Goal: Task Accomplishment & Management: Manage account settings

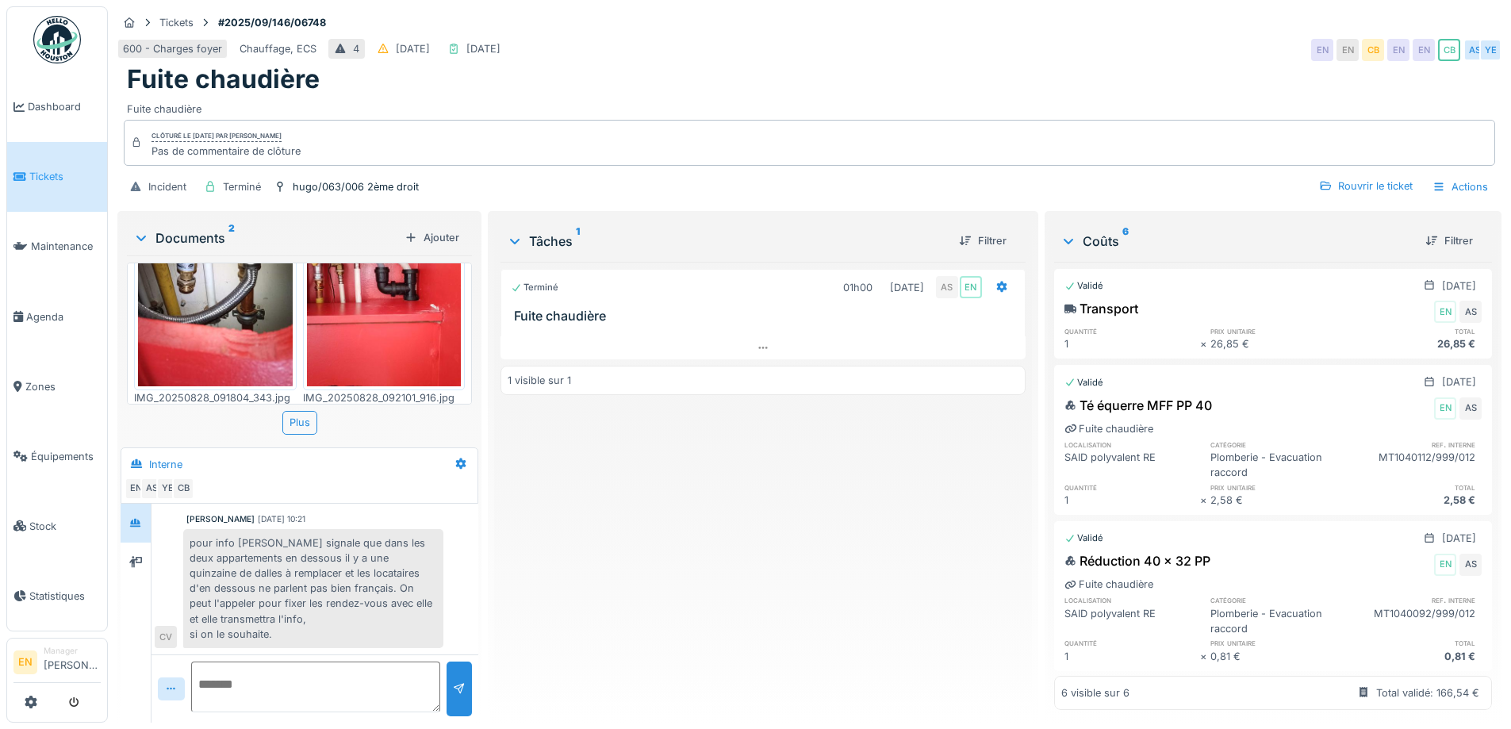
scroll to position [103, 0]
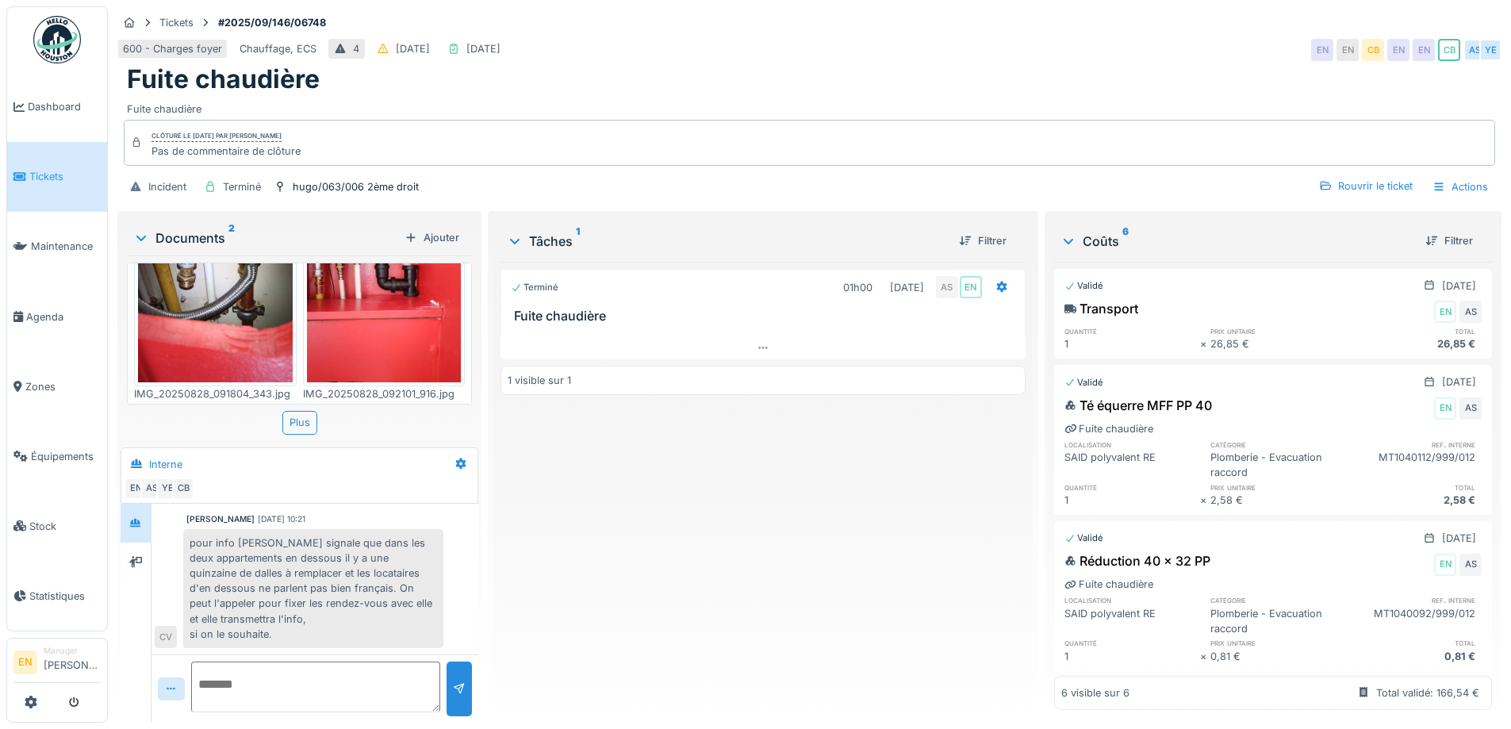
click at [634, 504] on div "Terminé 01h00 28/08/2025 AS EN Fuite chaudière 1 visible sur 1" at bounding box center [762, 486] width 524 height 448
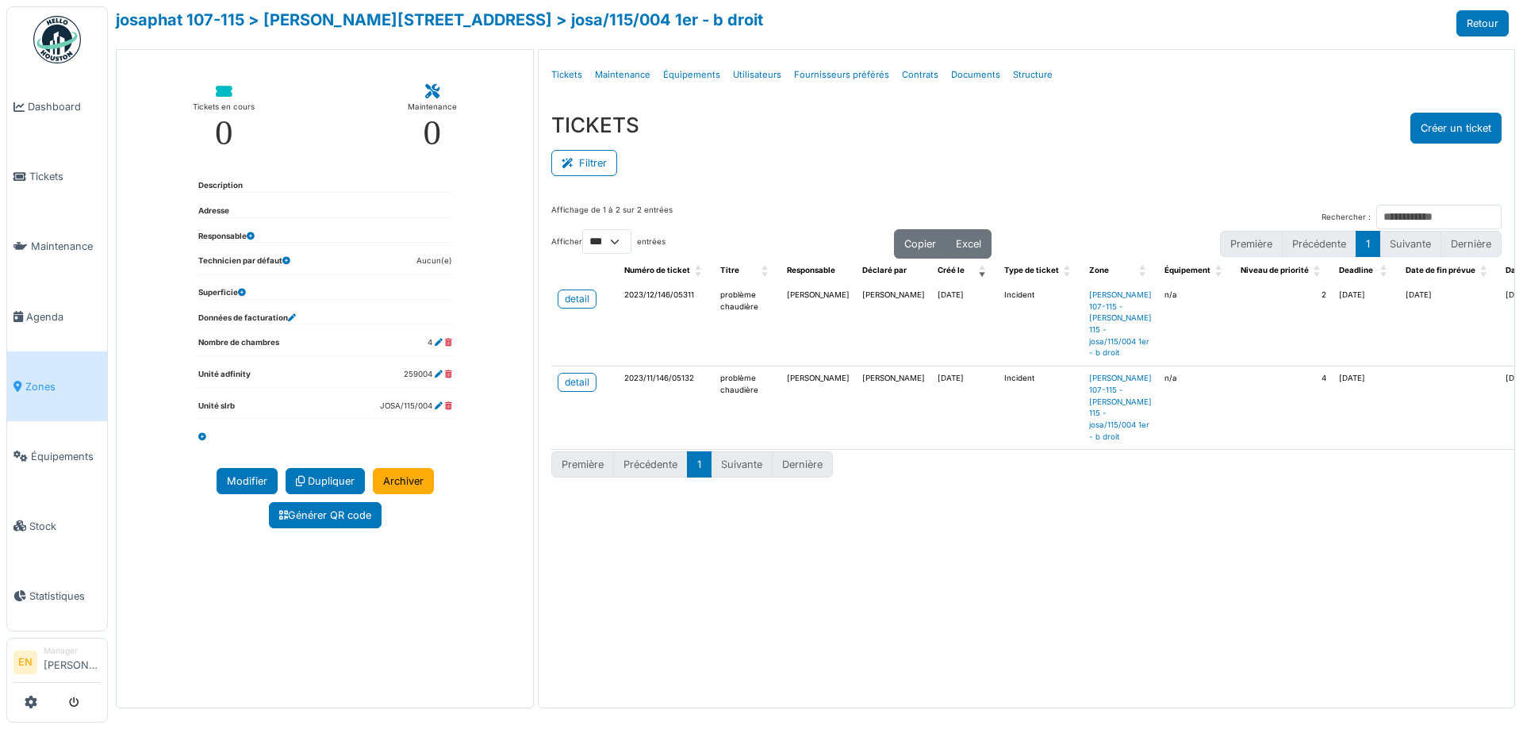
select select "***"
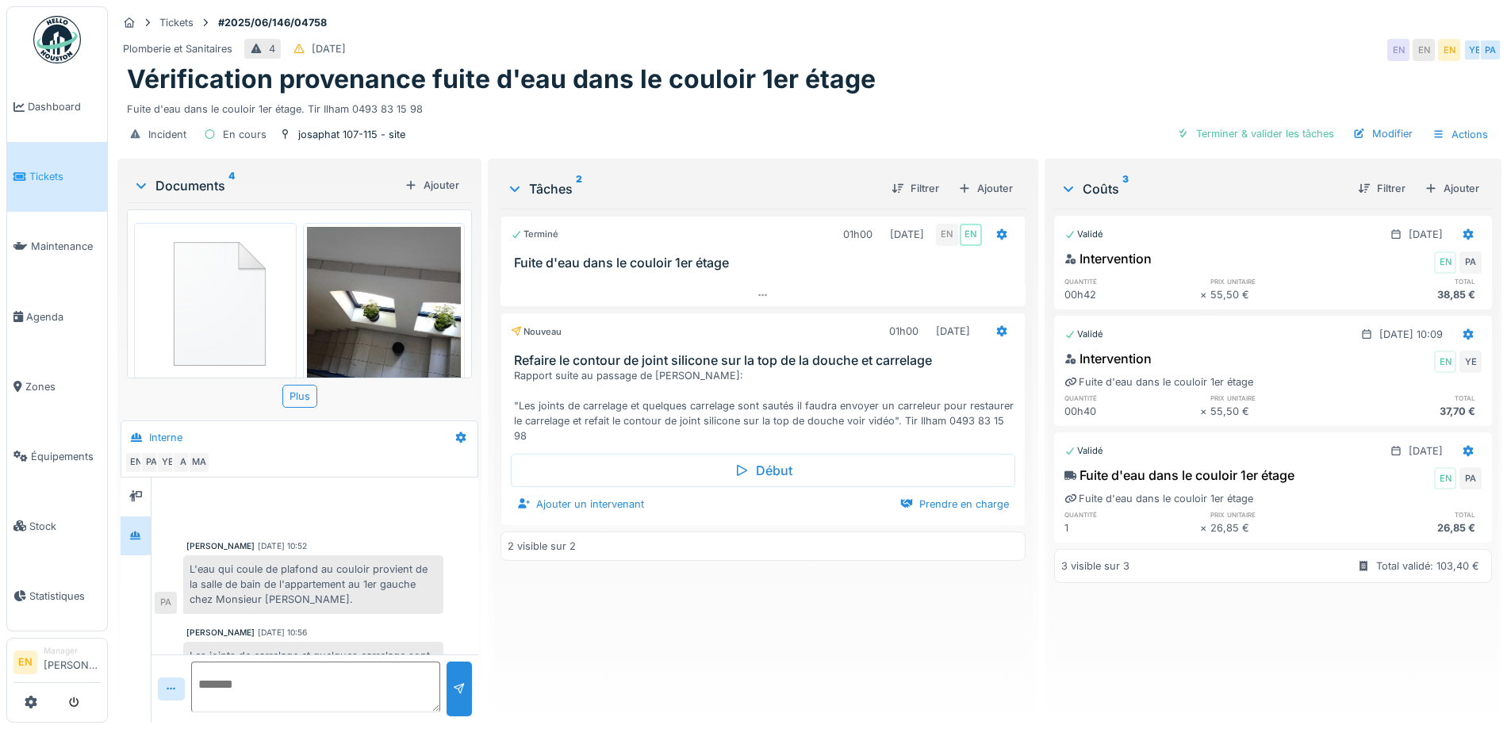
scroll to position [67, 0]
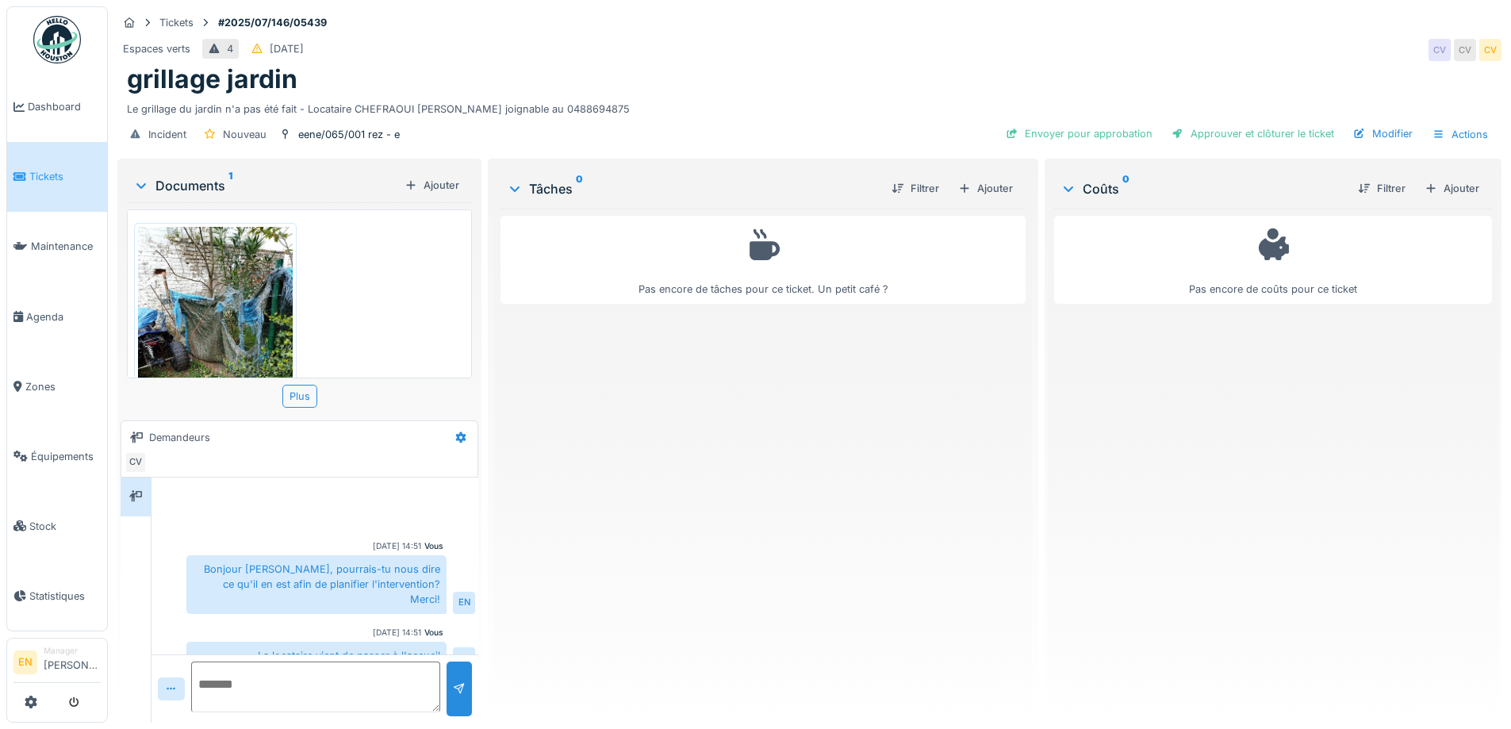
scroll to position [78, 0]
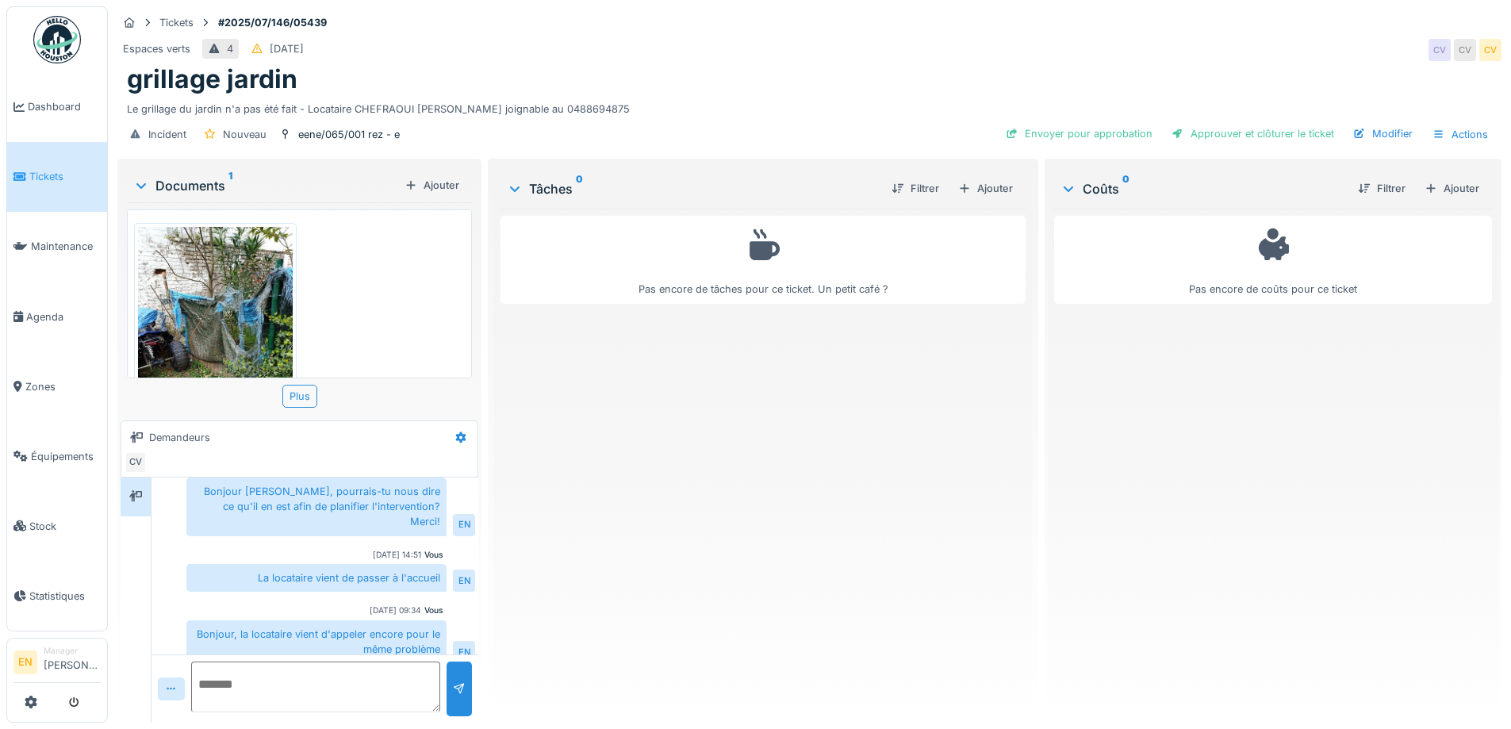
click at [626, 454] on div "Pas encore de tâches pour ce ticket. Un petit café ?" at bounding box center [762, 459] width 524 height 501
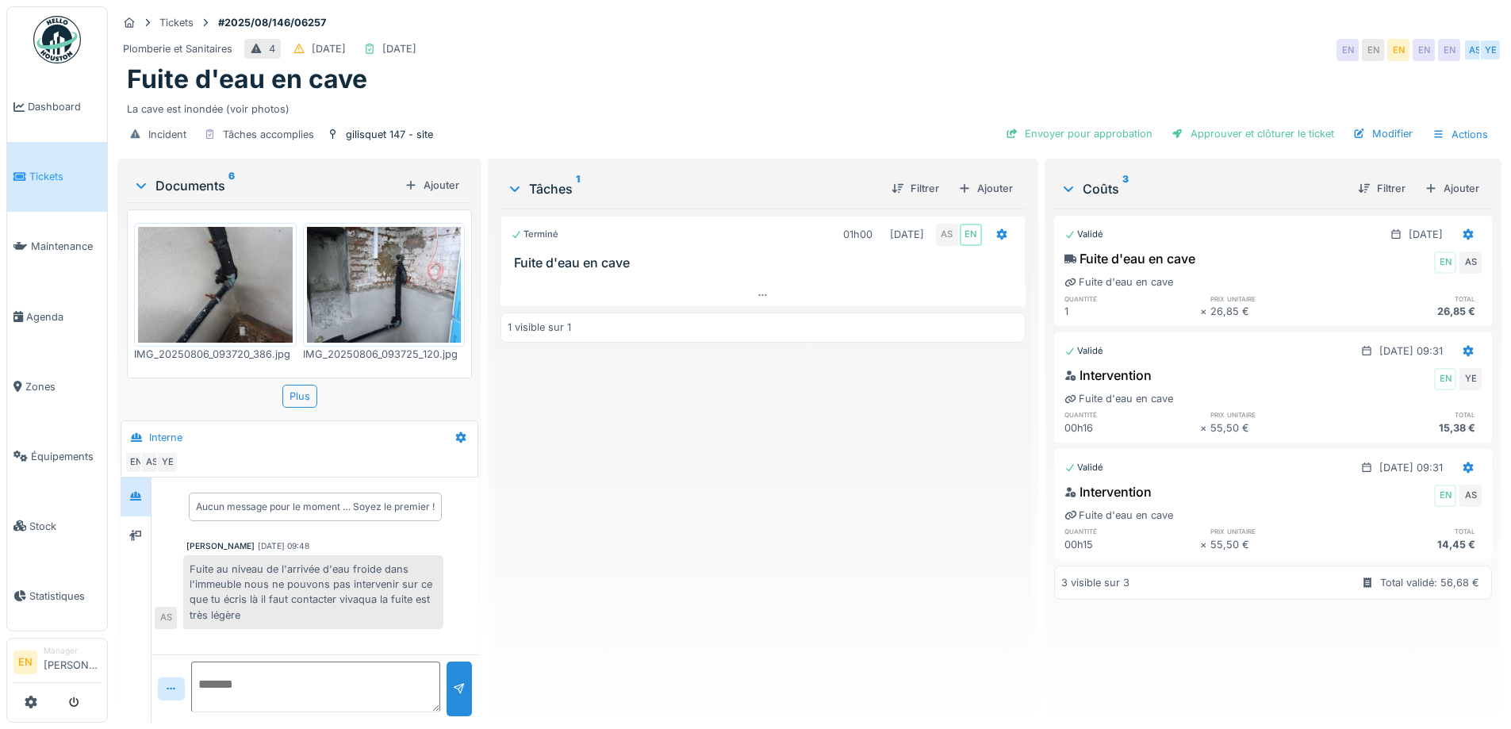
click at [803, 533] on div "Terminé 01h00 [DATE] AS EN Fuite d'eau en cave 1 visible sur 1" at bounding box center [762, 459] width 524 height 501
click at [611, 443] on div "Terminé 01h00 [DATE] AS EN Fuite d'eau en cave 1 visible sur 1" at bounding box center [762, 459] width 524 height 501
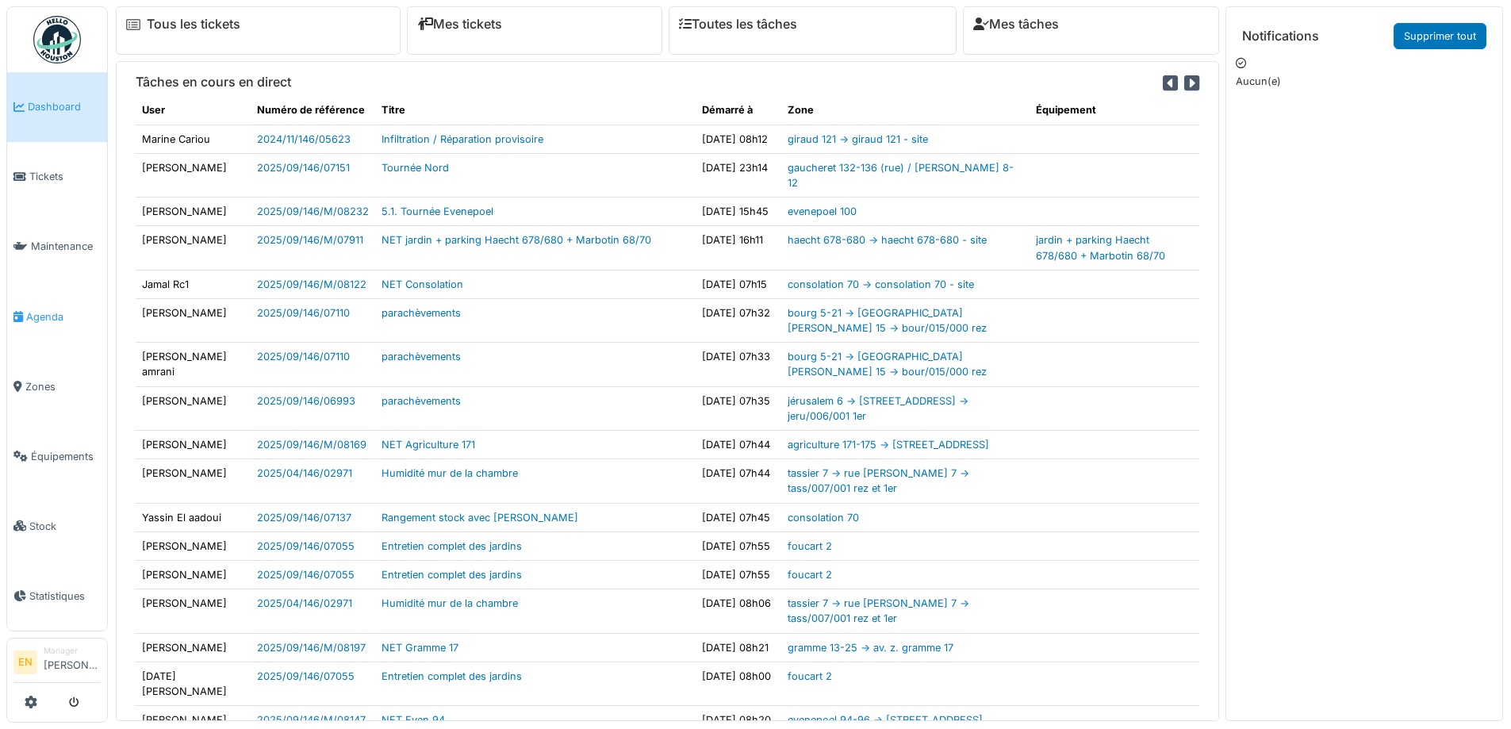
click at [47, 311] on span "Agenda" at bounding box center [63, 316] width 75 height 15
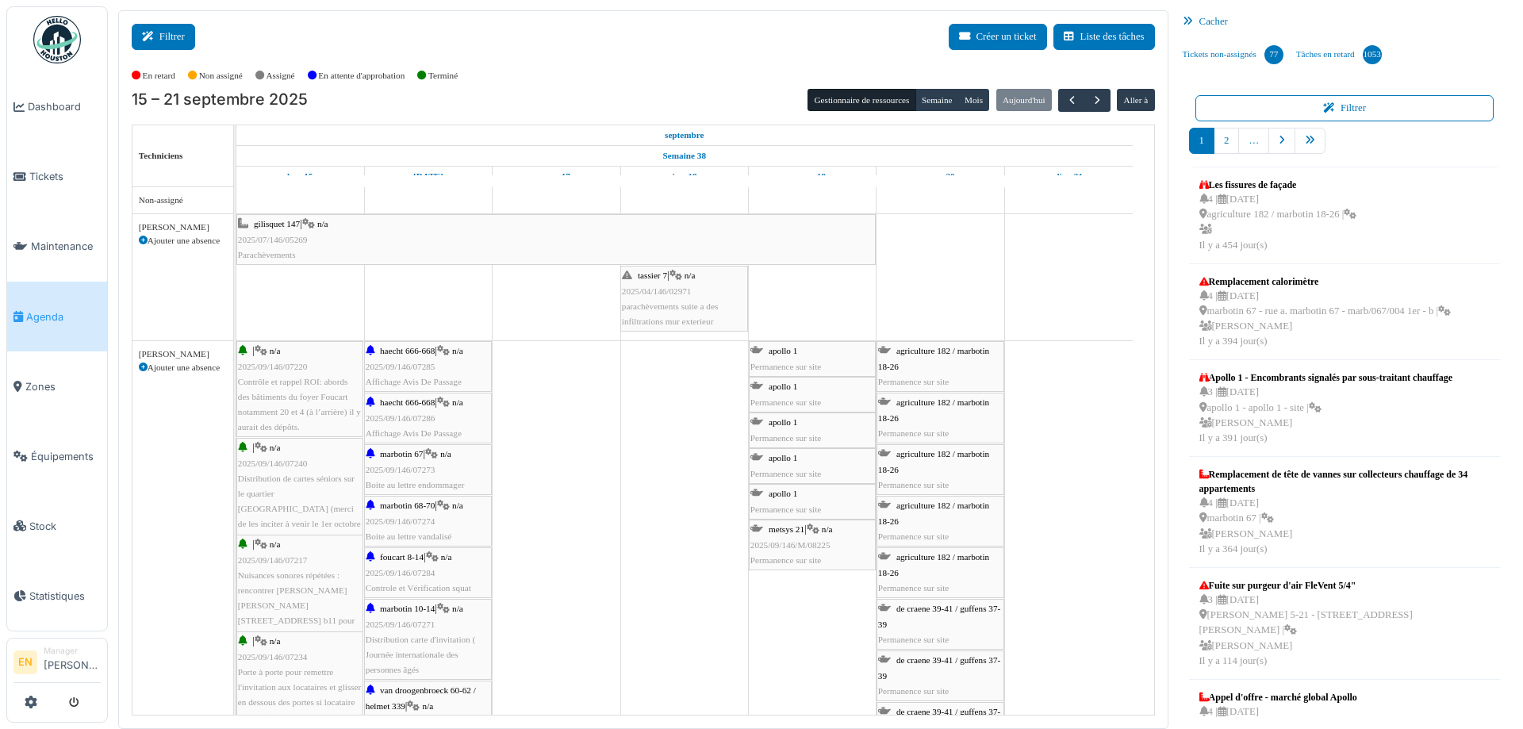
click at [183, 35] on button "Filtrer" at bounding box center [163, 37] width 63 height 26
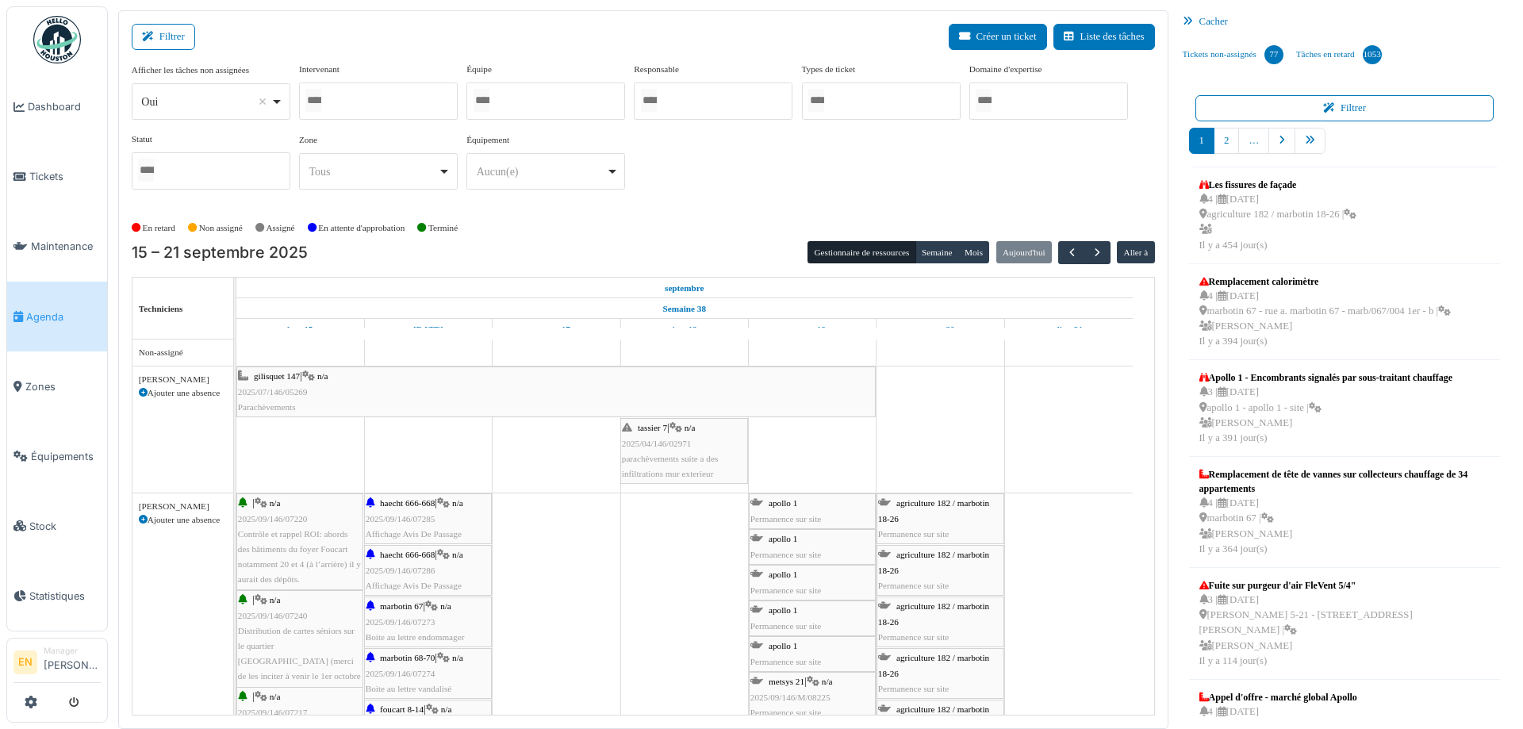
click at [286, 94] on div "*** Oui Remove item" at bounding box center [211, 101] width 159 height 36
select select "**"
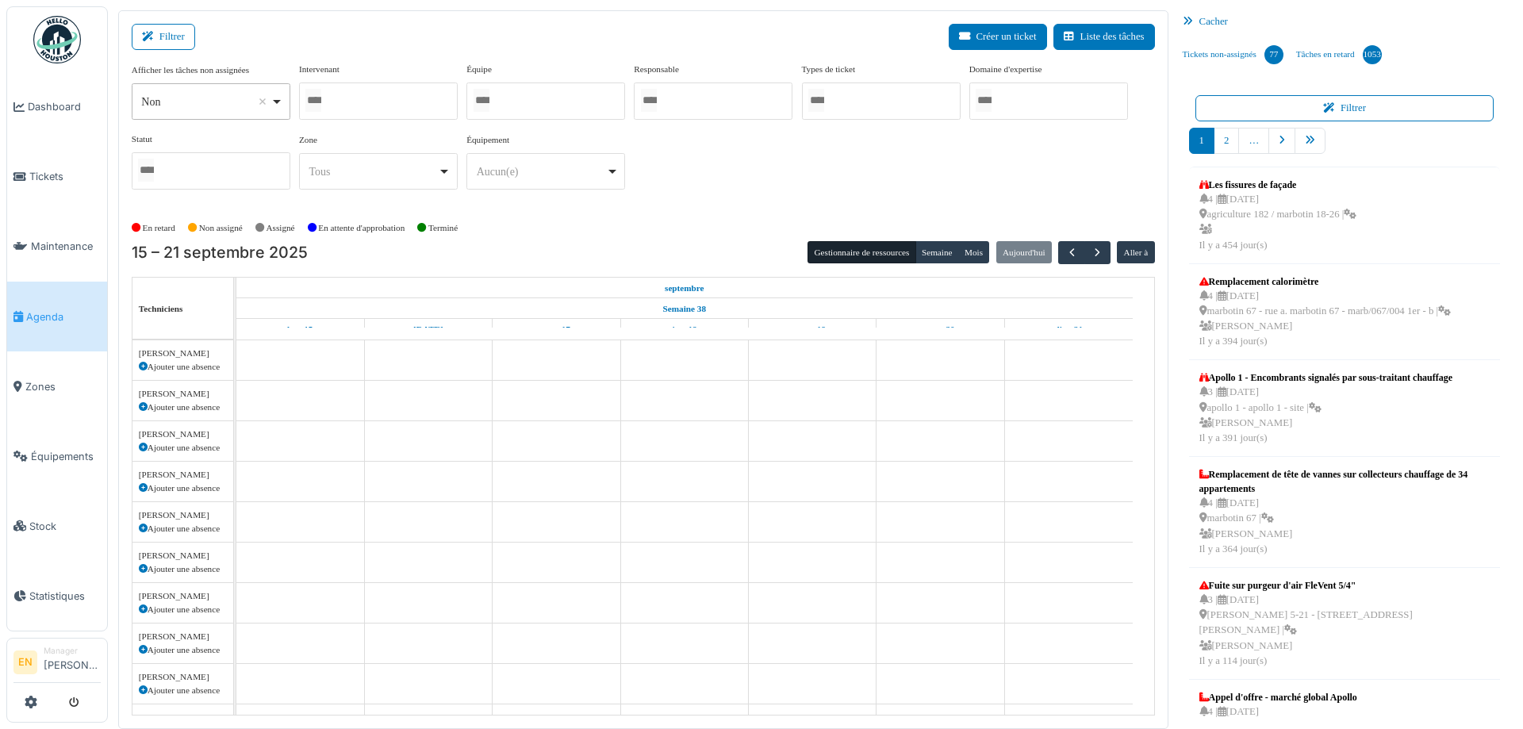
click at [359, 109] on div at bounding box center [378, 100] width 159 height 37
type input "***"
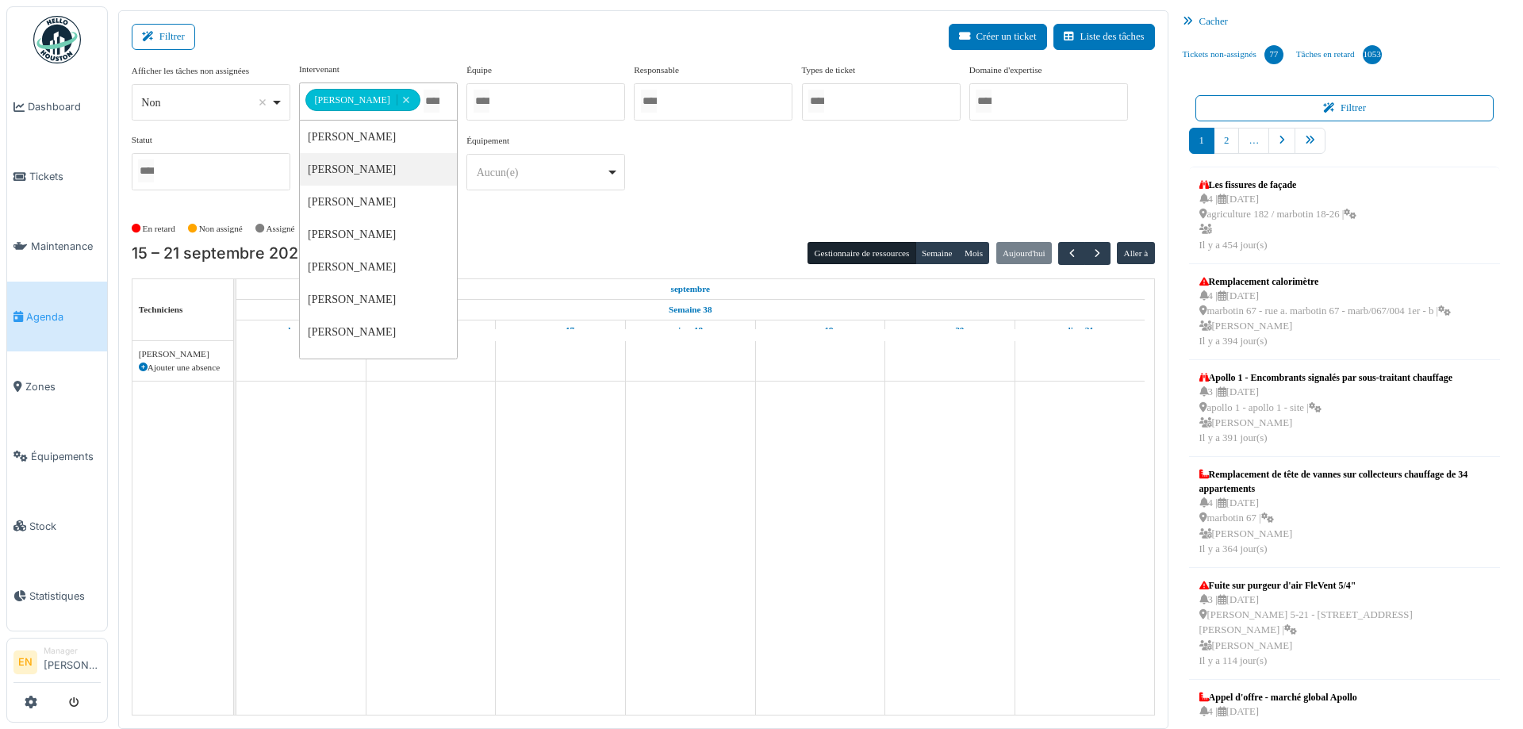
click at [734, 201] on div "**********" at bounding box center [643, 133] width 1023 height 140
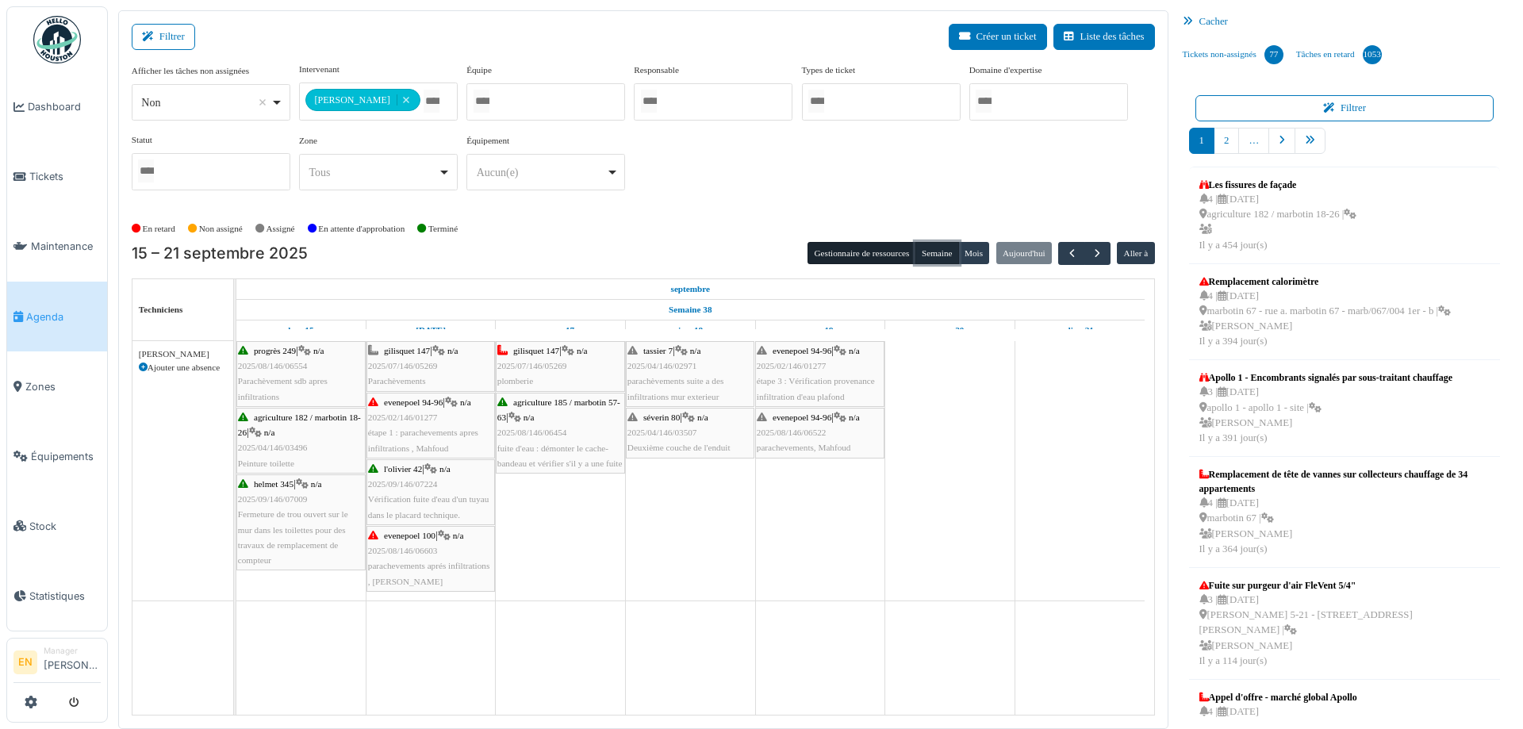
click at [922, 242] on button "Semaine" at bounding box center [937, 253] width 44 height 22
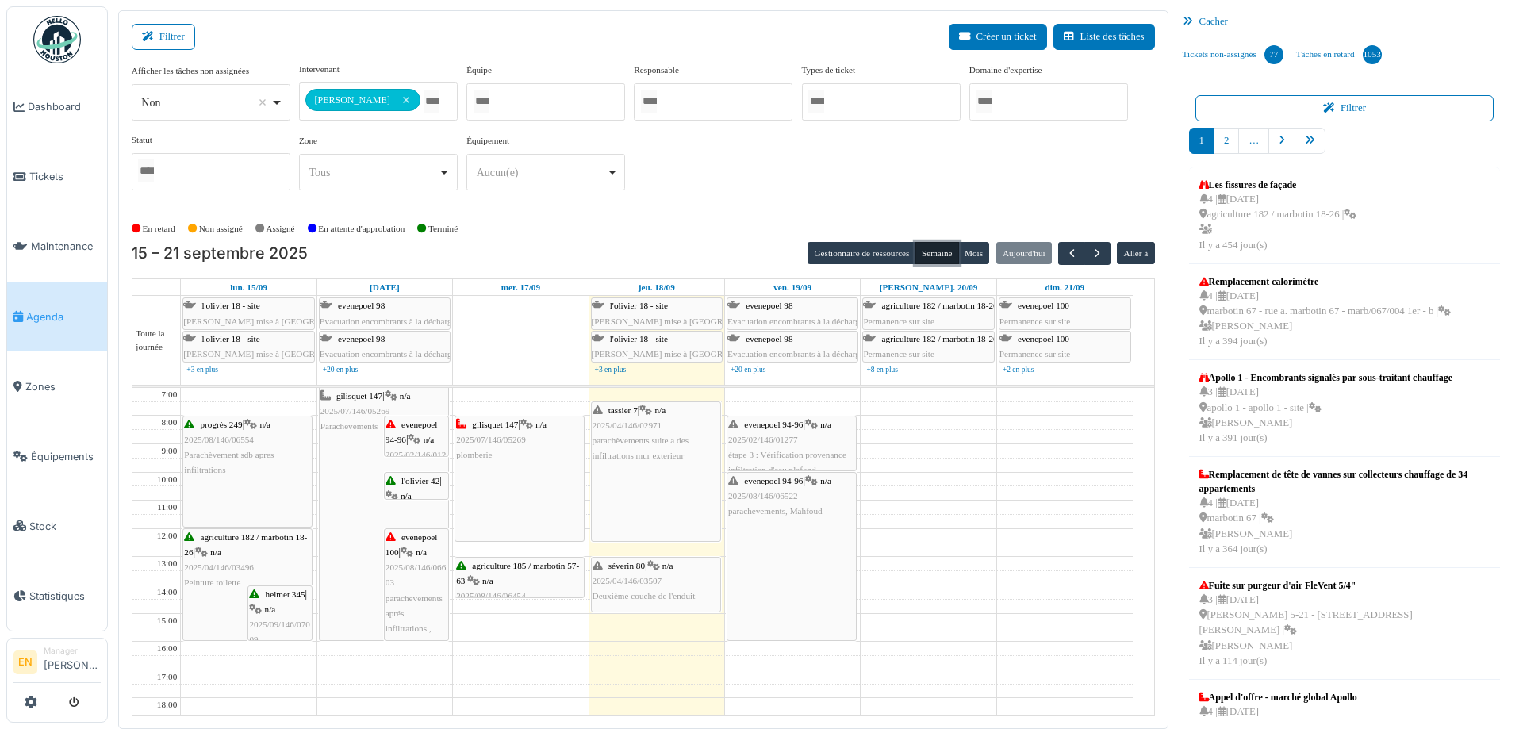
click at [491, 435] on span "2025/07/146/05269" at bounding box center [491, 440] width 70 height 10
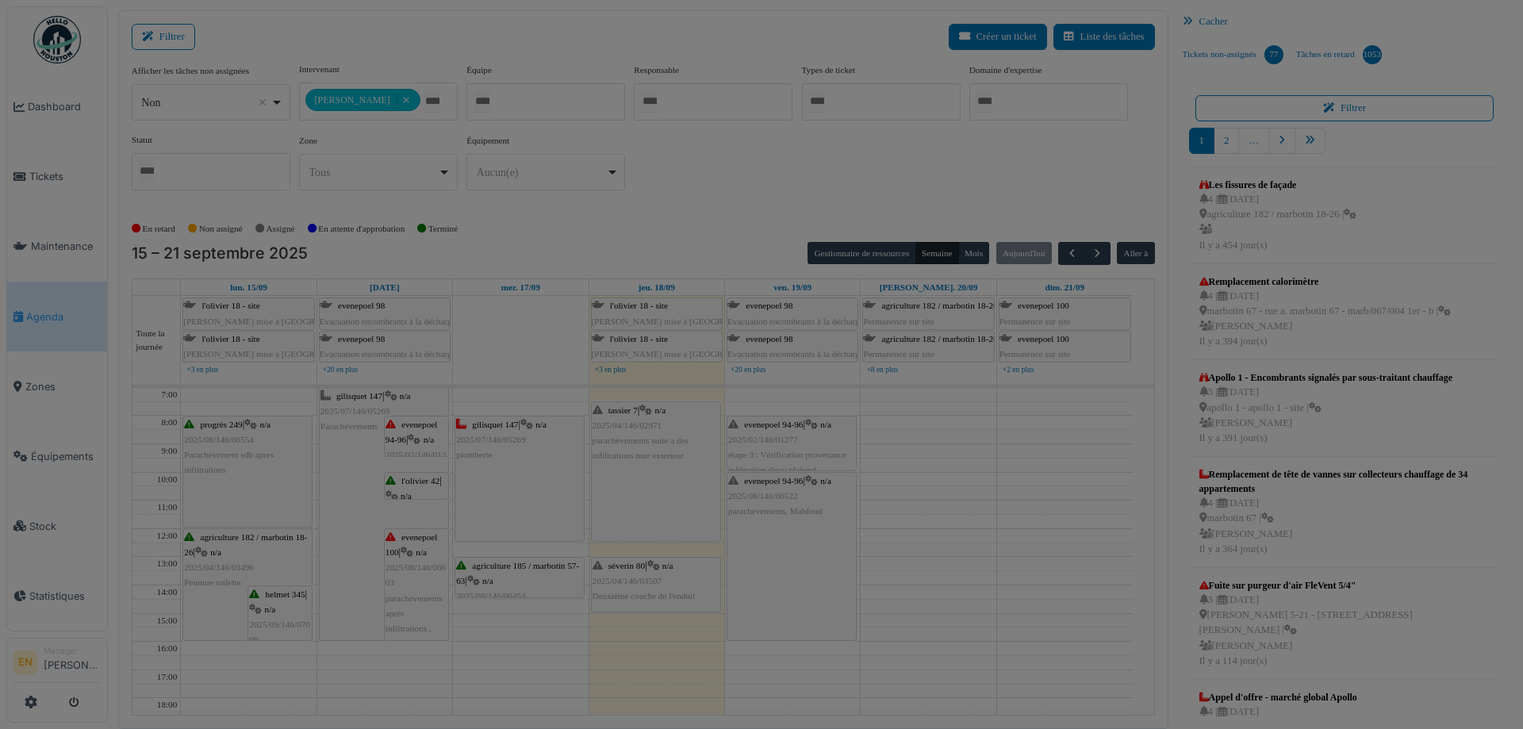
click at [0, 0] on div "Titre du ticket : Gilisquet 147.8 3ETD-Rénovation Numéro de ticket : 2025/07/14…" at bounding box center [0, 0] width 0 height 0
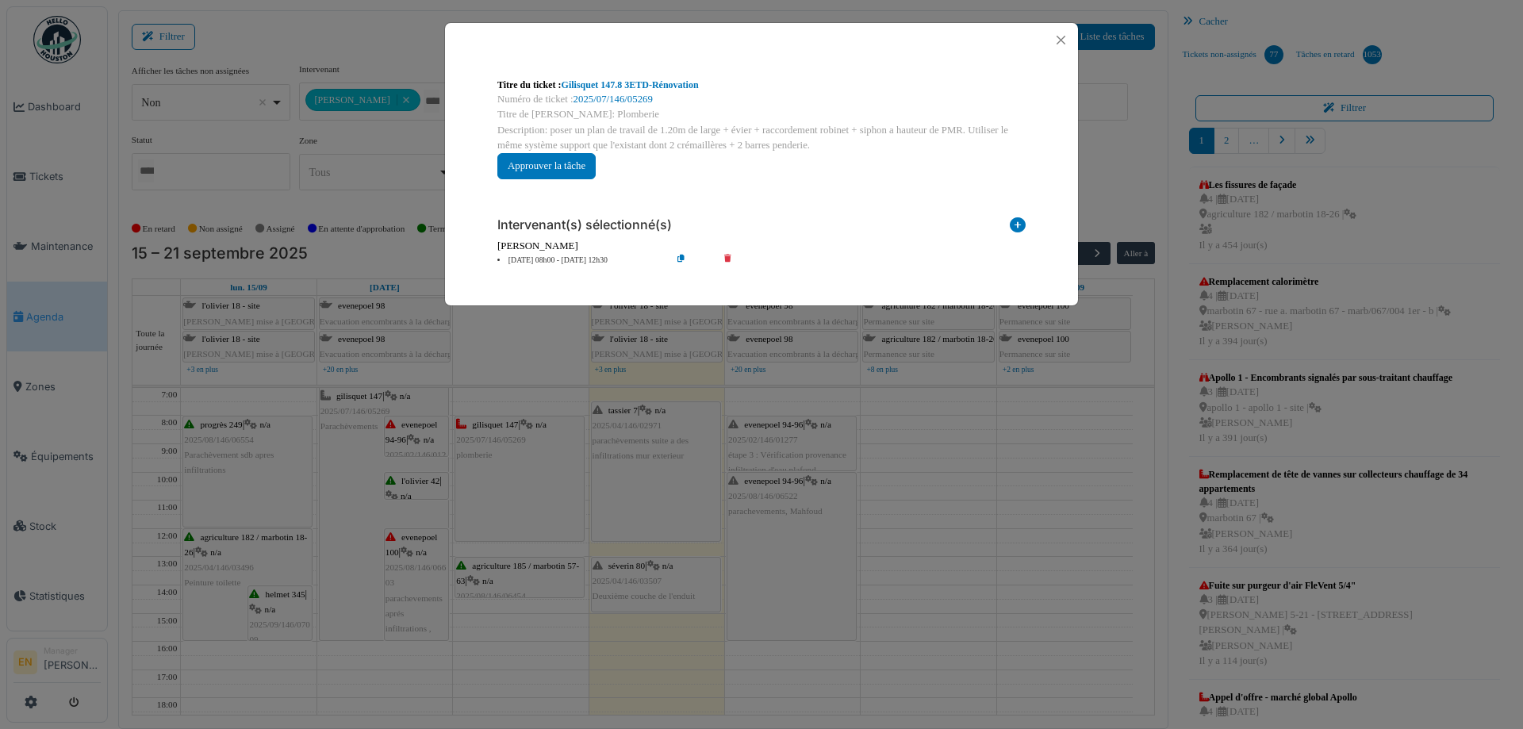
click at [680, 257] on icon at bounding box center [693, 261] width 45 height 12
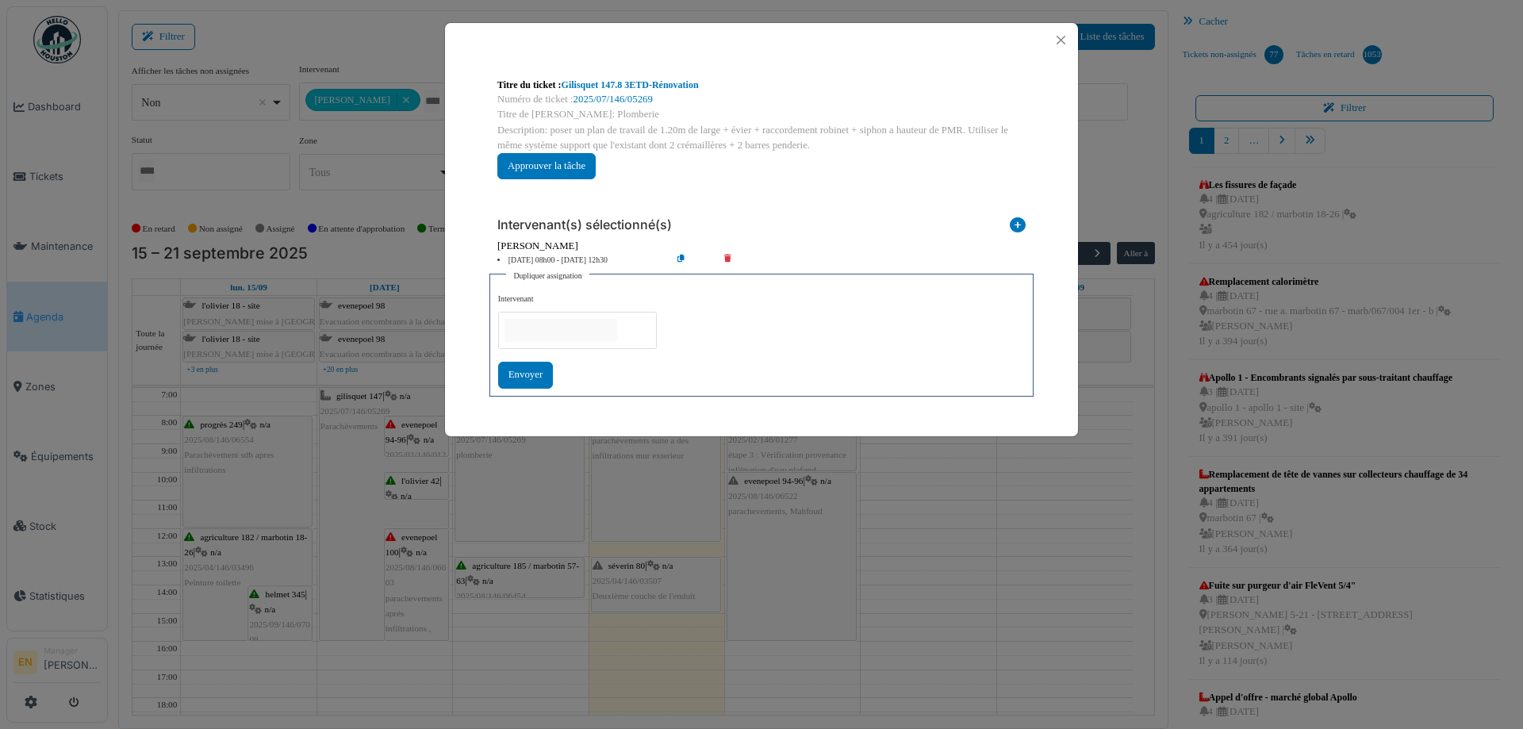
click at [580, 332] on input "null" at bounding box center [560, 330] width 113 height 23
click at [1054, 37] on button "Close" at bounding box center [1060, 39] width 21 height 21
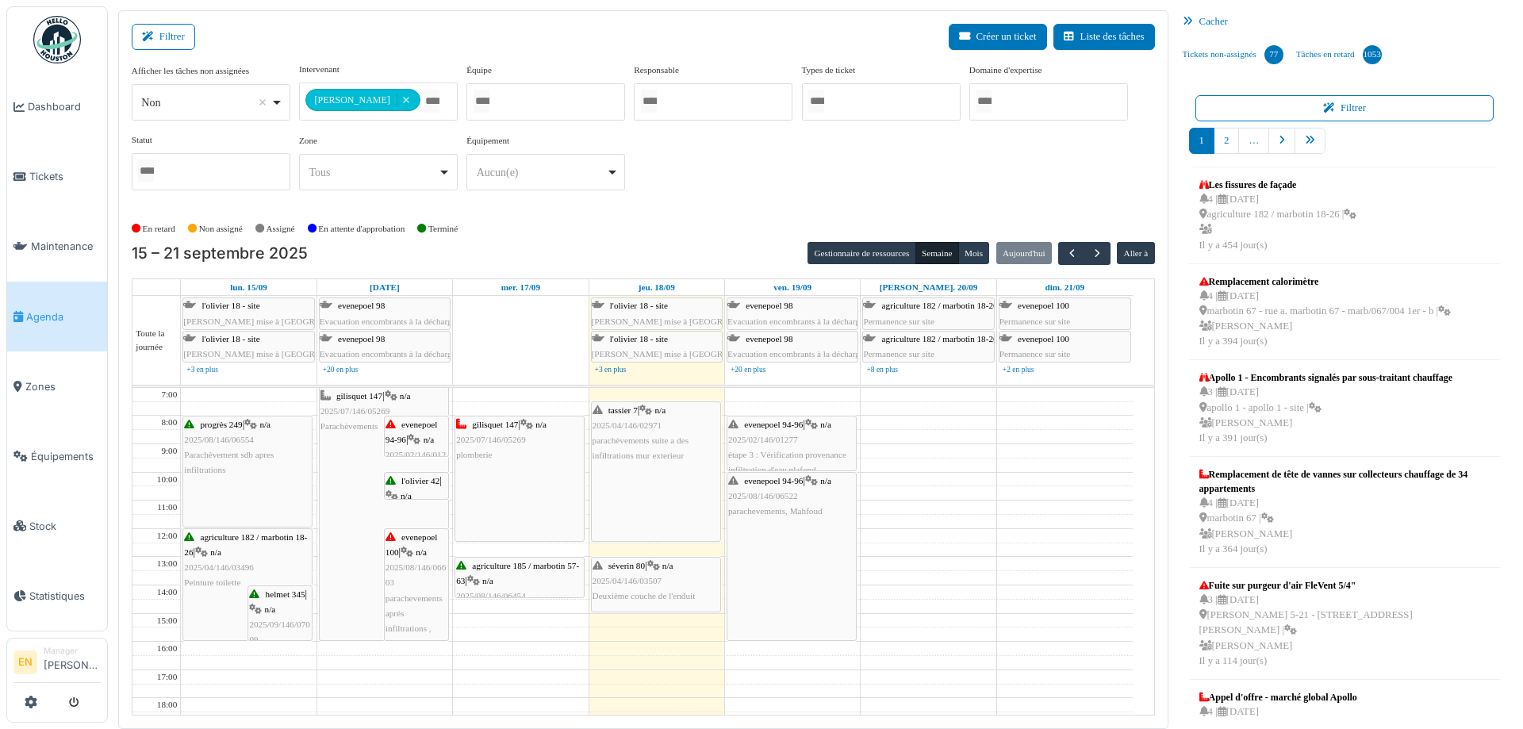
click at [523, 436] on span "2025/07/146/05269" at bounding box center [491, 440] width 70 height 10
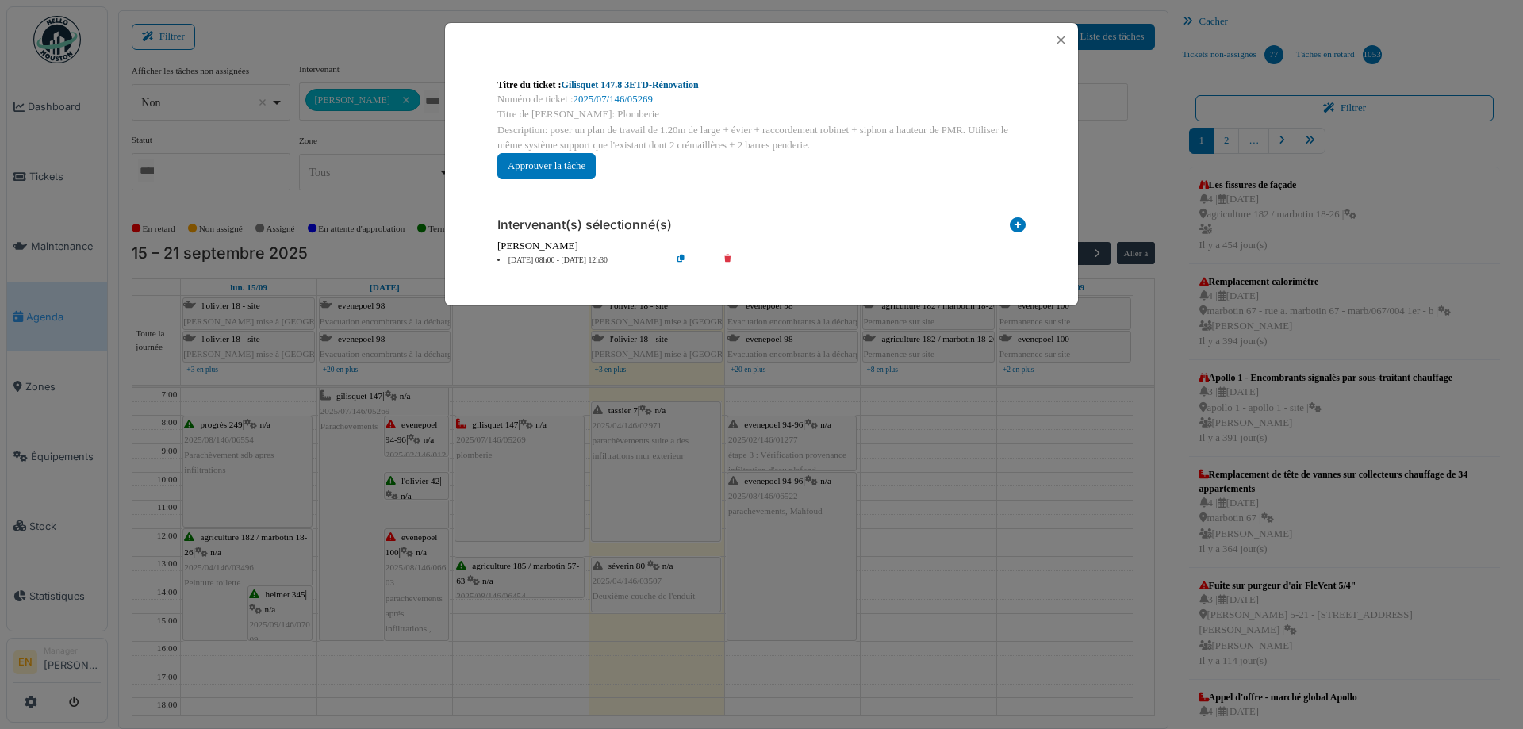
click at [668, 85] on link "Gilisquet 147.8 3ETD-Rénovation" at bounding box center [629, 84] width 137 height 11
click at [1058, 42] on button "Close" at bounding box center [1060, 39] width 21 height 21
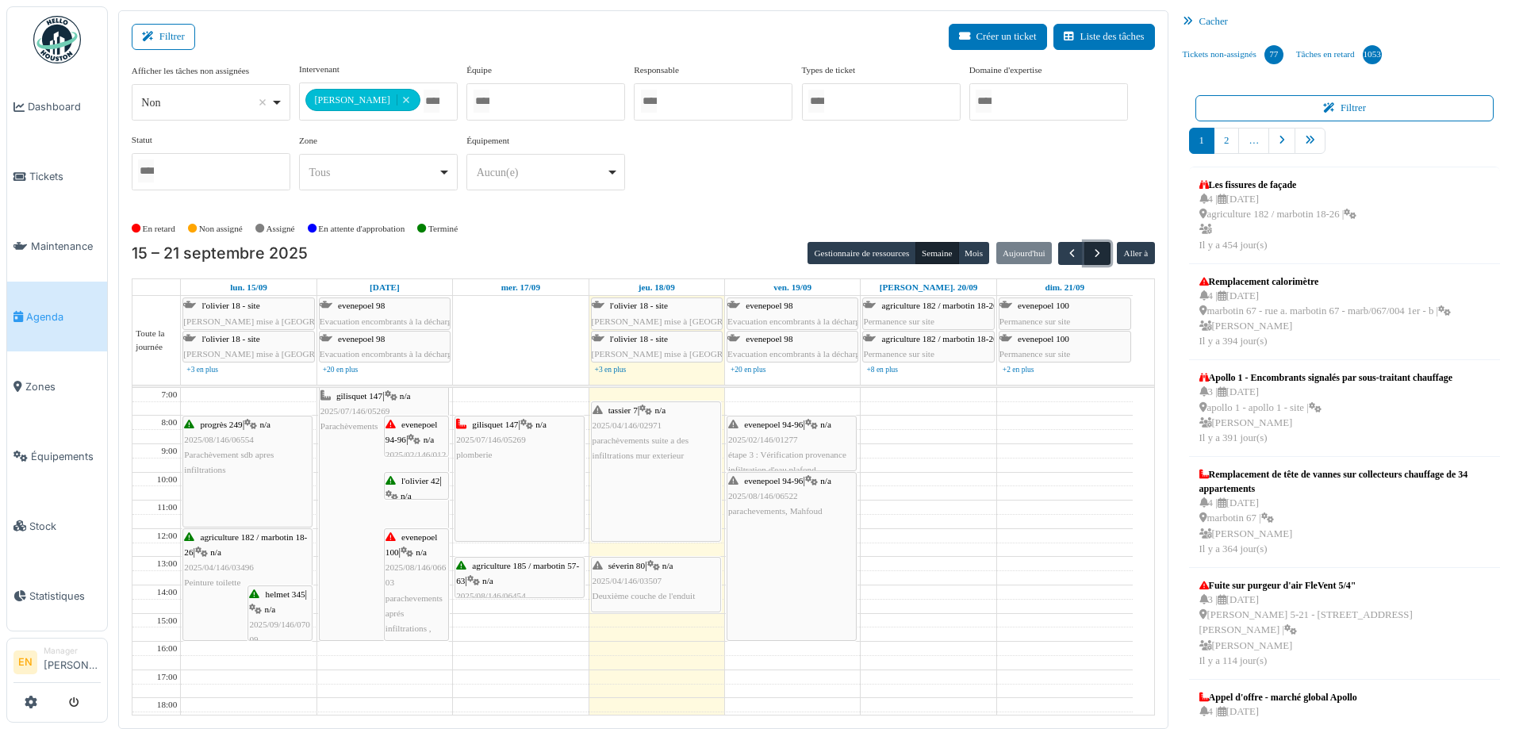
click at [1091, 254] on span "button" at bounding box center [1096, 253] width 13 height 13
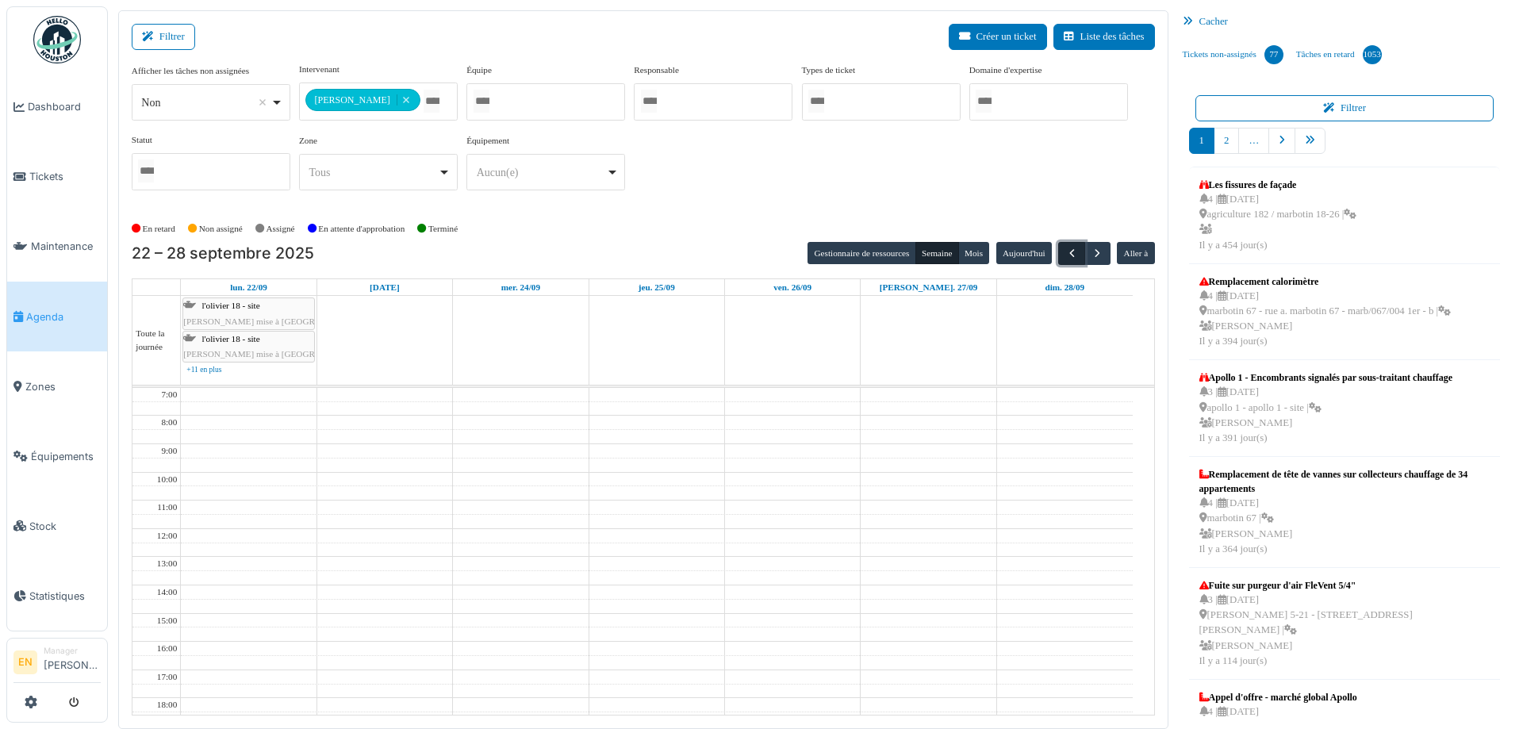
click at [1067, 256] on span "button" at bounding box center [1071, 253] width 13 height 13
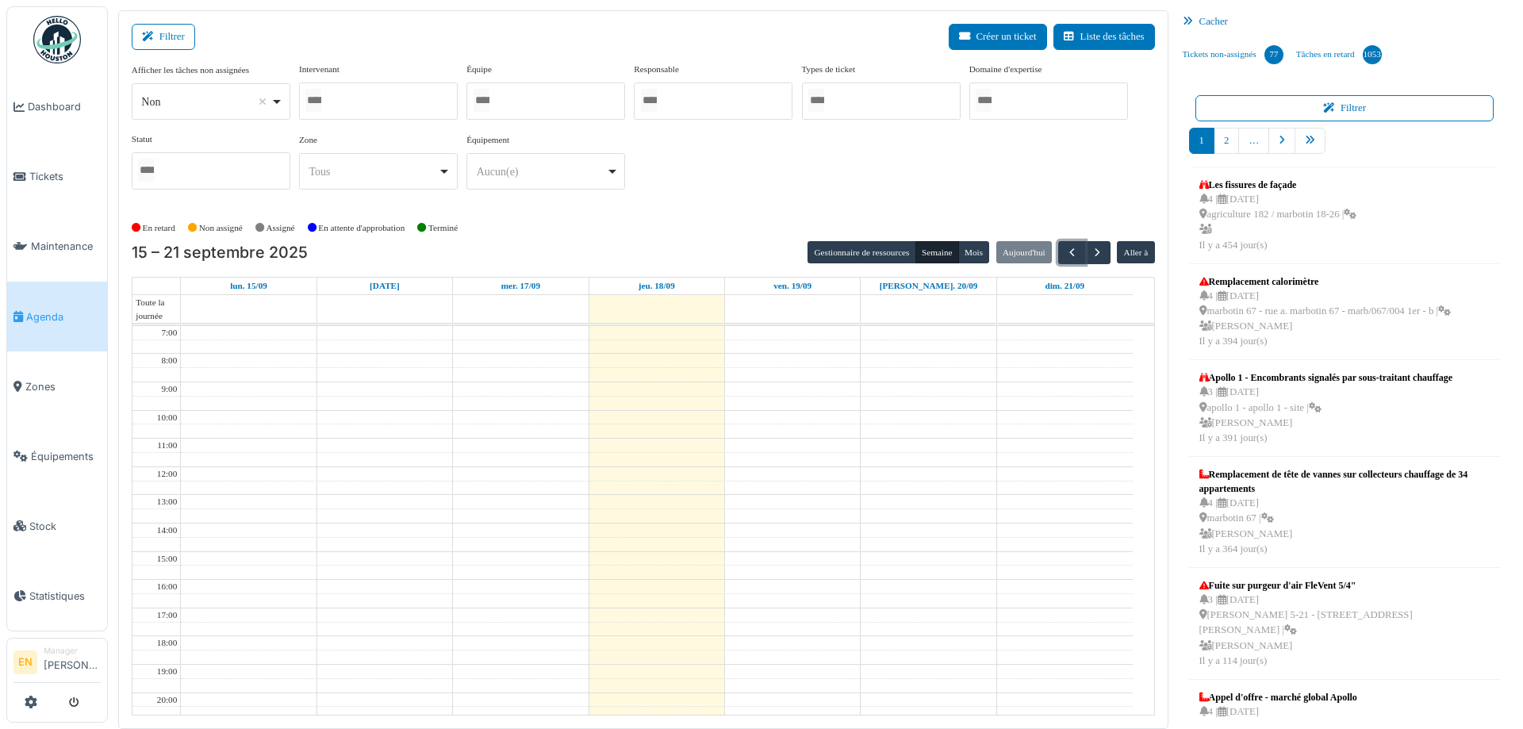
click at [393, 98] on div at bounding box center [378, 100] width 159 height 37
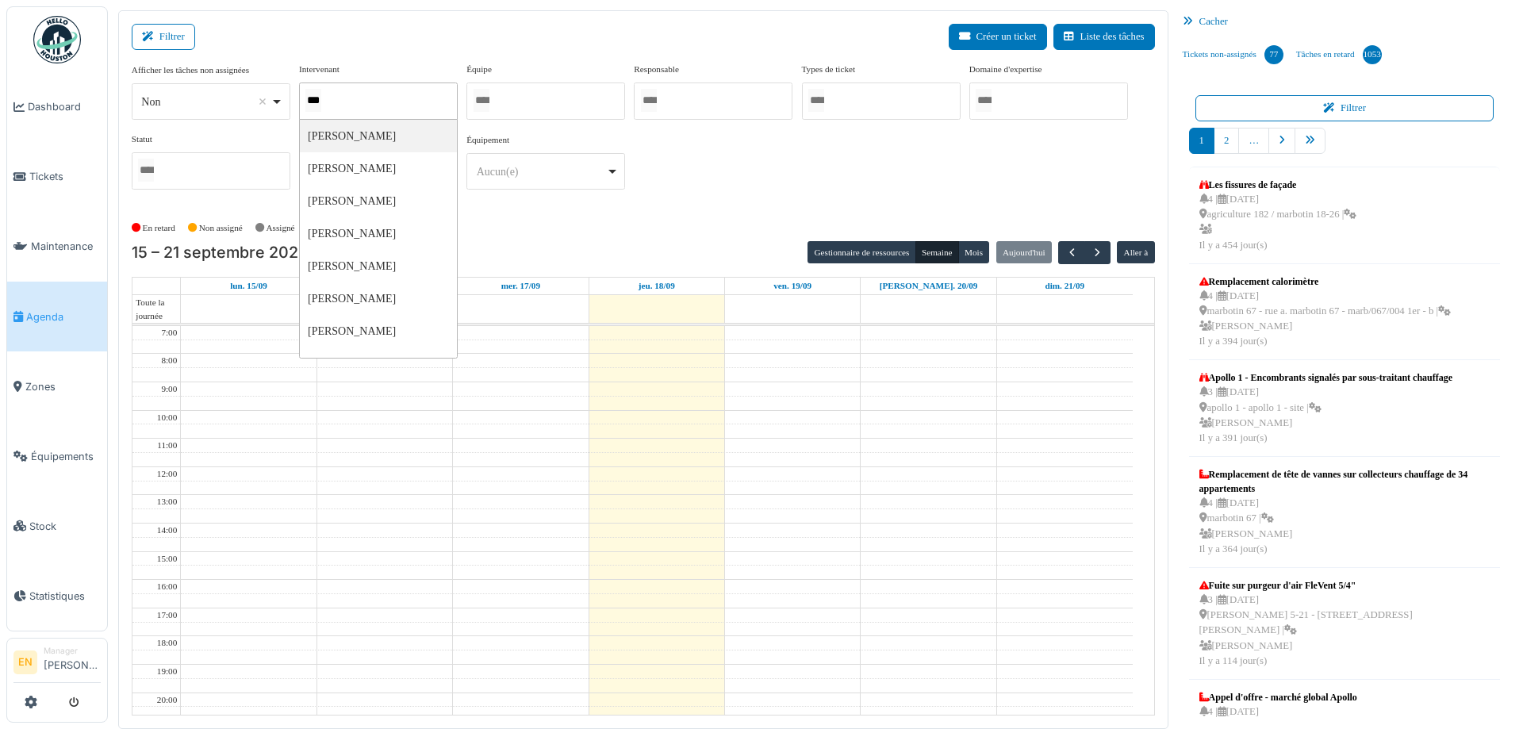
type input "****"
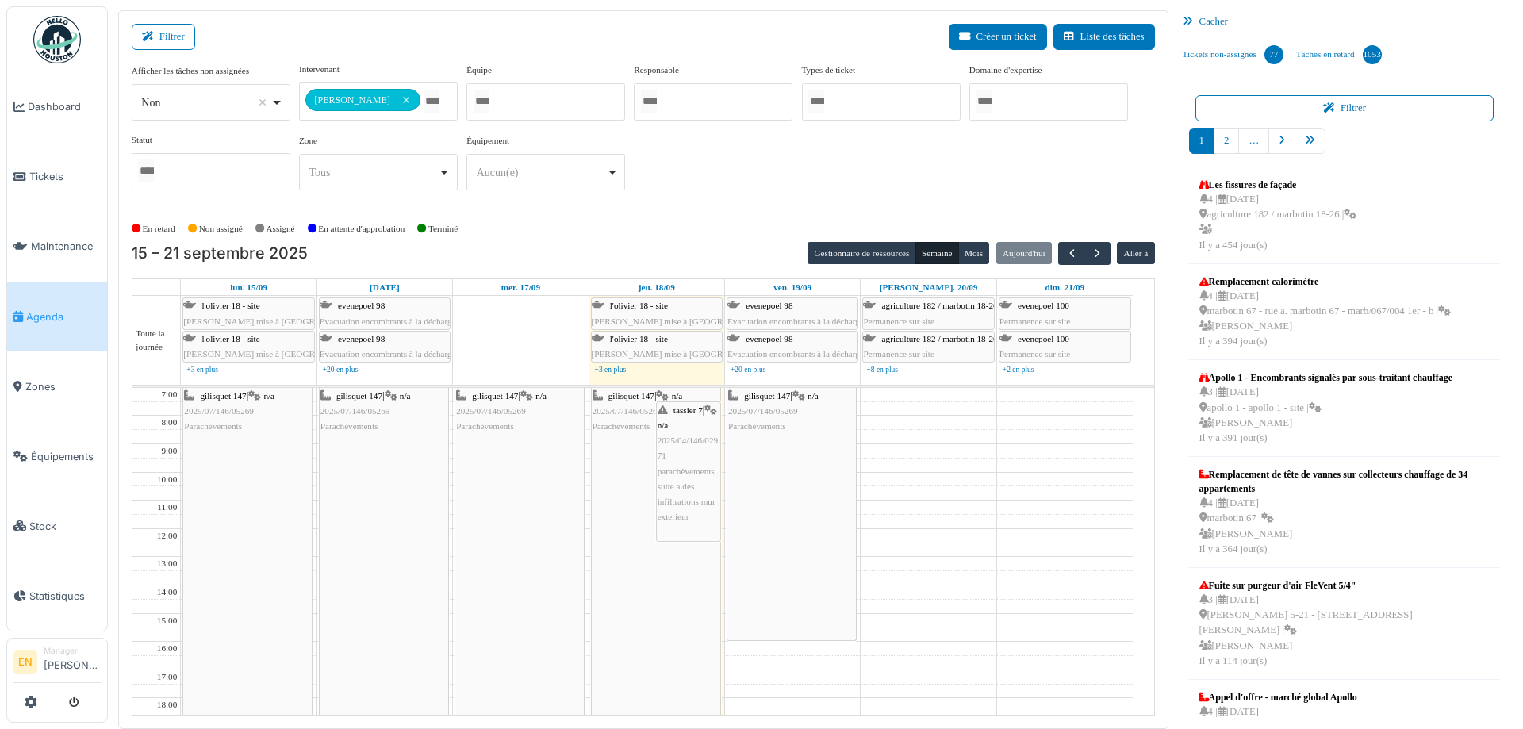
click at [699, 223] on div "En retard Non assigné Assigné En attente d'approbation Terminé" at bounding box center [643, 229] width 1023 height 26
click at [614, 416] on div "gilisquet 147 | n/a 2025/07/146/05269 Parachèvements" at bounding box center [655, 412] width 127 height 46
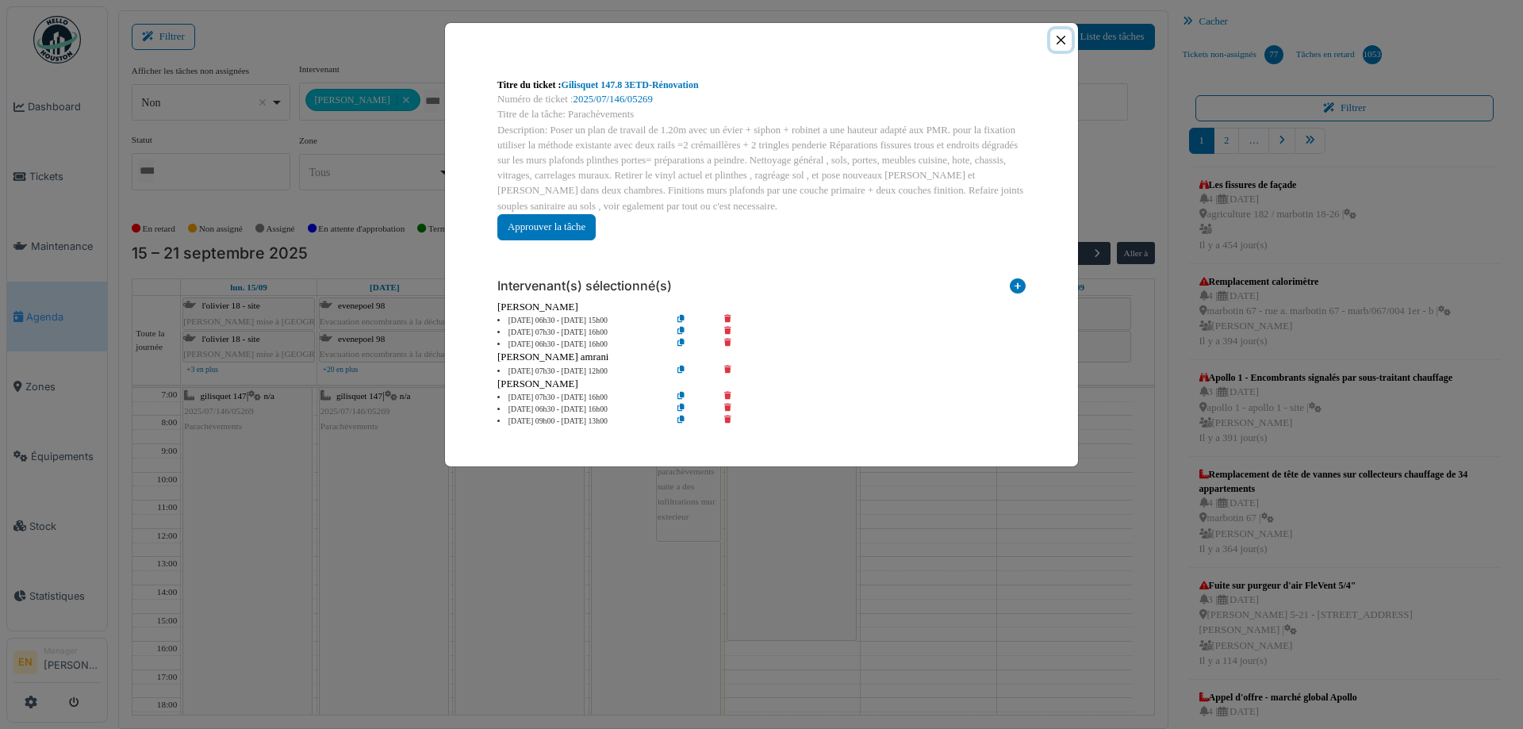
click at [1059, 42] on button "Close" at bounding box center [1060, 39] width 21 height 21
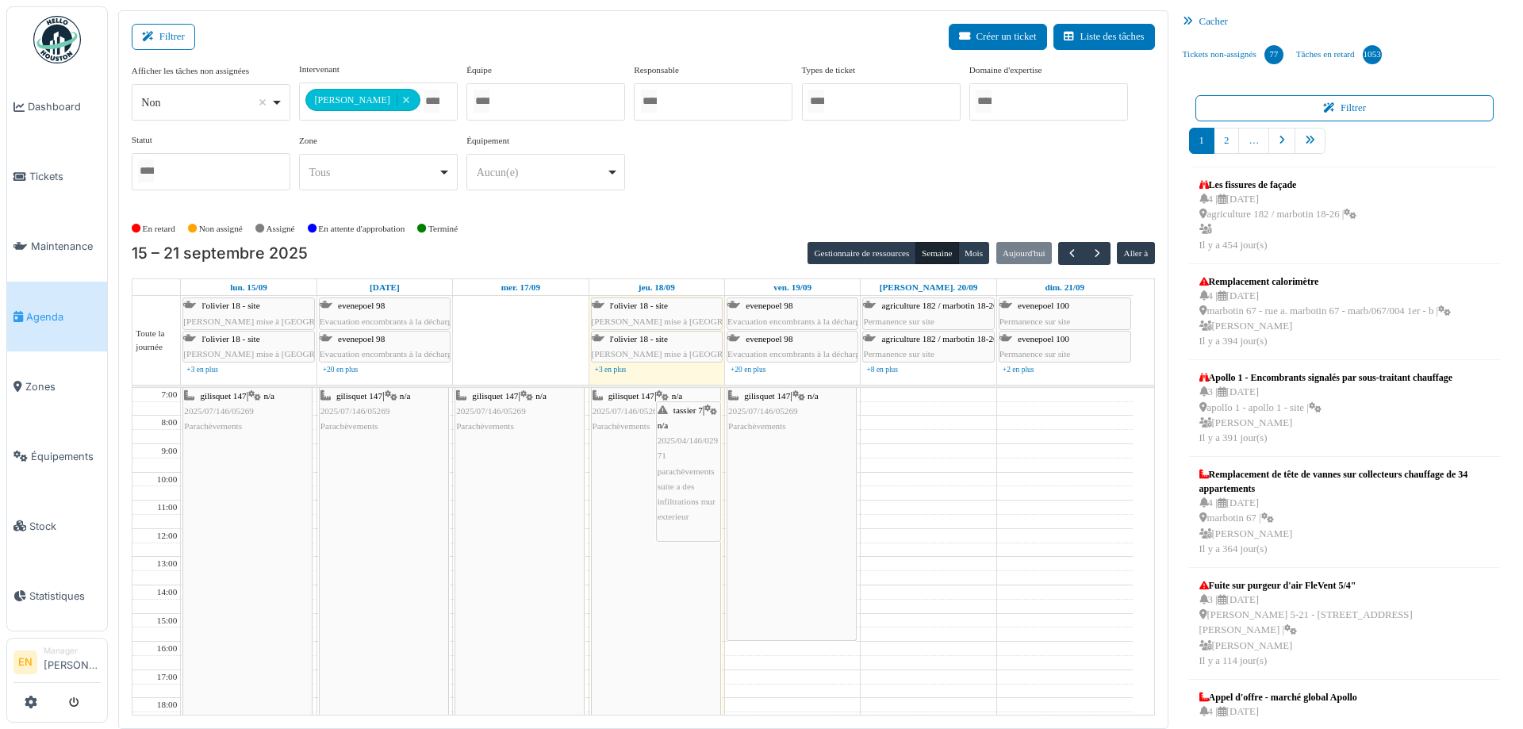
click at [718, 214] on div "**********" at bounding box center [643, 139] width 1023 height 153
click at [756, 193] on div "**********" at bounding box center [643, 133] width 1023 height 140
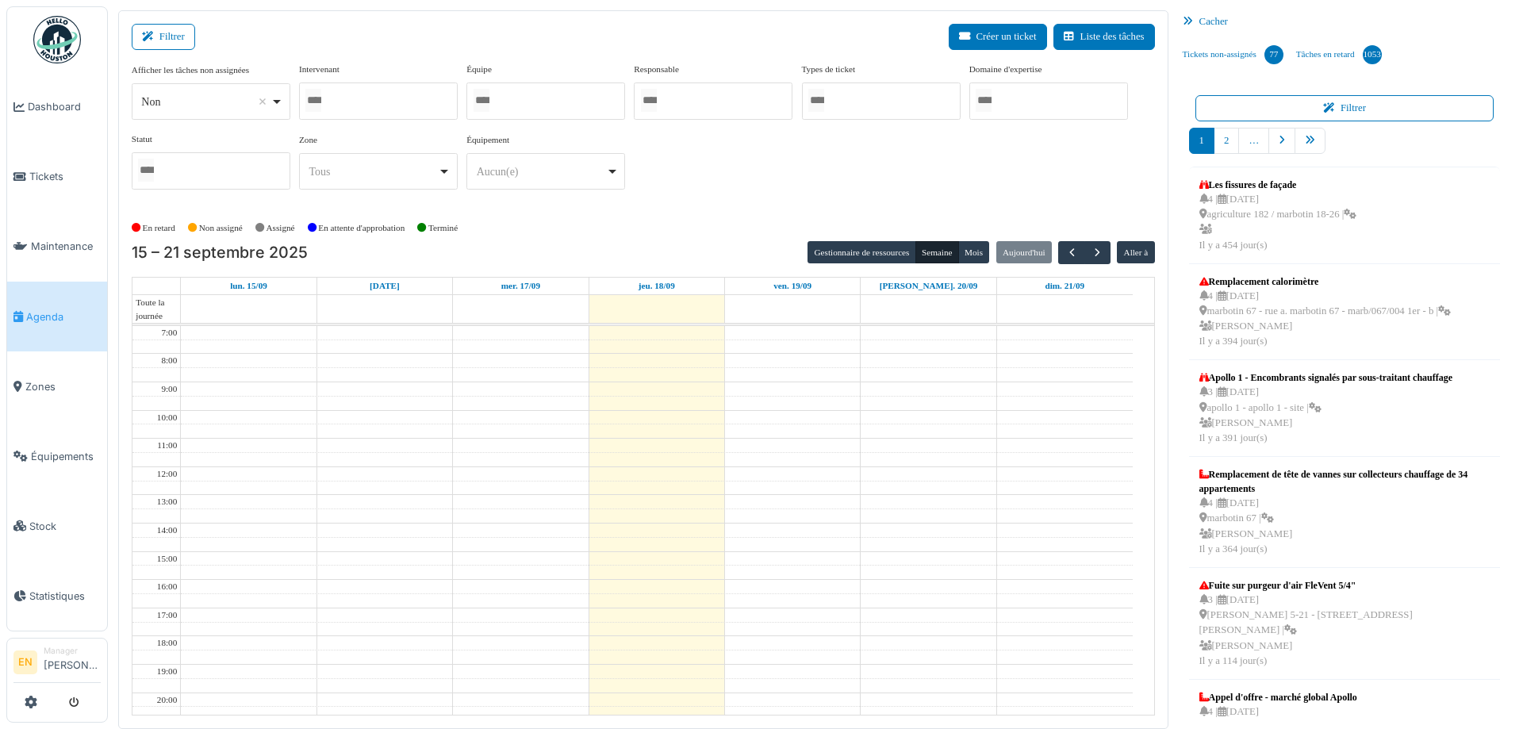
click at [397, 108] on div at bounding box center [378, 100] width 159 height 37
type input "****"
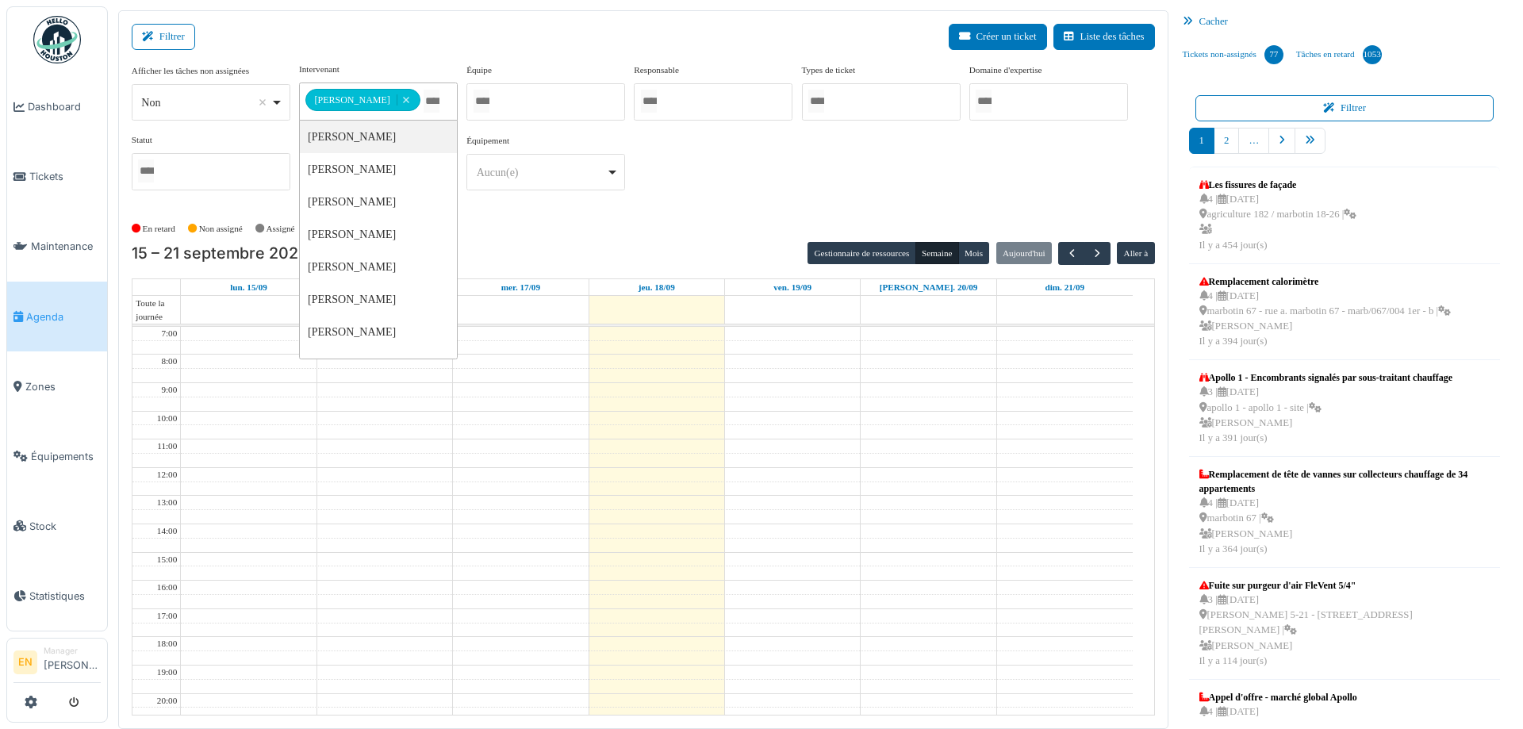
drag, startPoint x: 371, startPoint y: 131, endPoint x: 376, endPoint y: 141, distance: 11.4
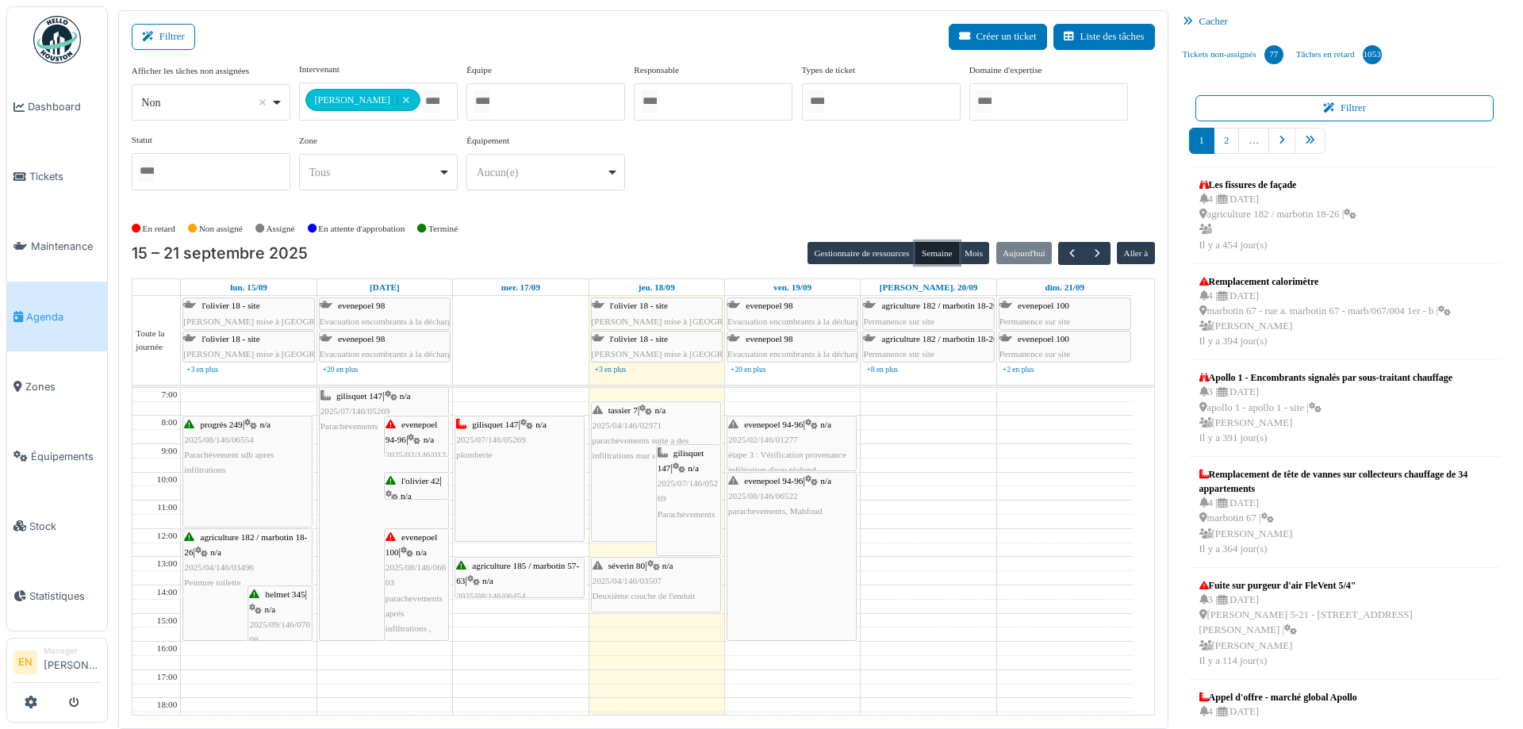
click at [930, 251] on button "Semaine" at bounding box center [937, 253] width 44 height 22
click at [659, 591] on span "Deuxième couche de l'enduit" at bounding box center [643, 596] width 103 height 10
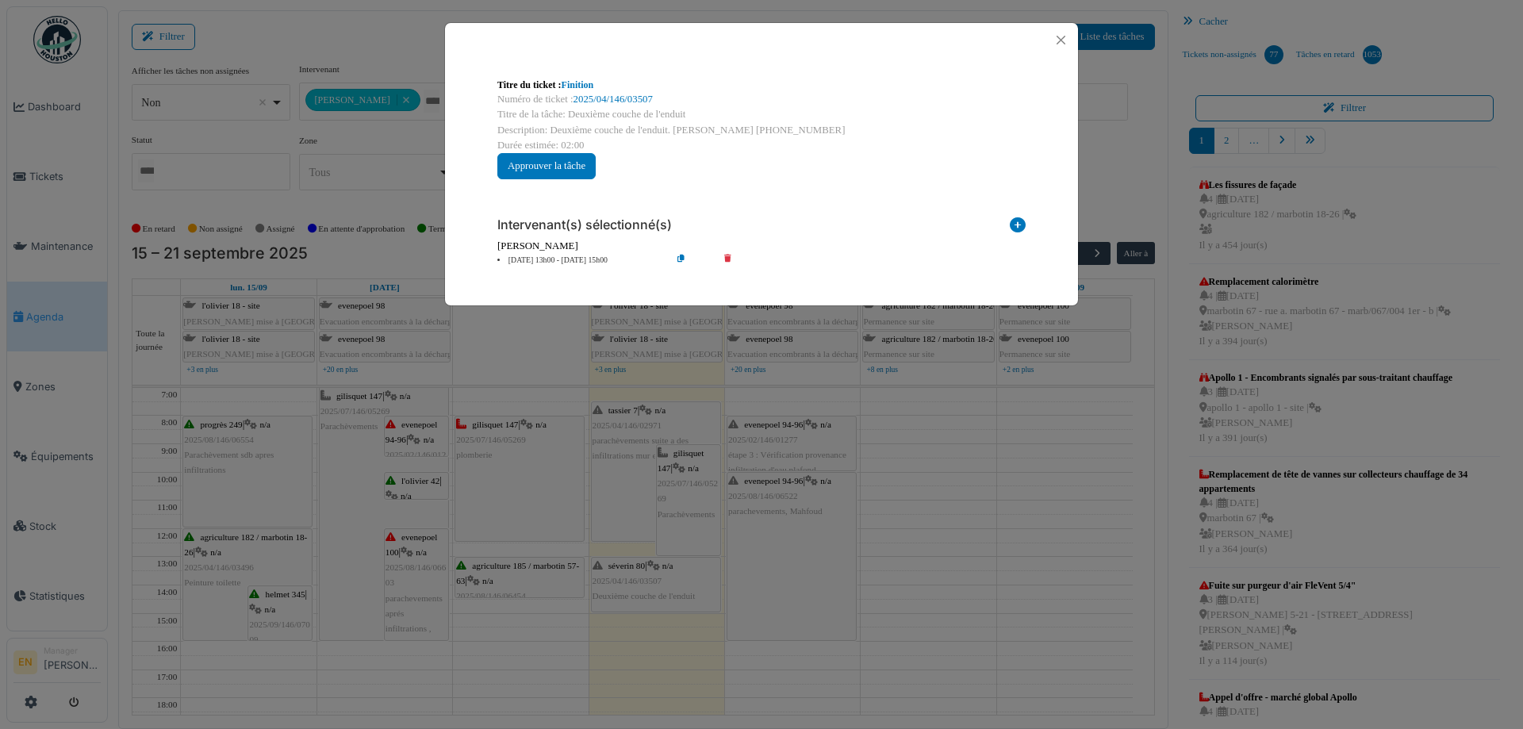
click at [680, 260] on icon at bounding box center [693, 261] width 45 height 12
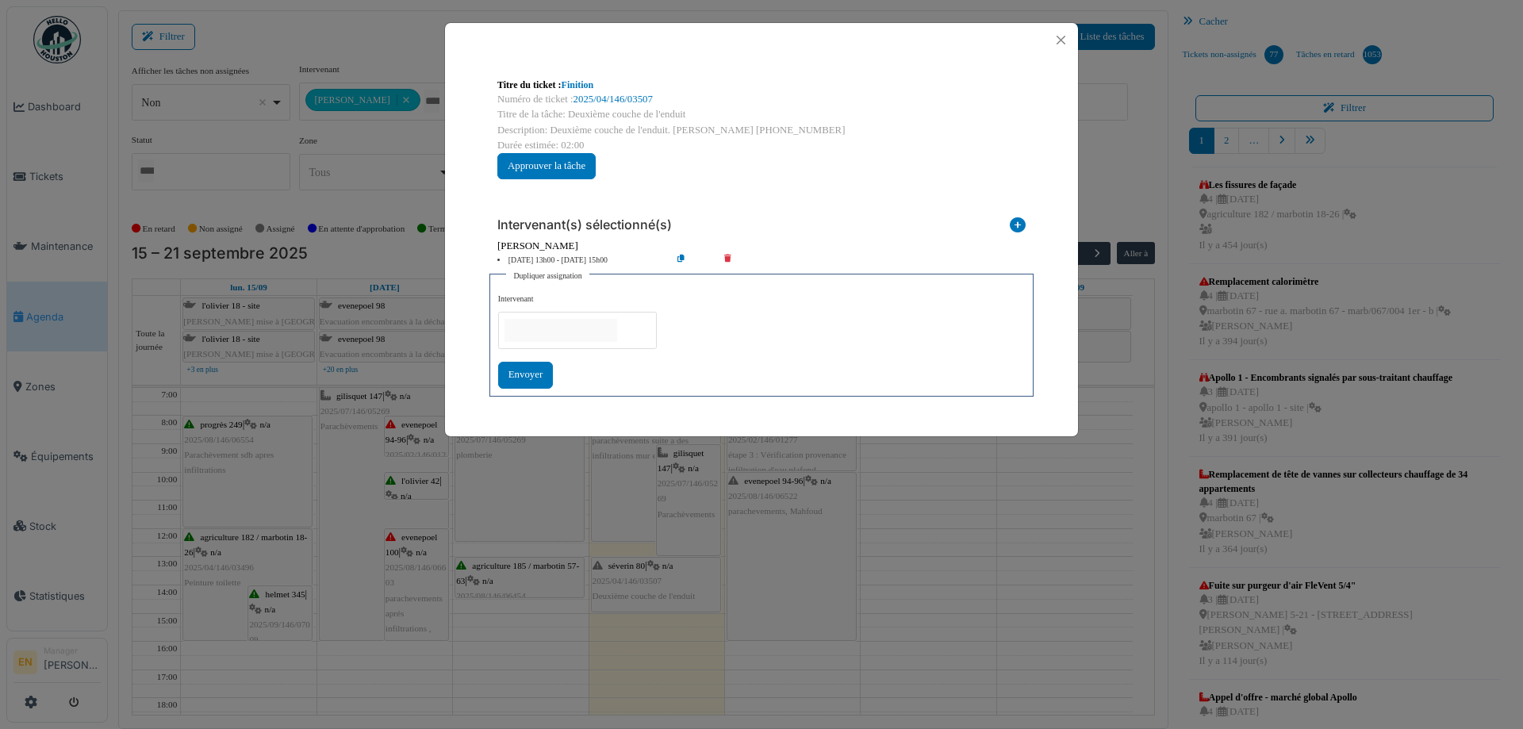
click at [603, 328] on input "null" at bounding box center [560, 330] width 113 height 23
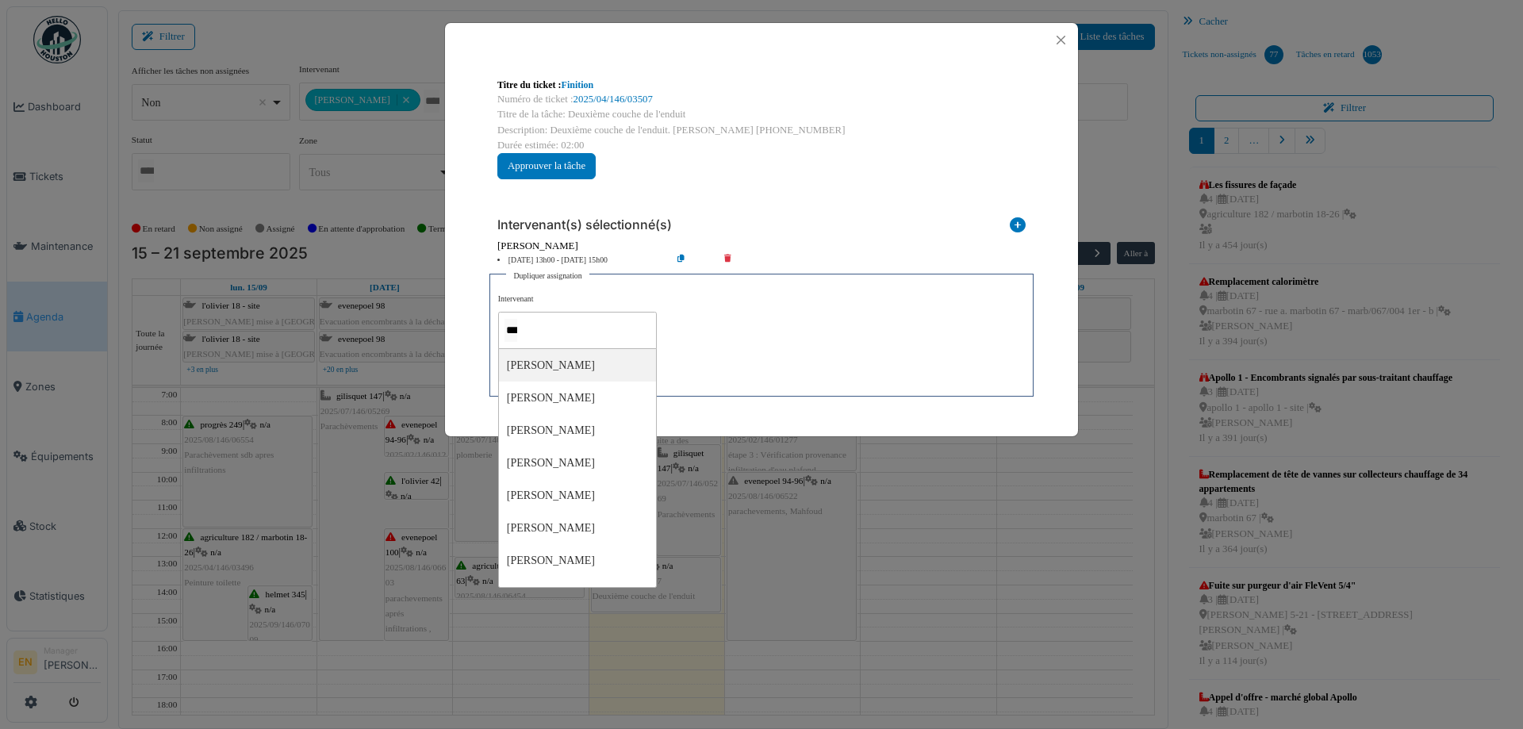
type input "****"
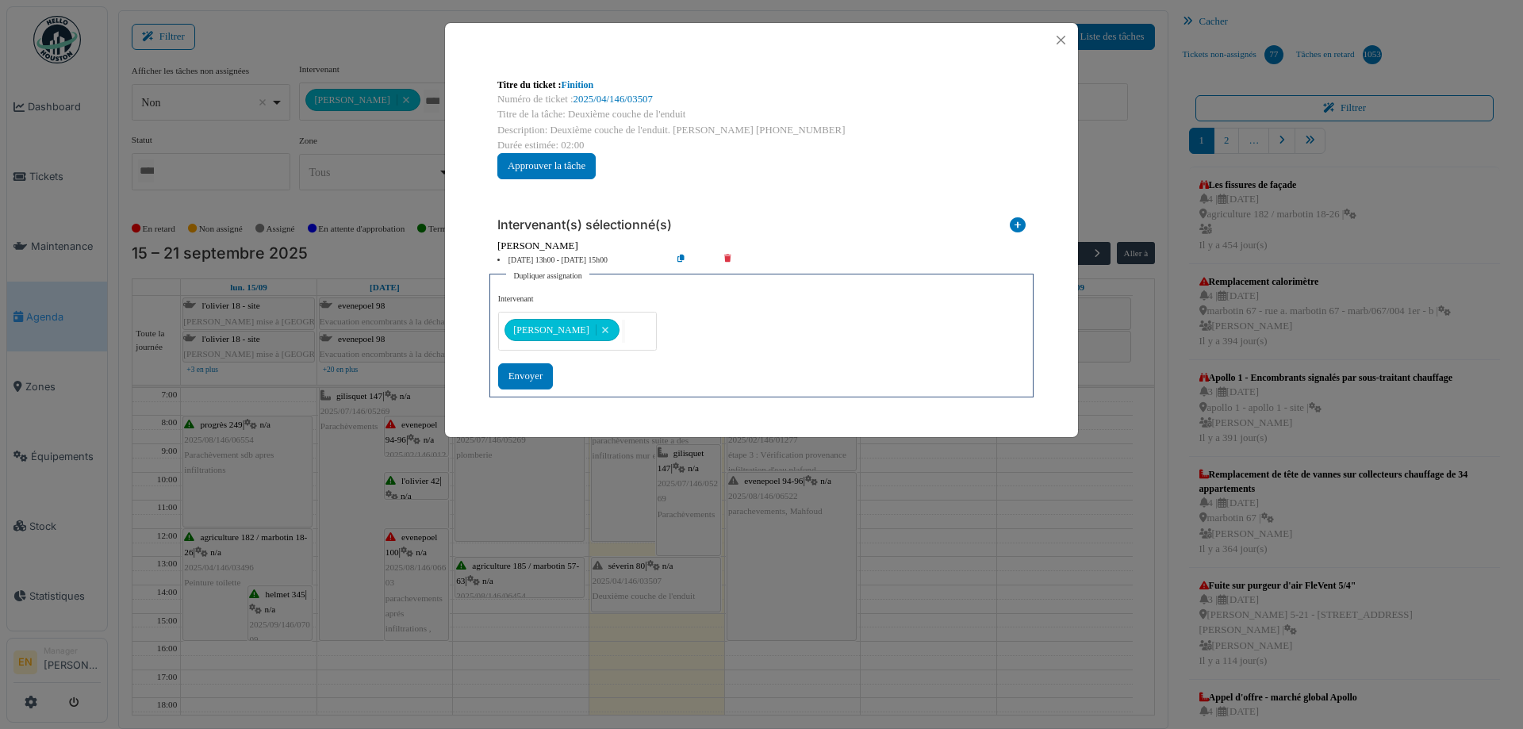
click at [755, 343] on div "**********" at bounding box center [761, 340] width 527 height 95
click at [521, 374] on div "Envoyer" at bounding box center [525, 376] width 55 height 26
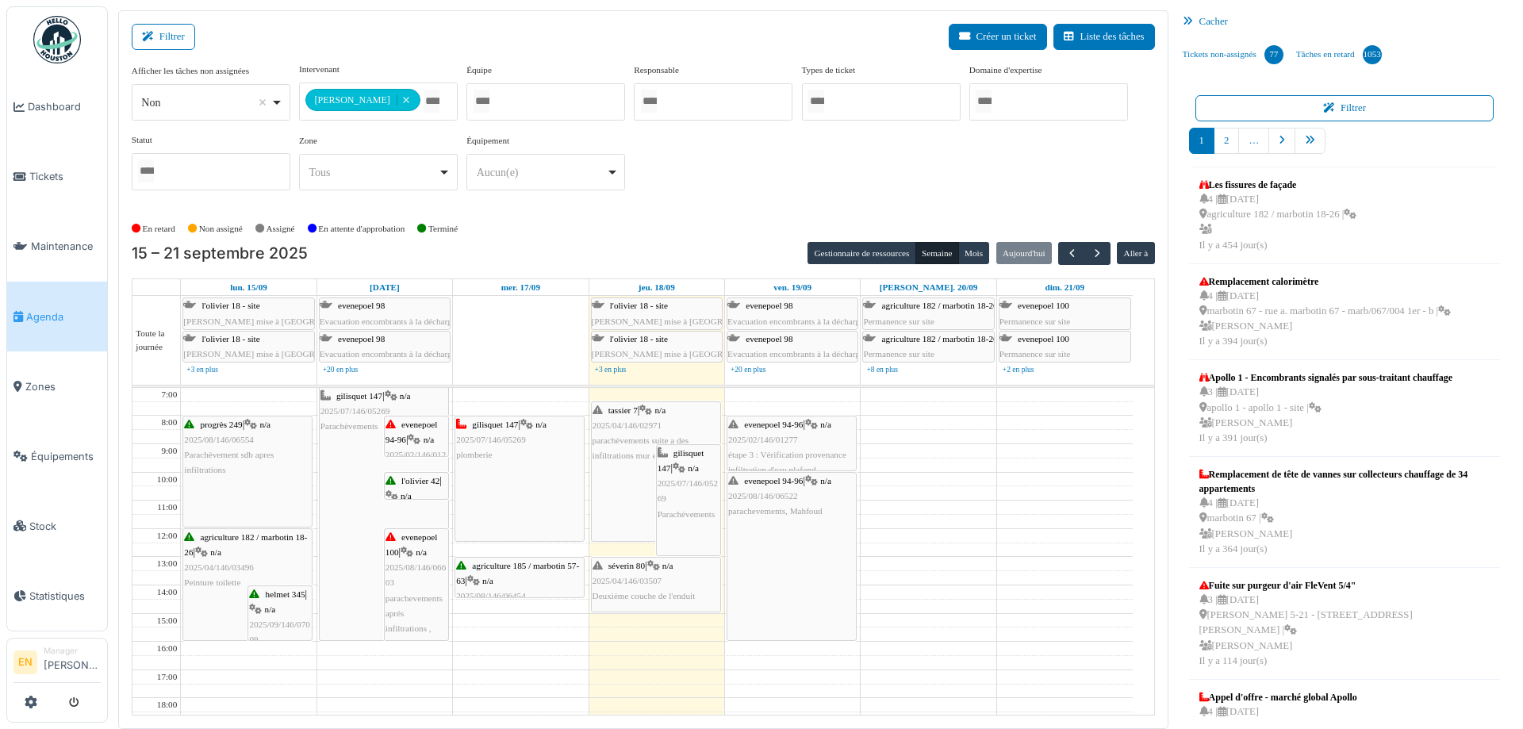
click at [638, 204] on div "**********" at bounding box center [643, 139] width 1023 height 153
click at [695, 208] on div "**********" at bounding box center [643, 139] width 1023 height 153
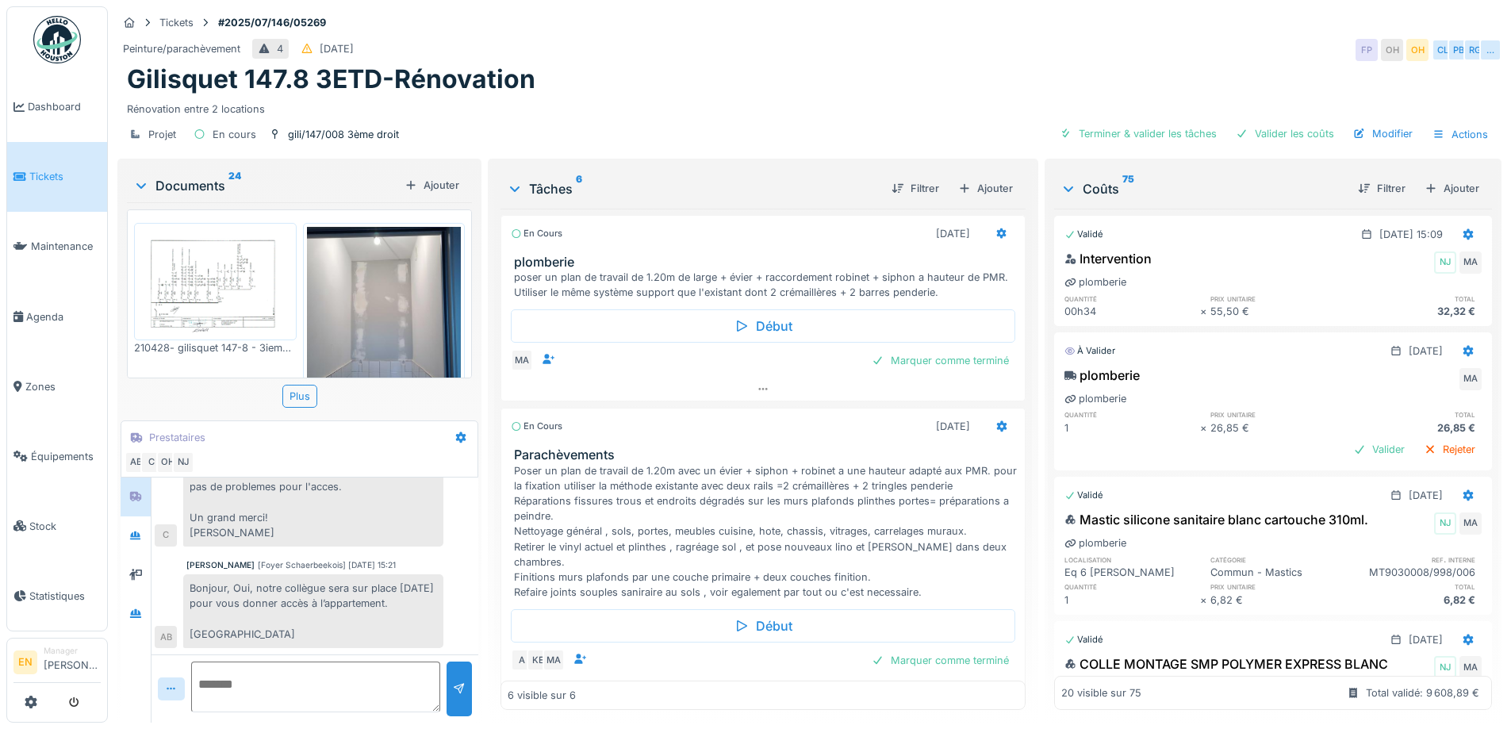
scroll to position [715, 0]
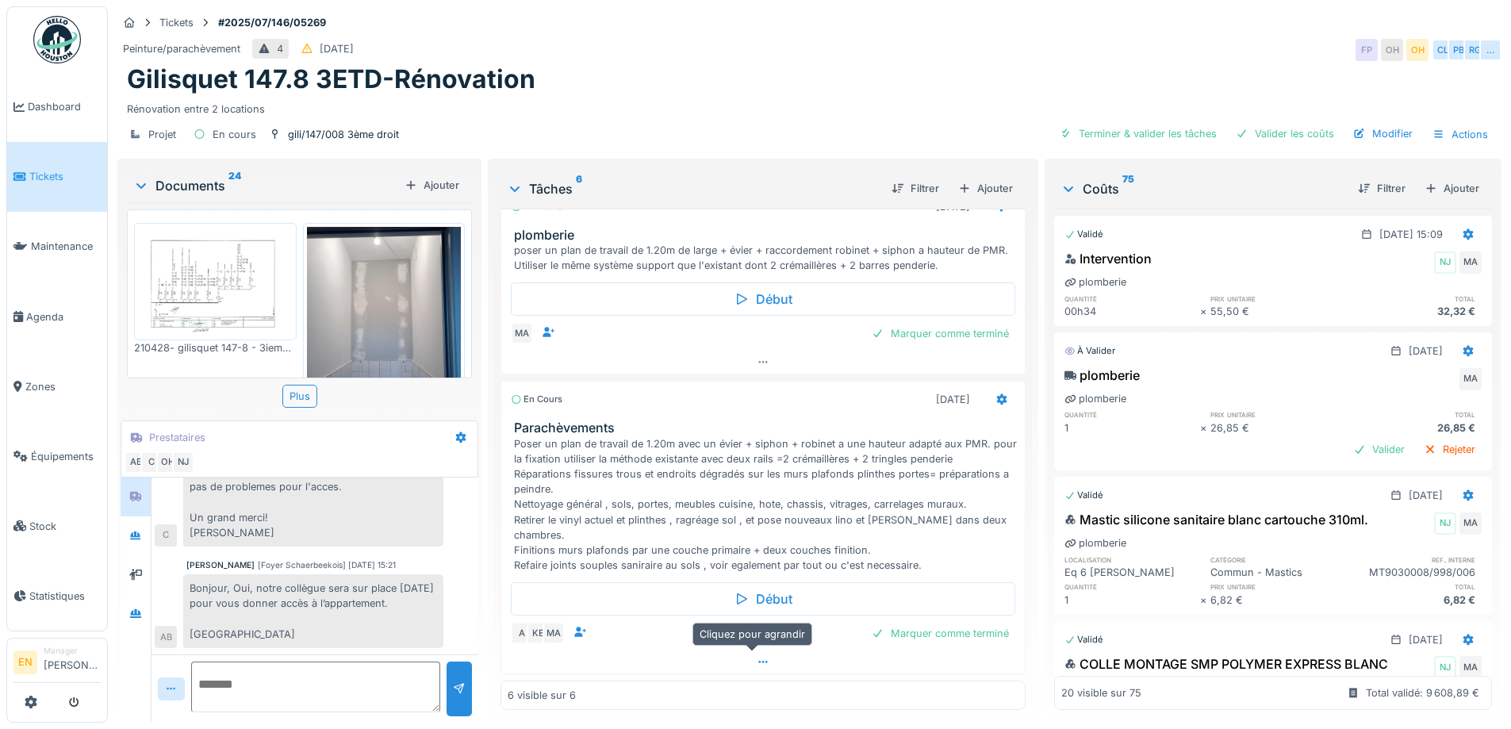
click at [757, 660] on icon at bounding box center [763, 662] width 13 height 10
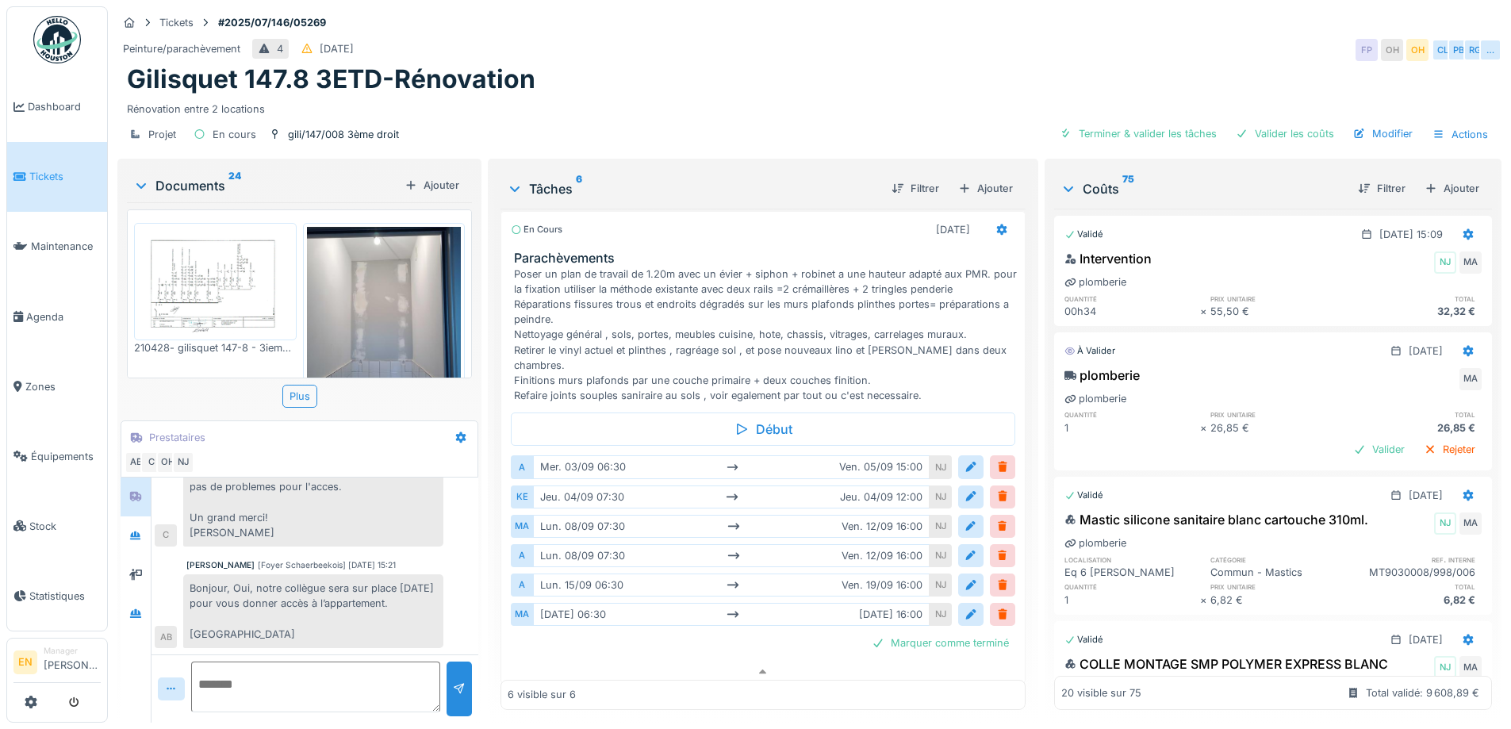
scroll to position [895, 0]
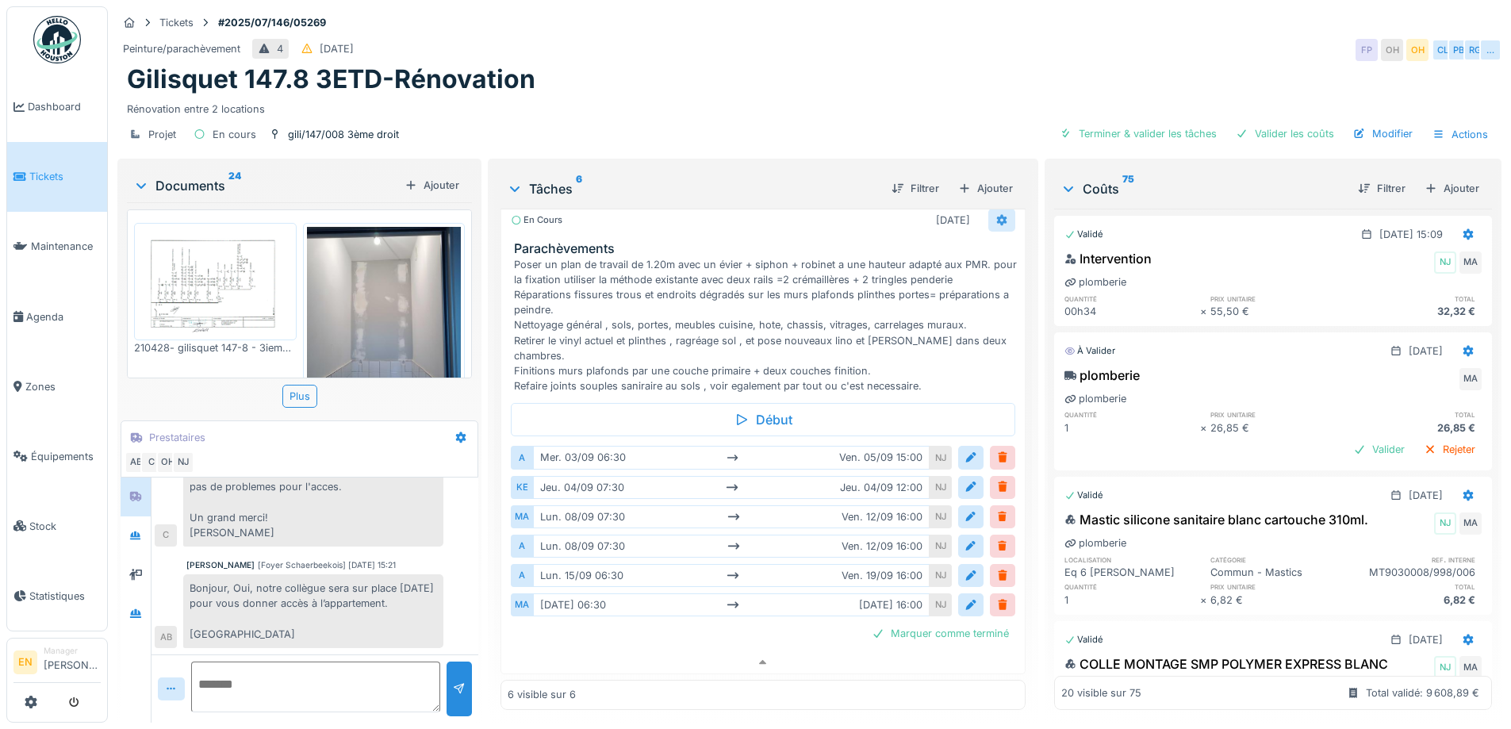
click at [996, 215] on icon at bounding box center [1001, 220] width 10 height 11
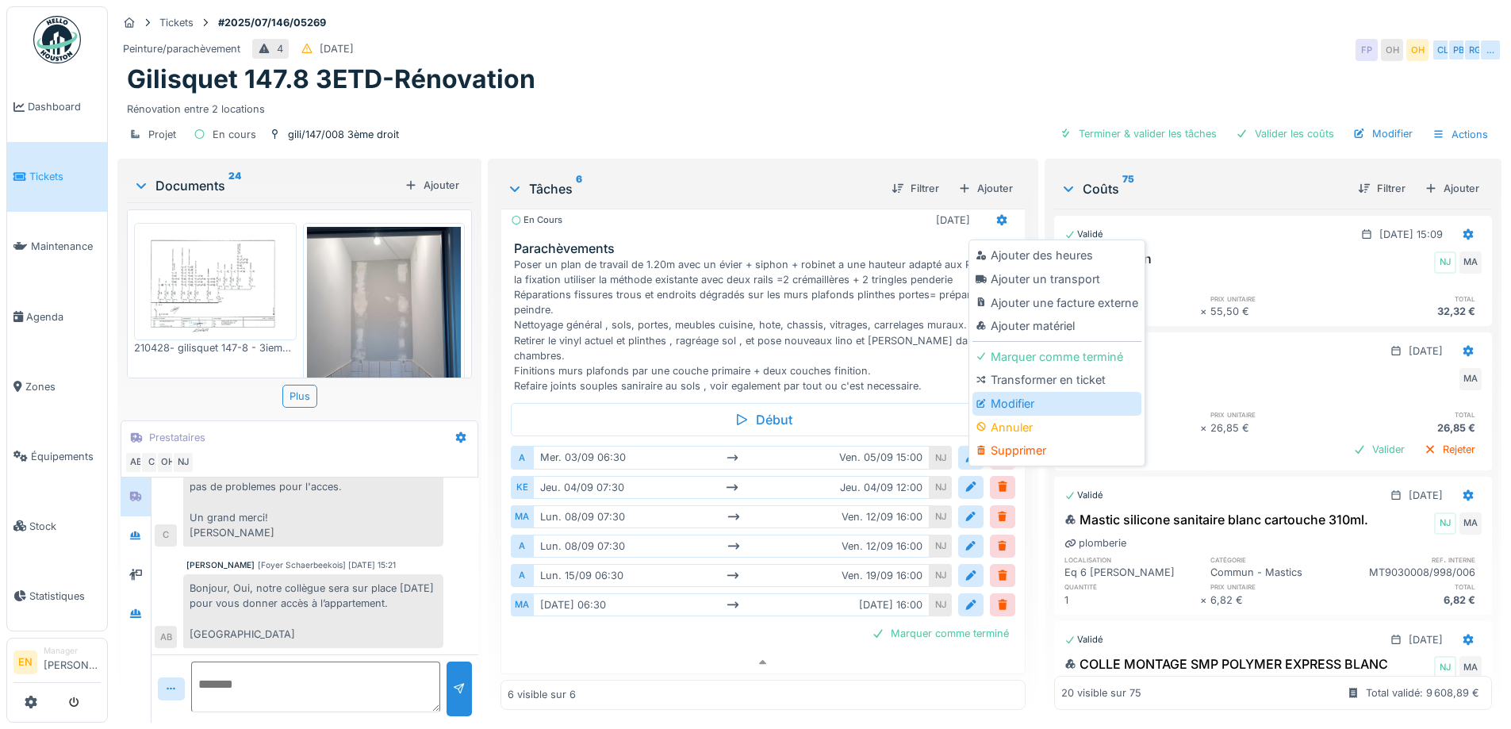
click at [1021, 397] on div "Modifier" at bounding box center [1056, 404] width 169 height 24
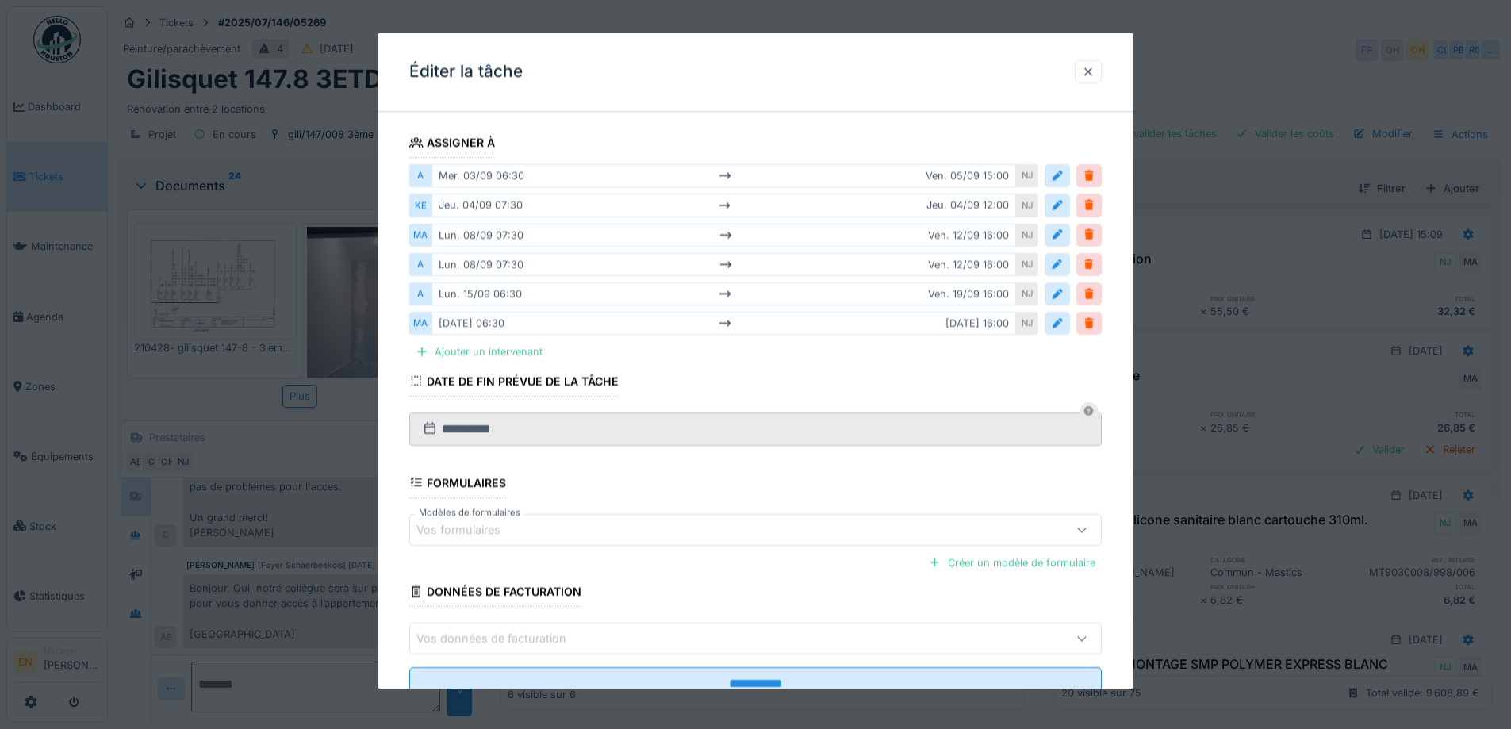
scroll to position [306, 0]
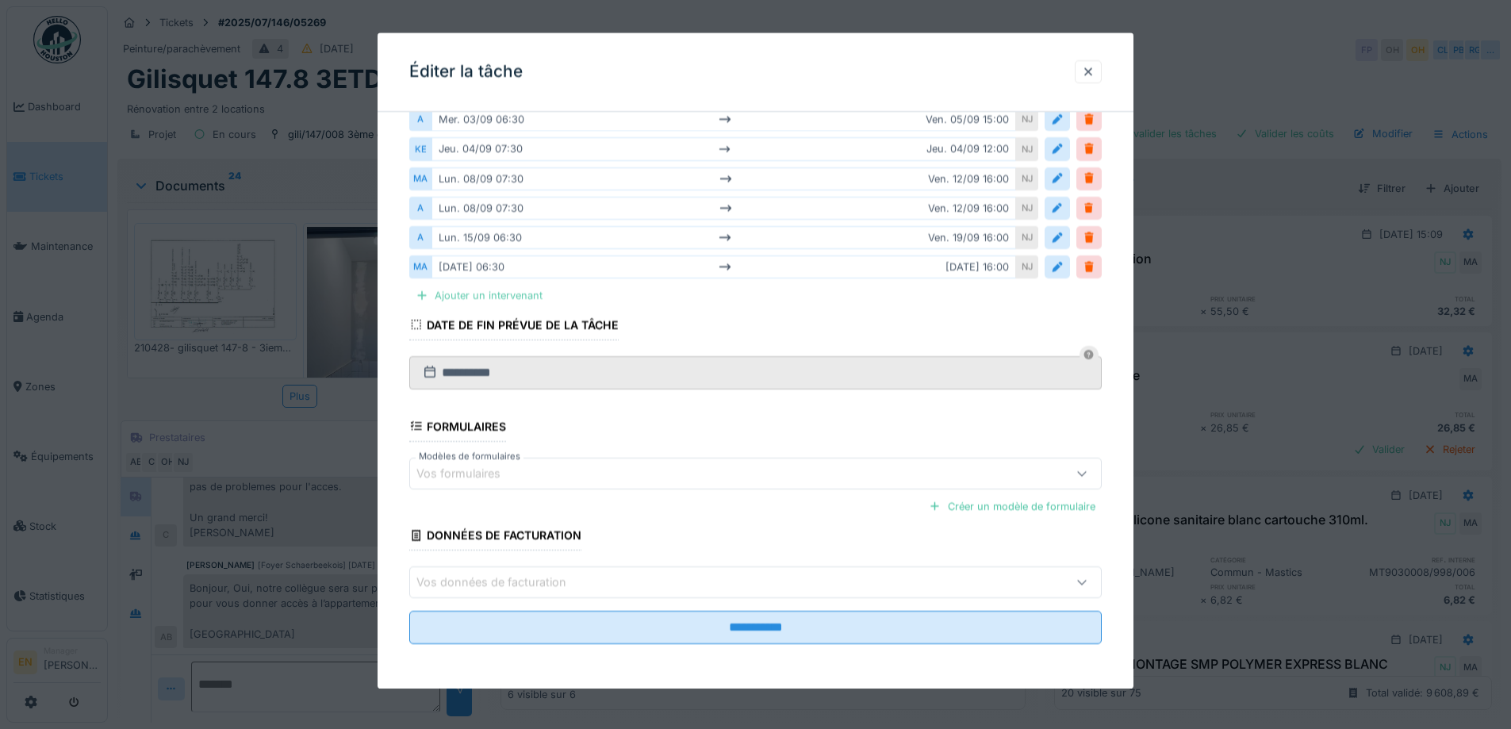
click at [492, 293] on div "Ajouter un intervenant" at bounding box center [479, 295] width 140 height 21
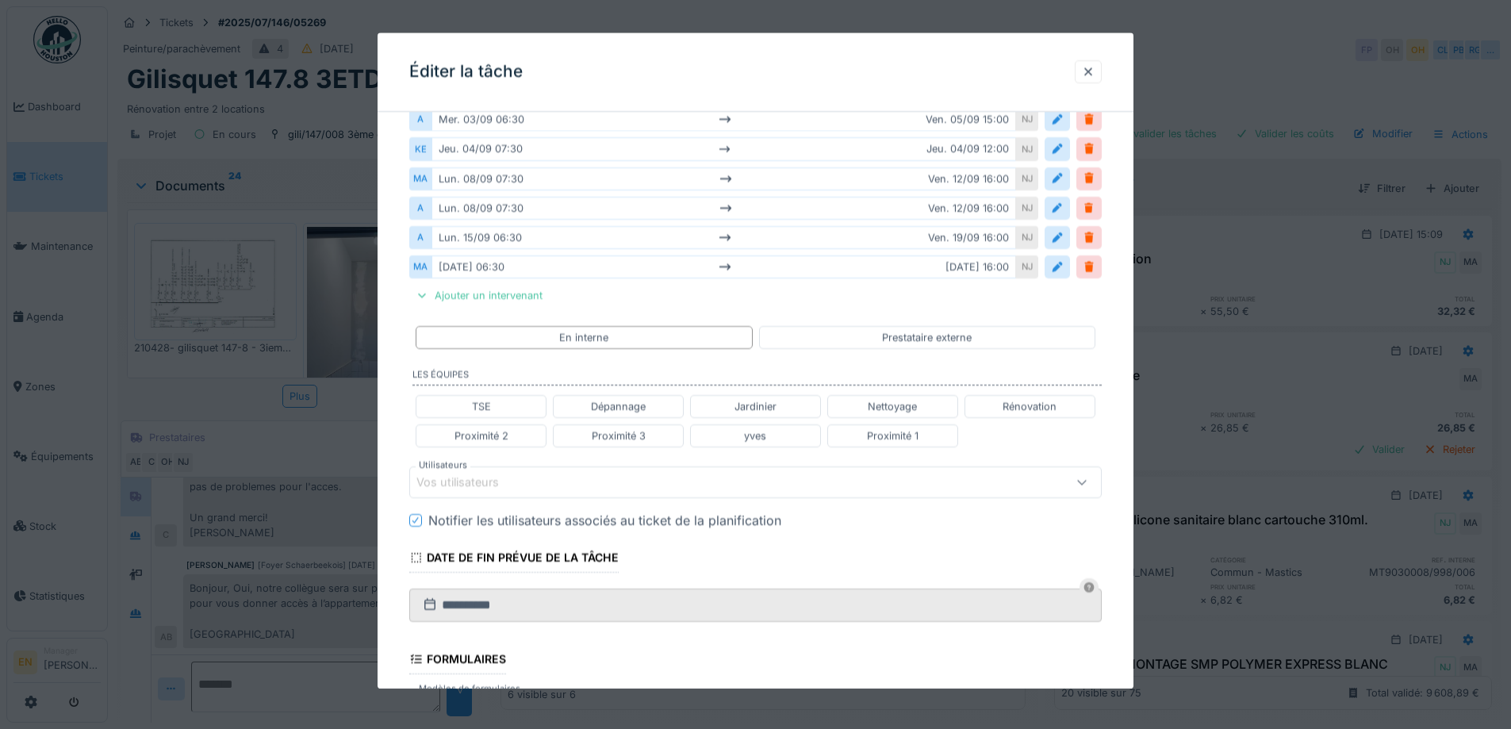
click at [514, 481] on div "Vos utilisateurs" at bounding box center [468, 481] width 105 height 17
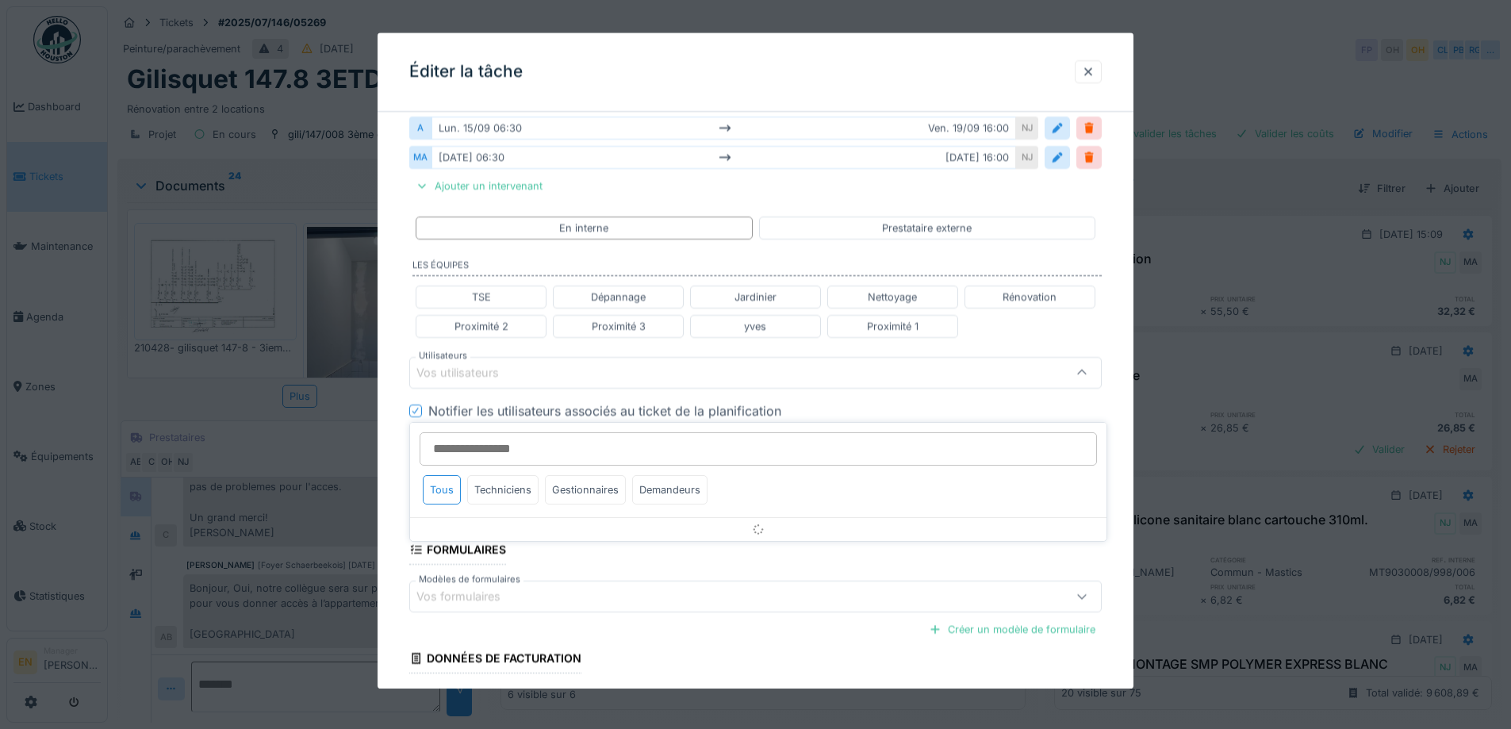
scroll to position [427, 0]
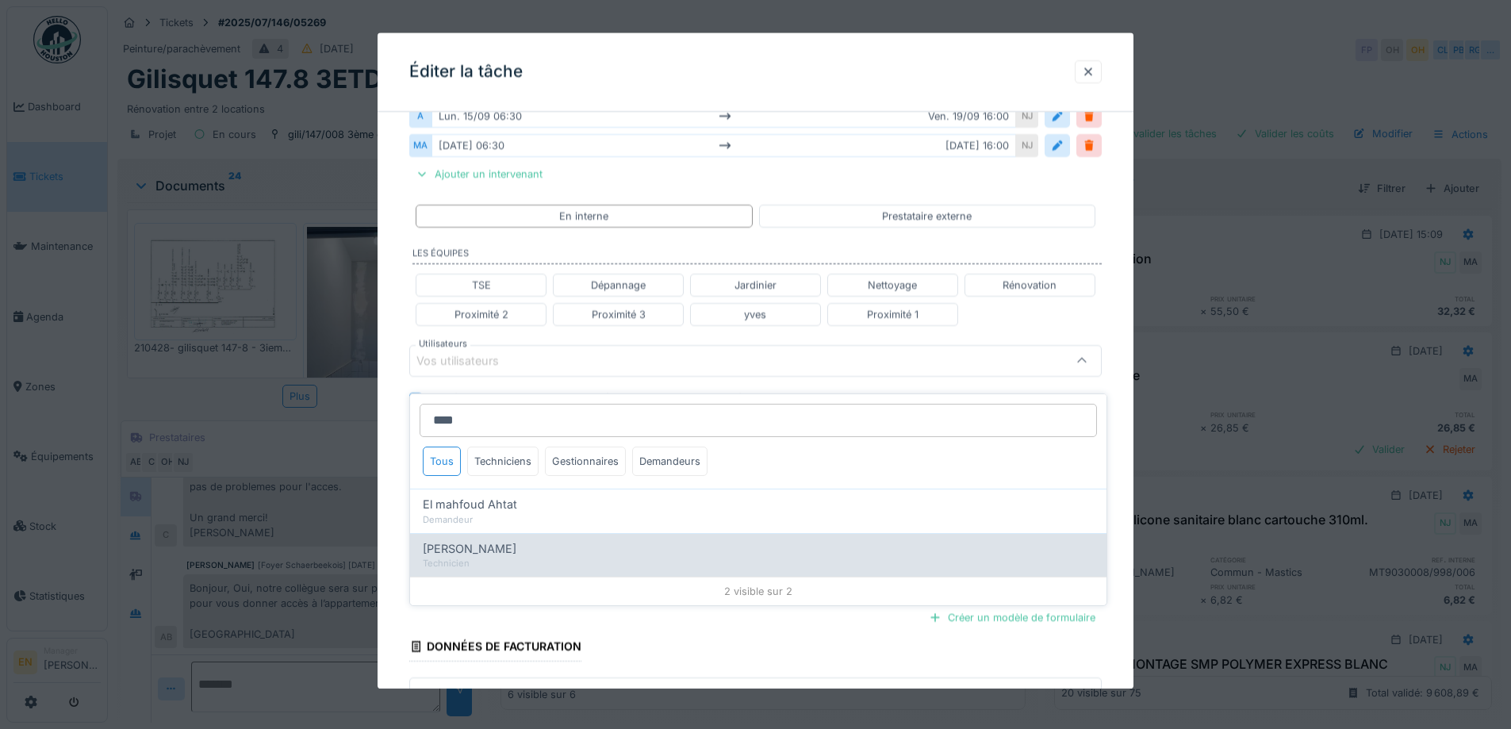
type input "****"
click at [493, 557] on div "Technicien" at bounding box center [758, 563] width 671 height 13
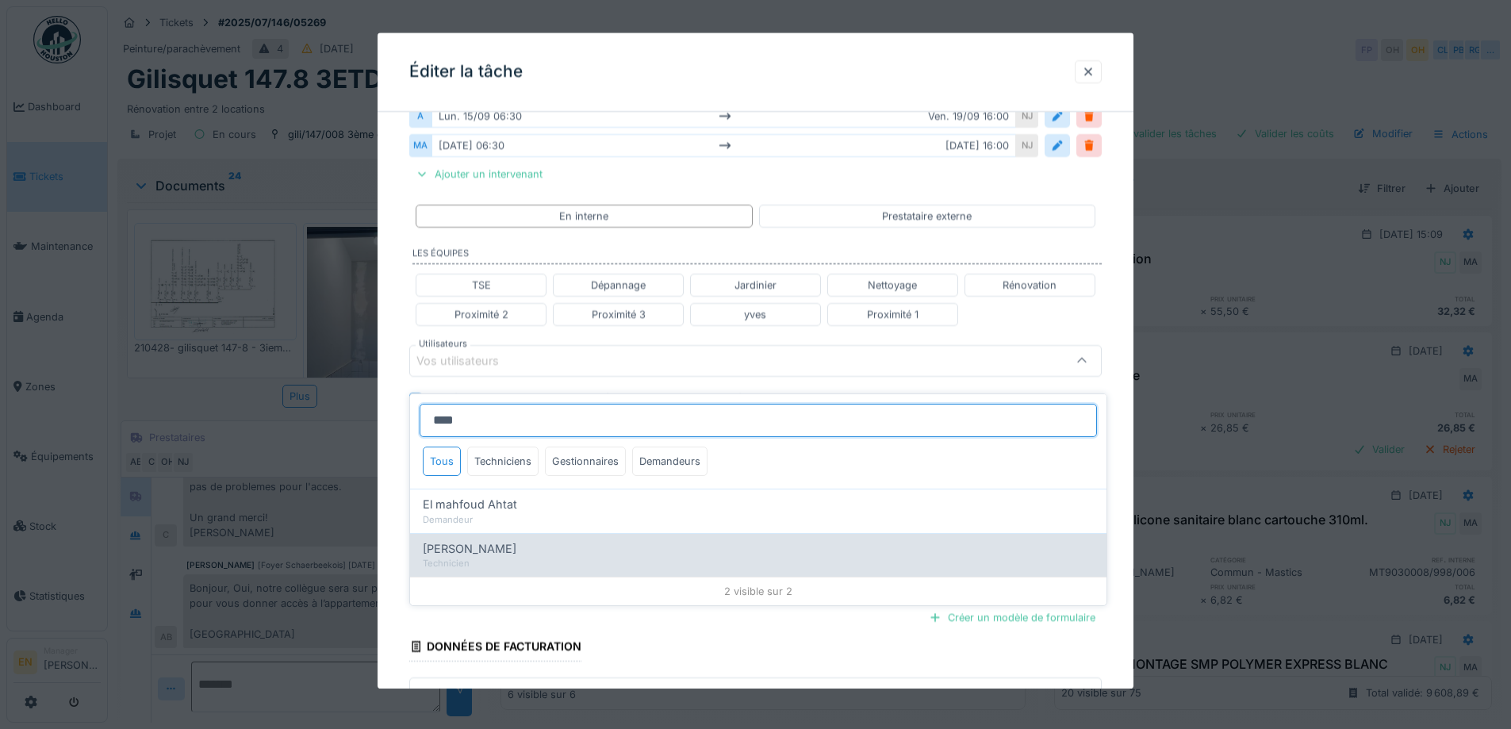
type input "****"
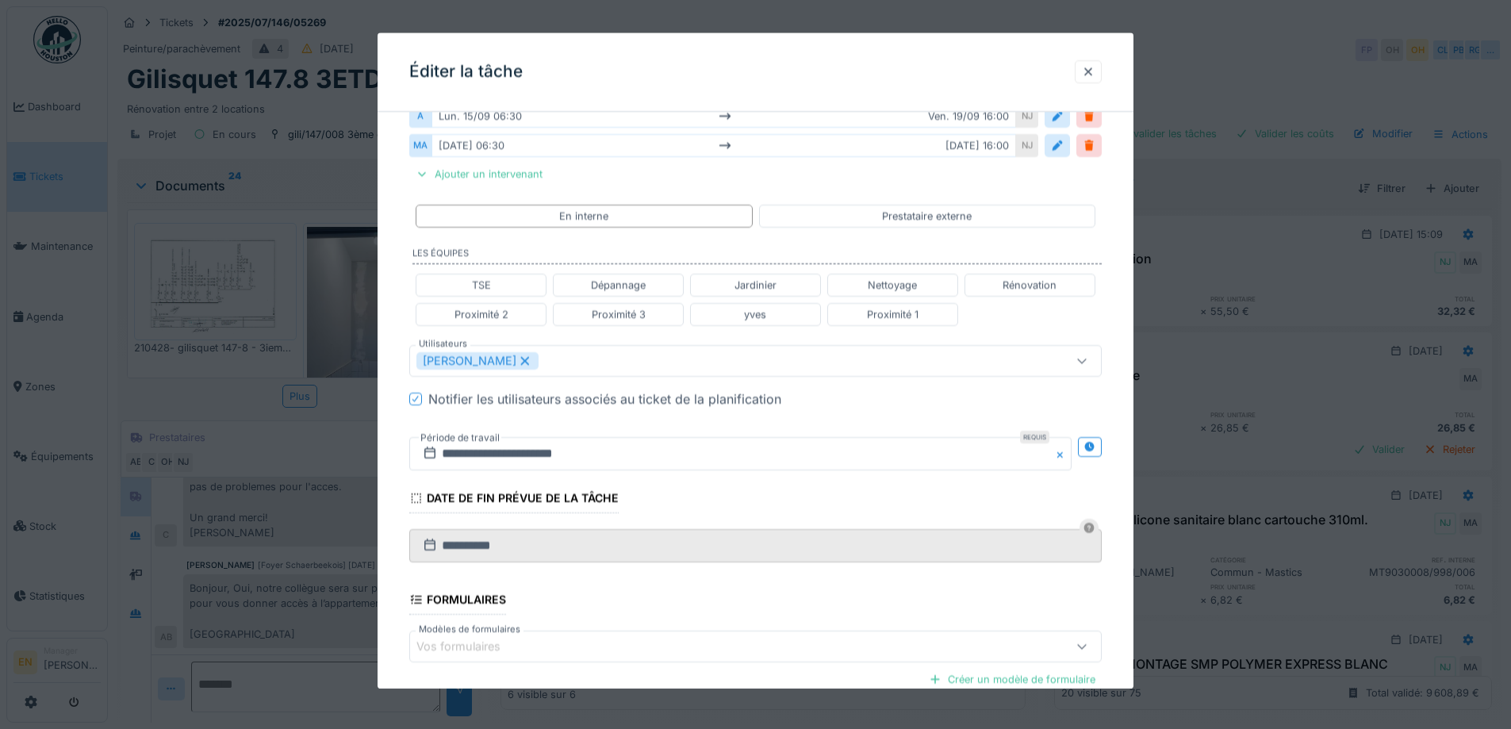
click at [1117, 429] on div "**********" at bounding box center [755, 279] width 756 height 1164
click at [1094, 443] on icon at bounding box center [1089, 447] width 10 height 10
click at [529, 453] on input "**********" at bounding box center [569, 453] width 320 height 33
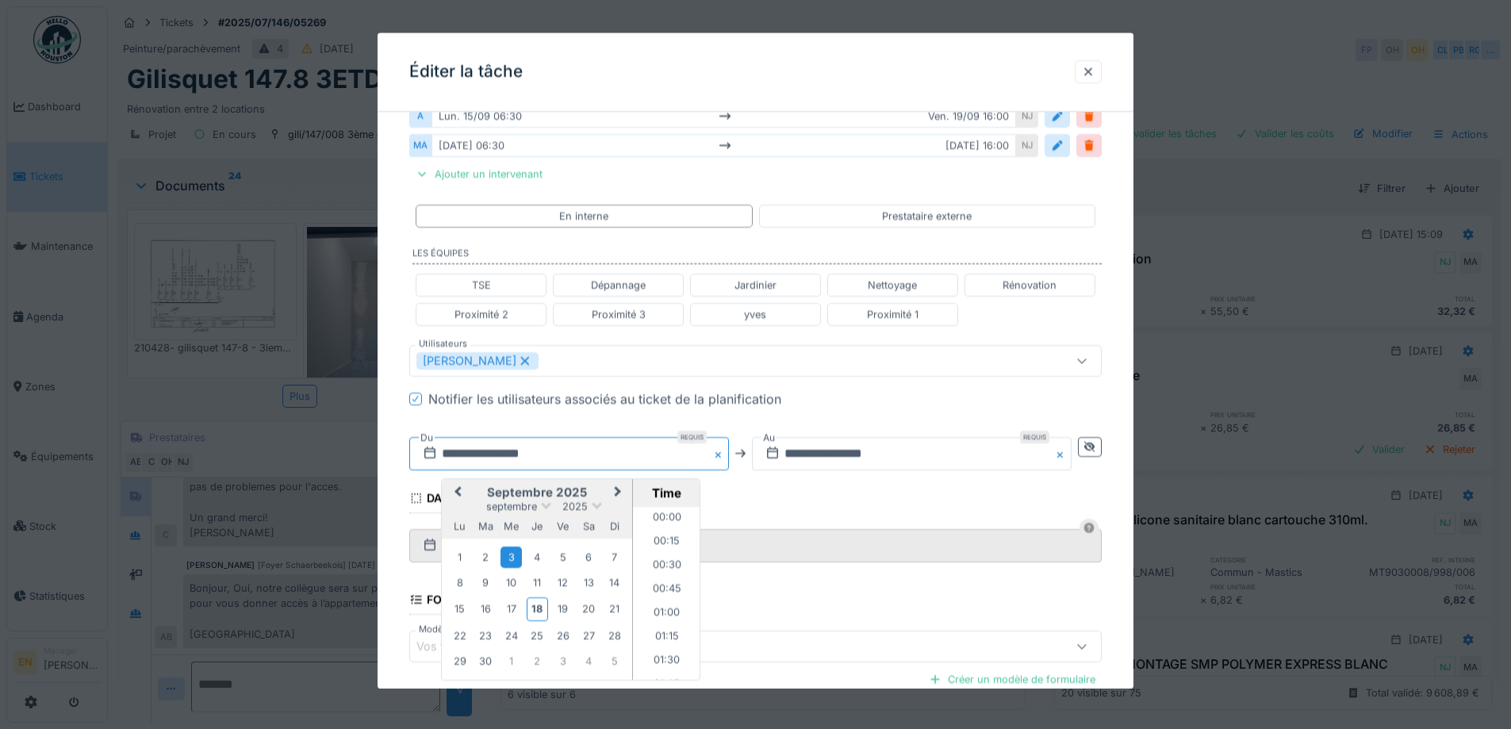
scroll to position [544, 0]
click at [538, 611] on div "18" at bounding box center [537, 609] width 21 height 23
click at [663, 591] on li "09:00" at bounding box center [666, 593] width 67 height 24
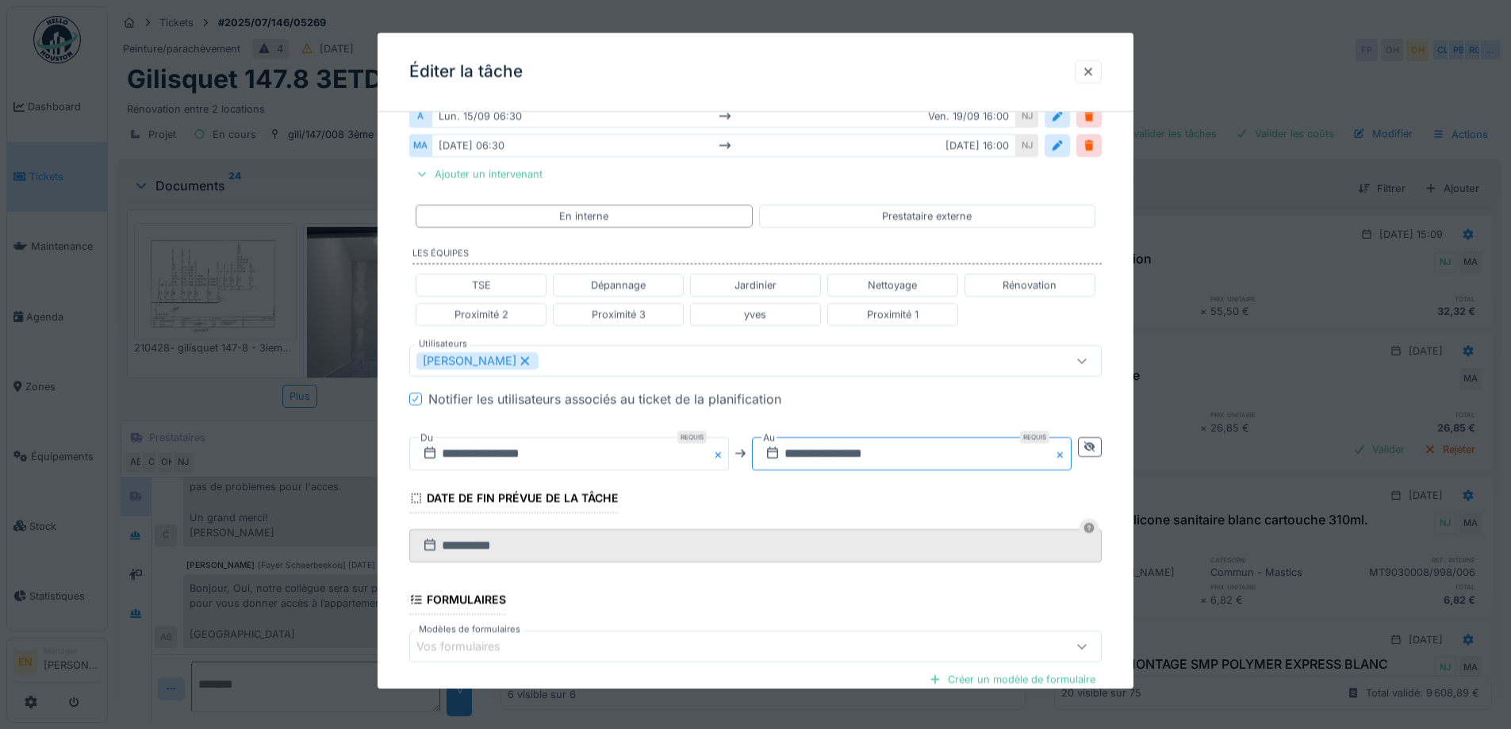
click at [876, 454] on input "**********" at bounding box center [912, 453] width 320 height 33
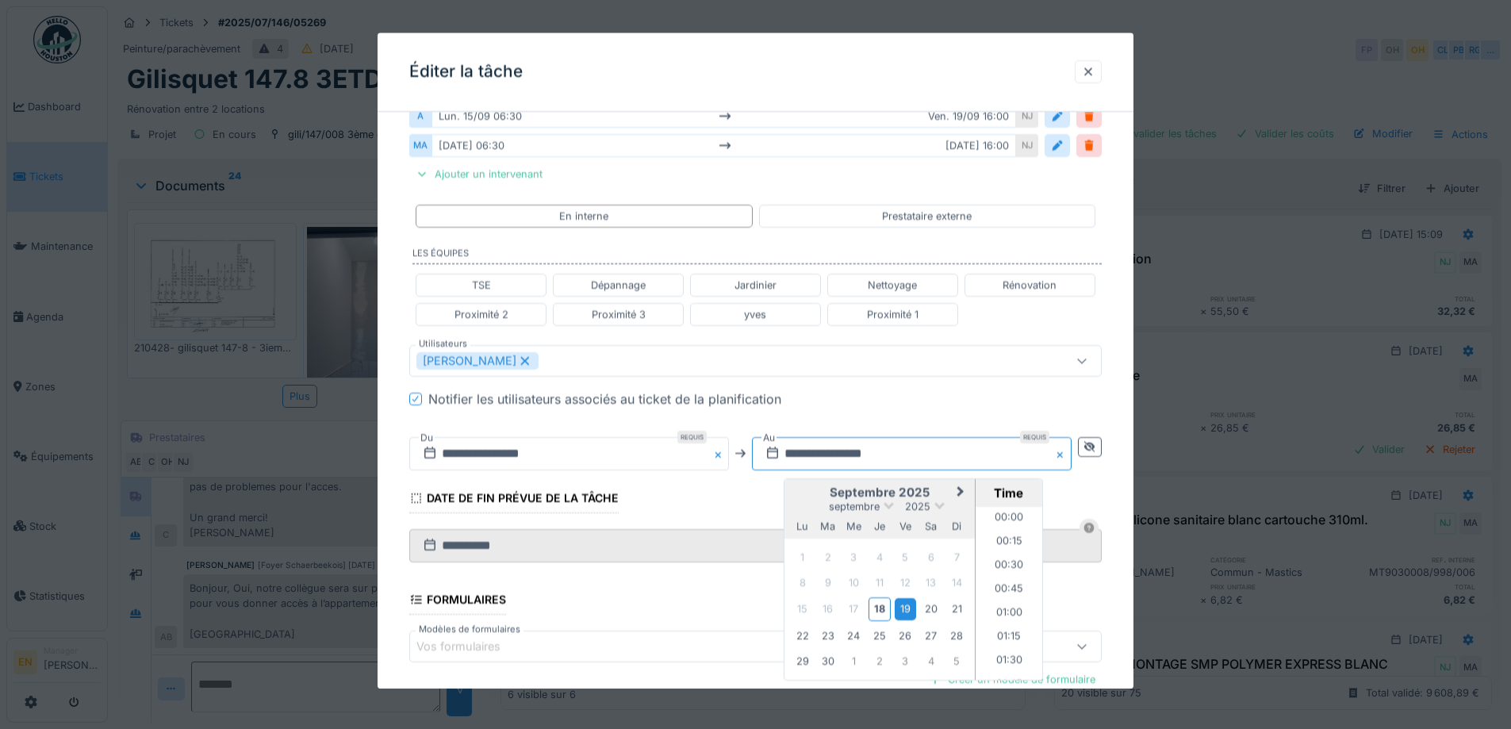
scroll to position [1448, 0]
click at [888, 613] on div "18" at bounding box center [878, 609] width 21 height 23
click at [1005, 619] on li "13:00" at bounding box center [1008, 625] width 67 height 24
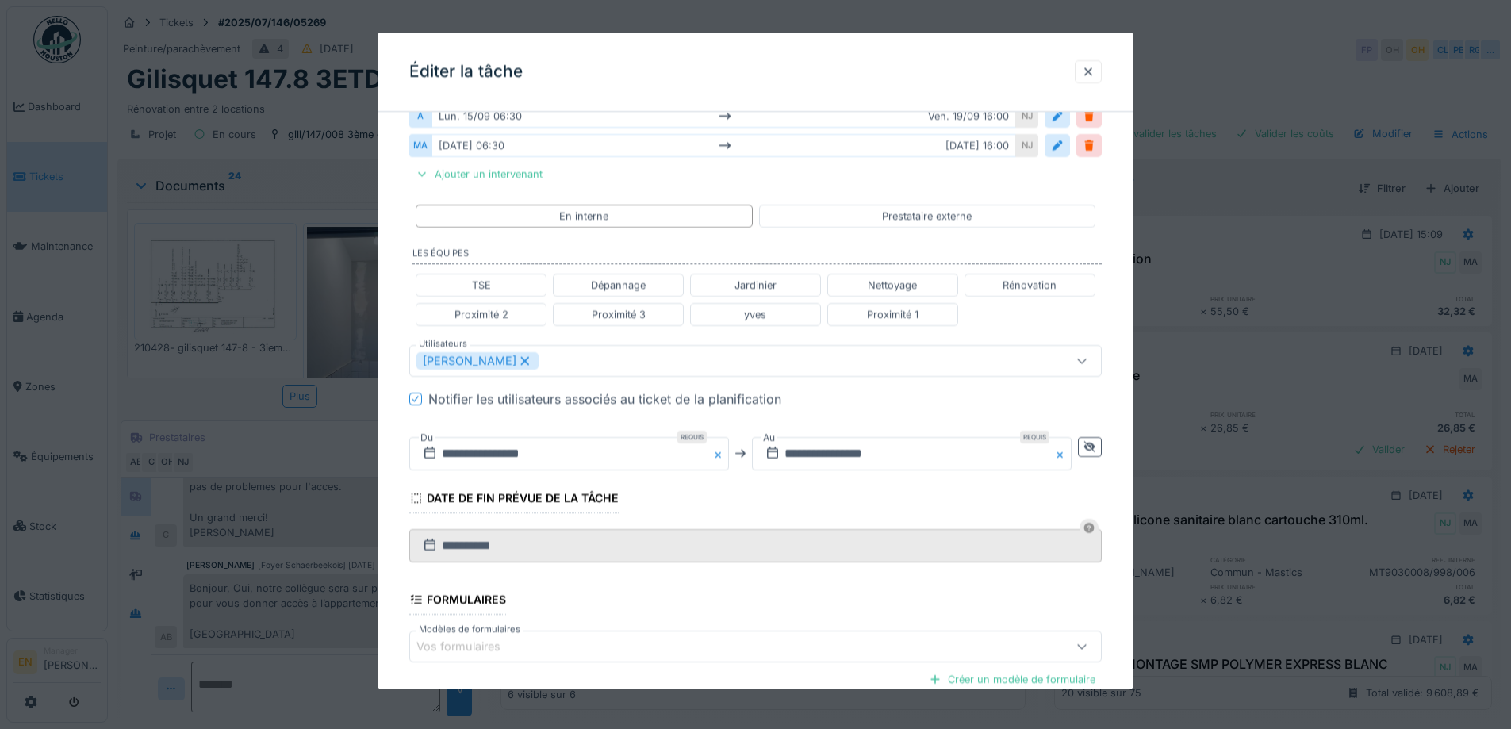
scroll to position [600, 0]
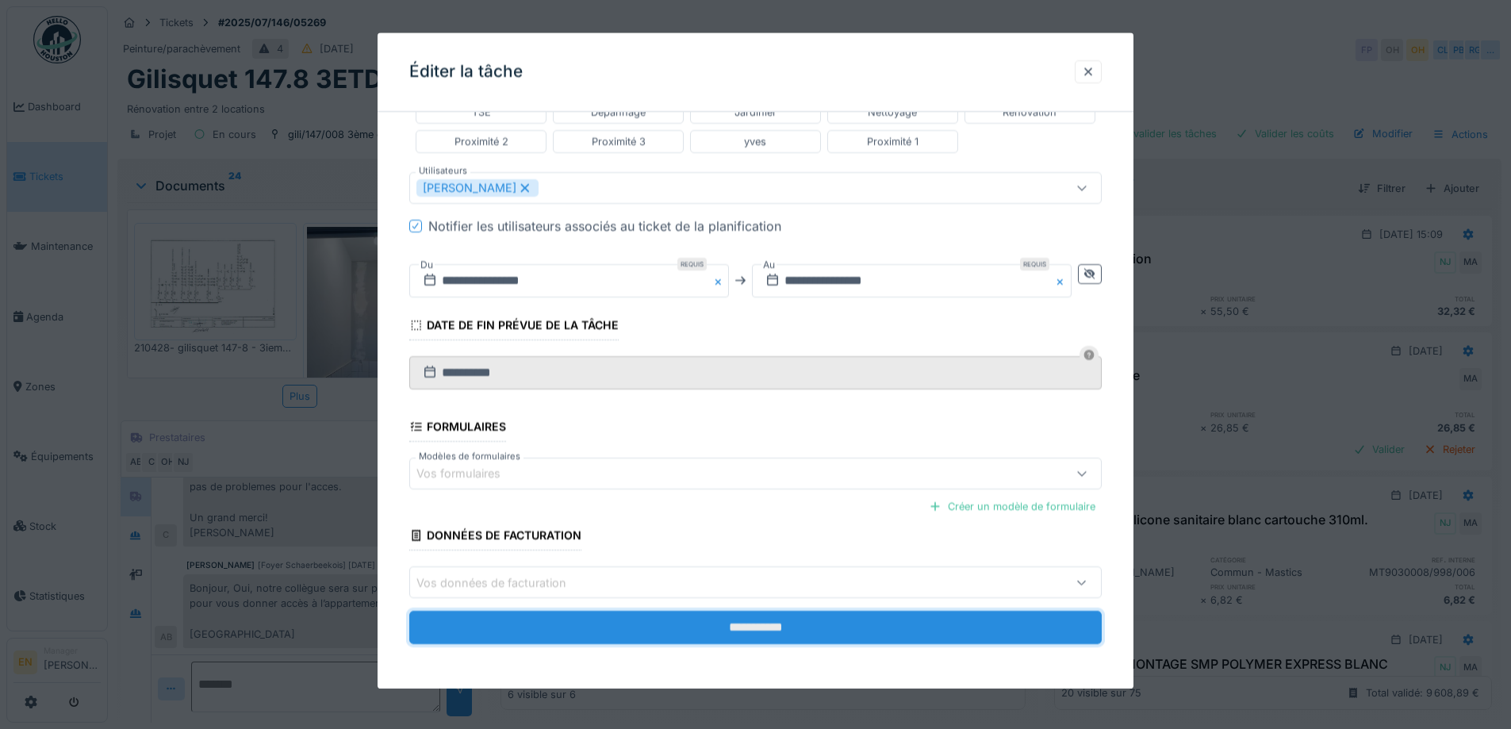
click at [764, 629] on input "**********" at bounding box center [755, 627] width 692 height 33
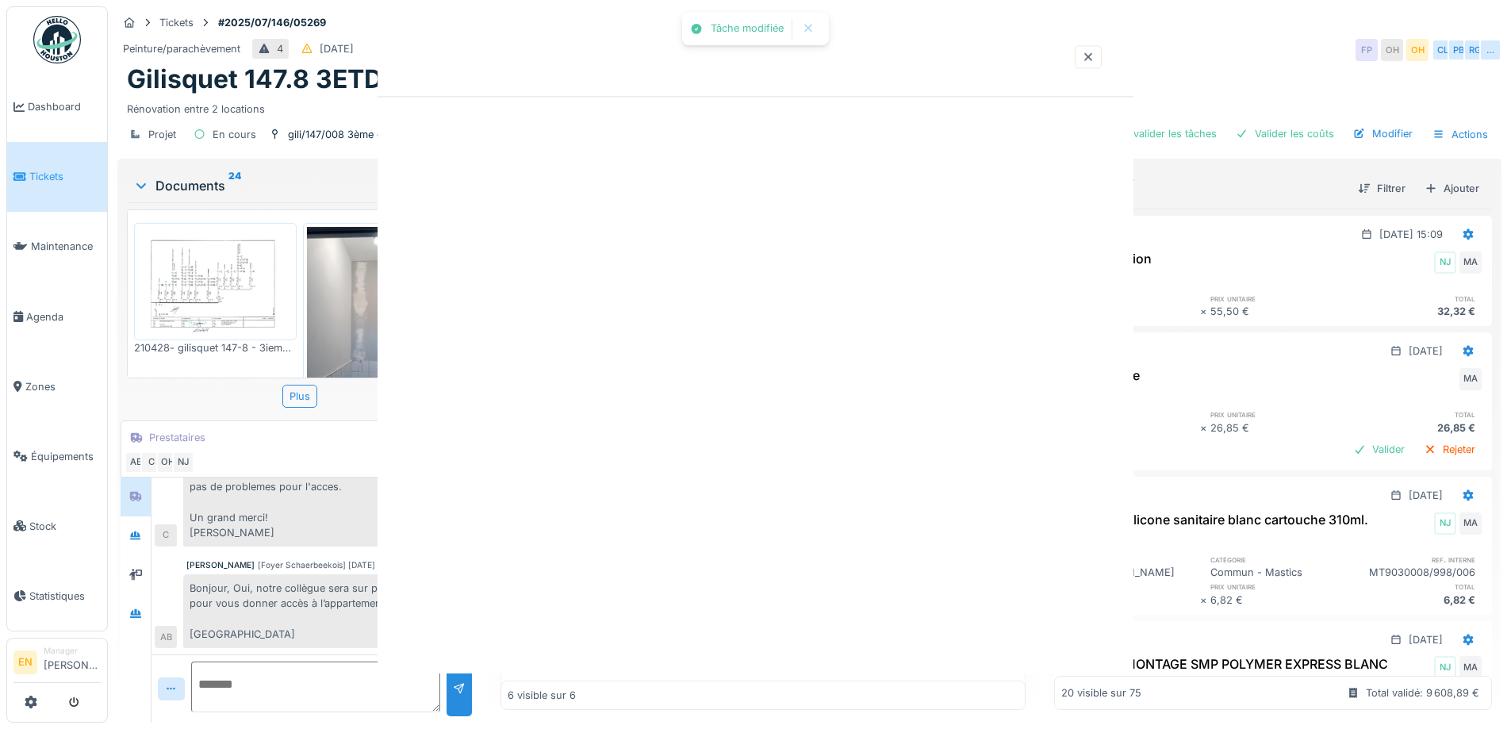
scroll to position [0, 0]
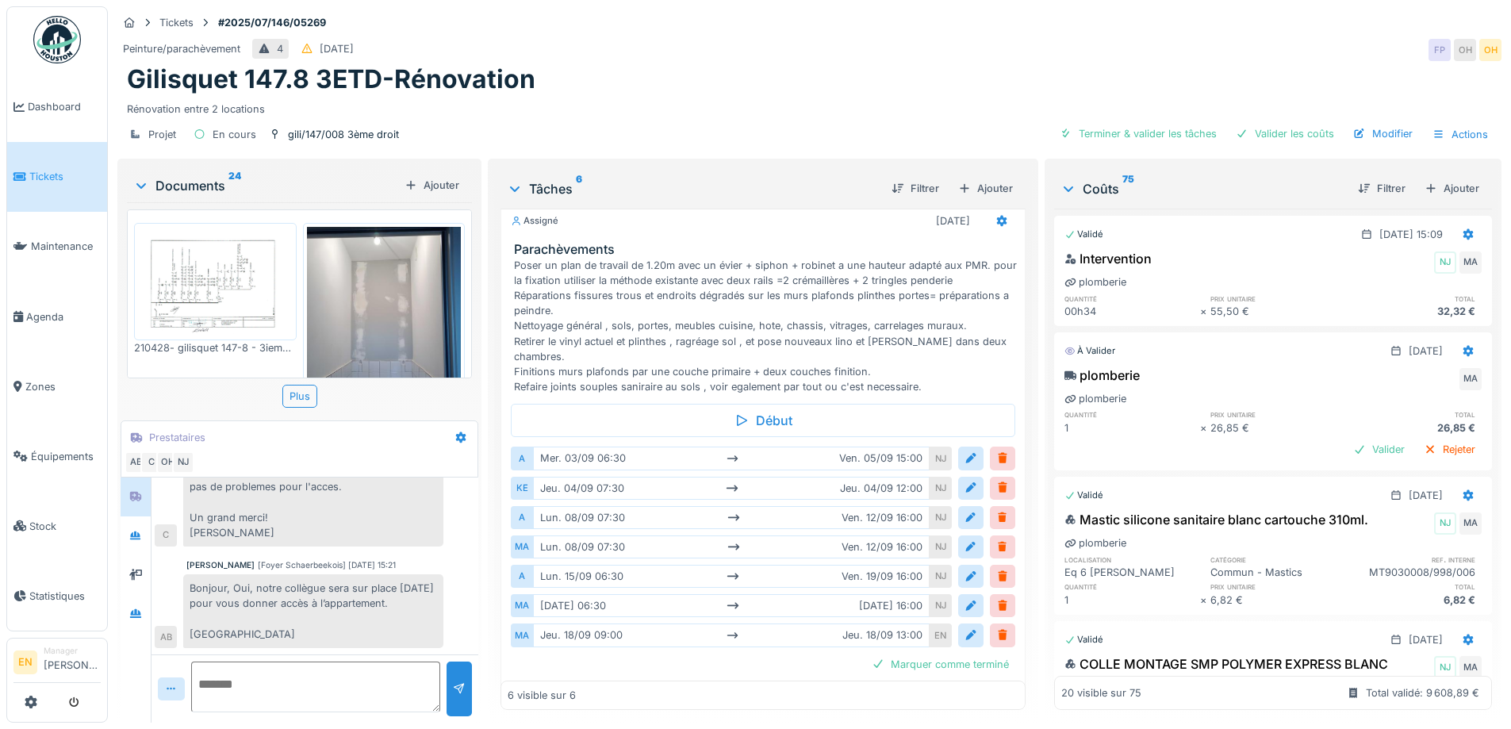
click at [948, 18] on div "Tickets #2025/07/146/05269" at bounding box center [809, 23] width 1384 height 20
click at [925, 49] on div "Peinture/parachèvement 4 07/07/2025 FP OH OH" at bounding box center [809, 50] width 1384 height 29
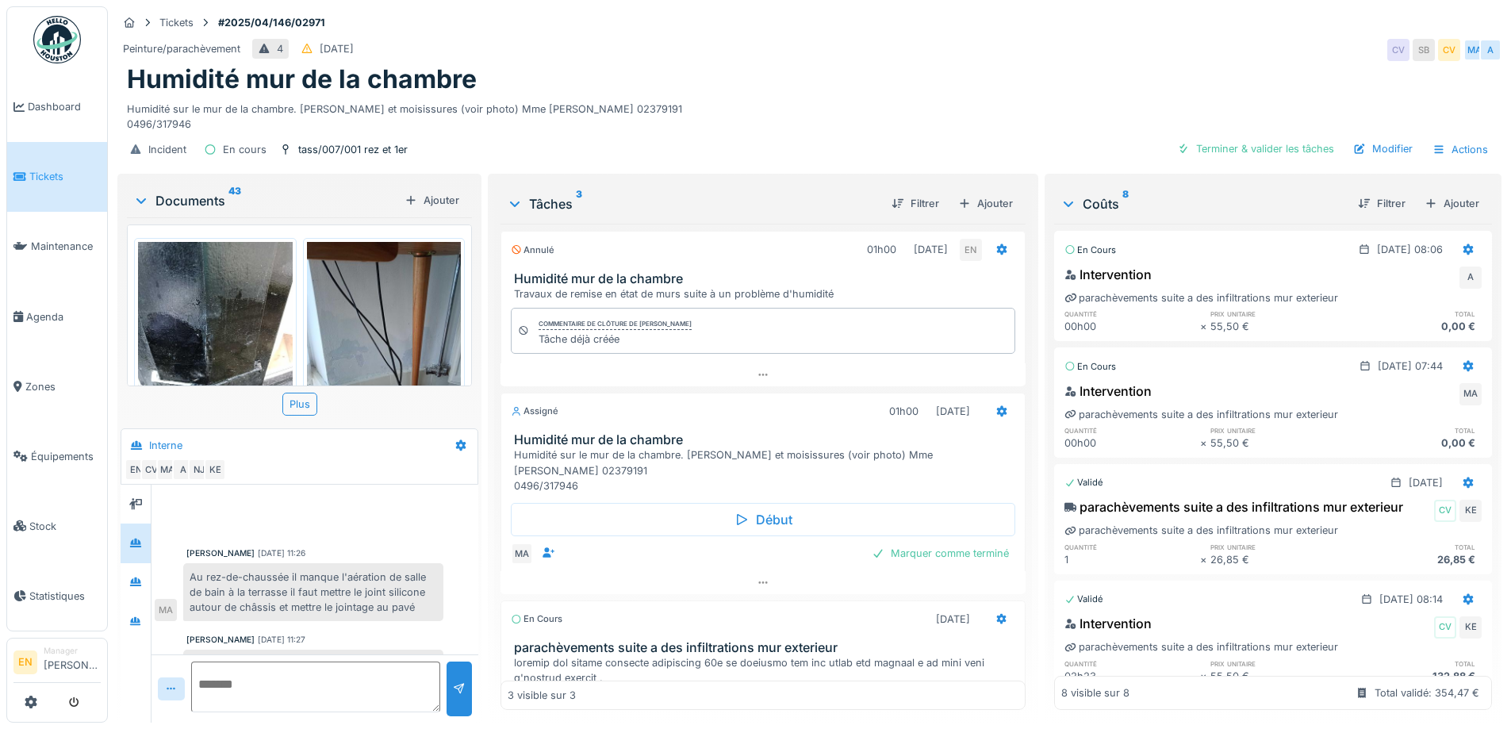
scroll to position [12, 0]
click at [992, 75] on div "Humidité mur de la chambre" at bounding box center [809, 79] width 1365 height 30
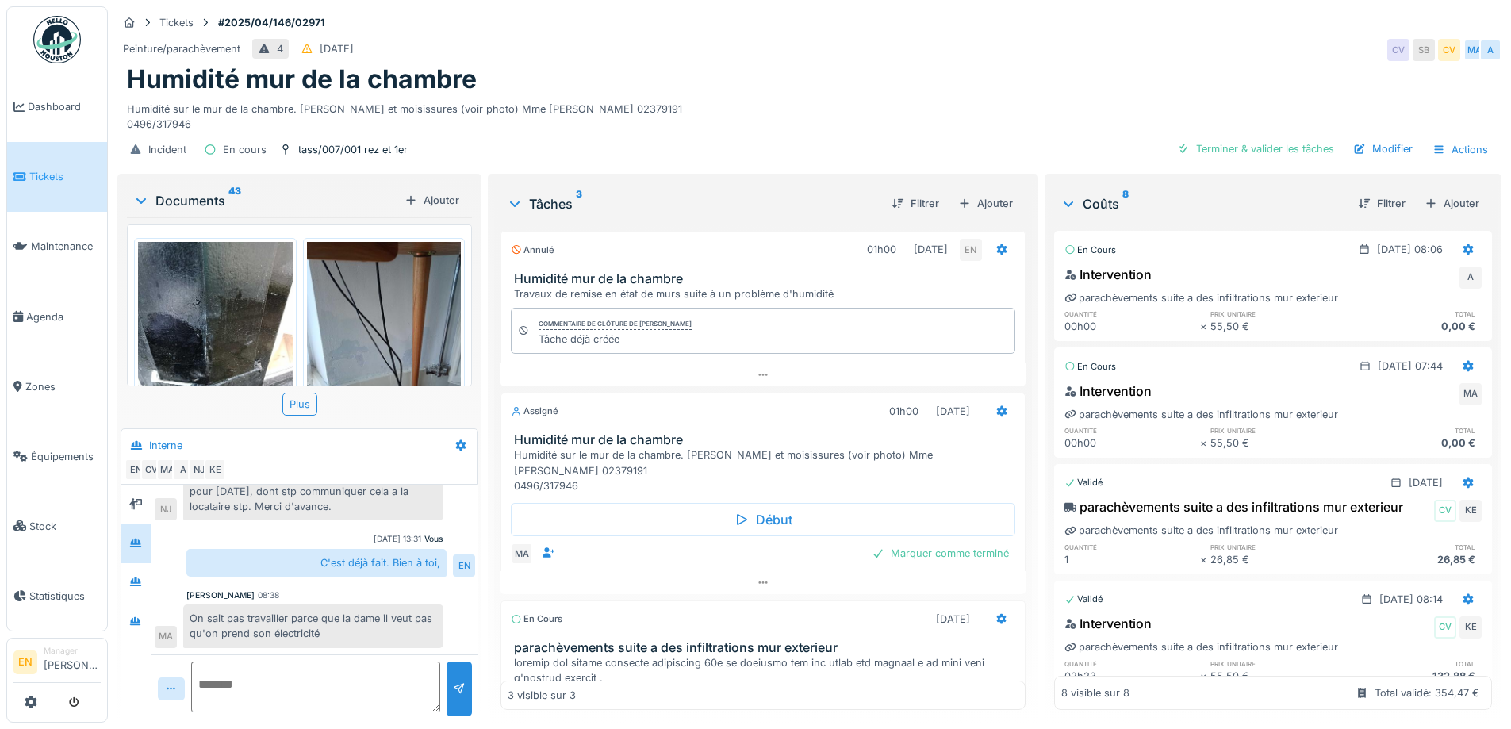
scroll to position [404, 0]
drag, startPoint x: 1192, startPoint y: 41, endPoint x: 1226, endPoint y: 8, distance: 47.7
click at [1191, 40] on div "Peinture/parachèvement 4 [DATE] CV SB CV MA A" at bounding box center [809, 50] width 1384 height 29
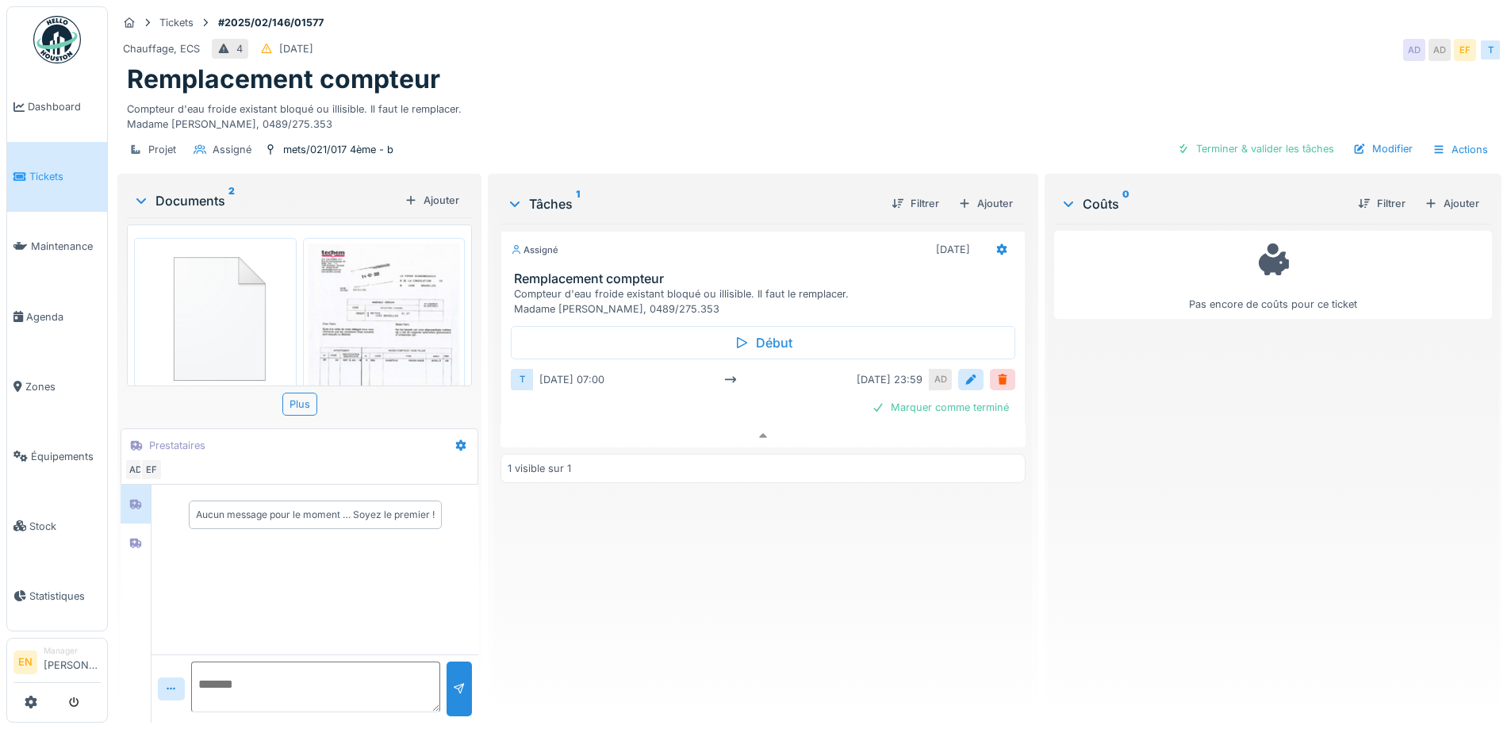
scroll to position [12, 0]
drag, startPoint x: 0, startPoint y: 0, endPoint x: 664, endPoint y: 228, distance: 701.7
click at [764, 179] on div "Tâches 1 Filtrer Ajouter Assigné [DATE] Remplacement compteur Compteur d'eau fr…" at bounding box center [762, 446] width 537 height 539
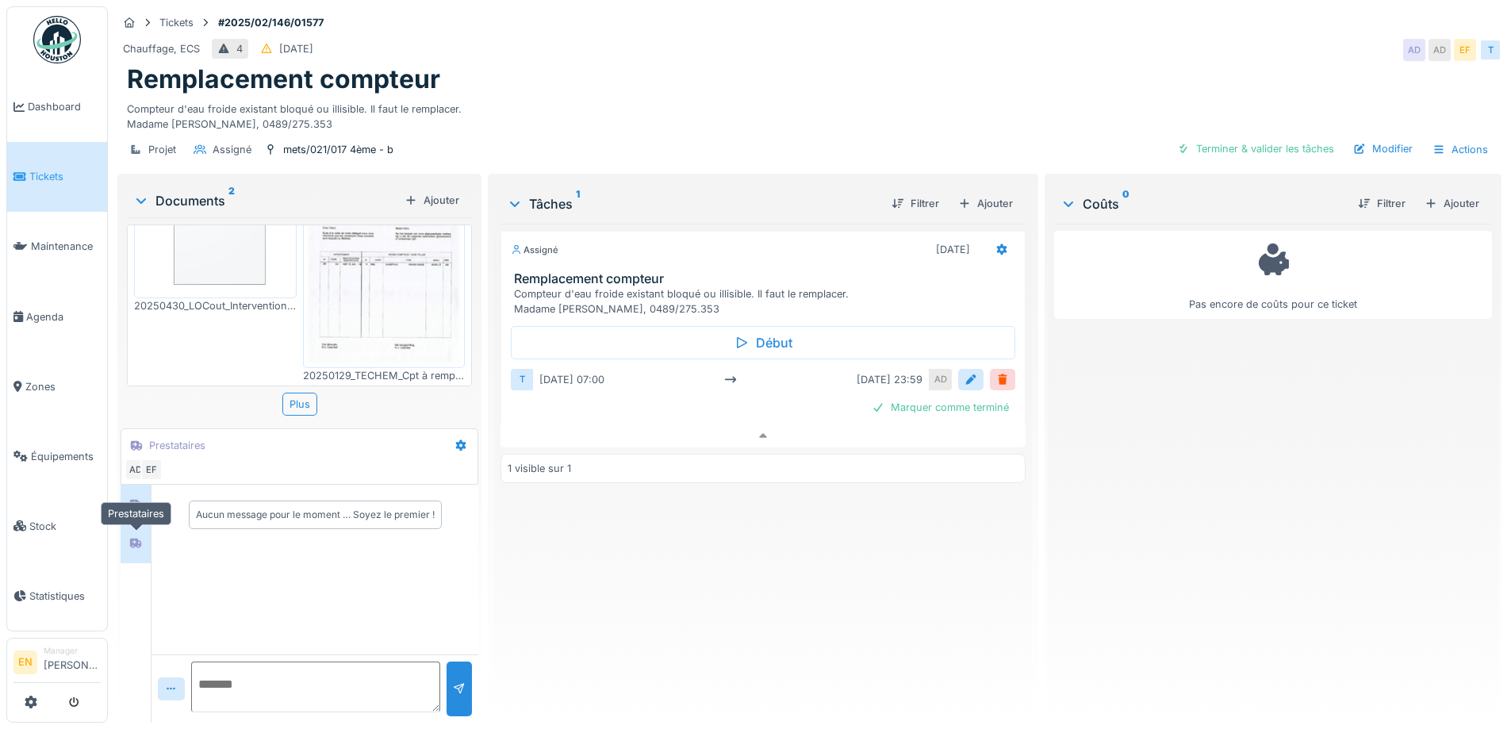
click at [131, 538] on icon at bounding box center [135, 543] width 13 height 10
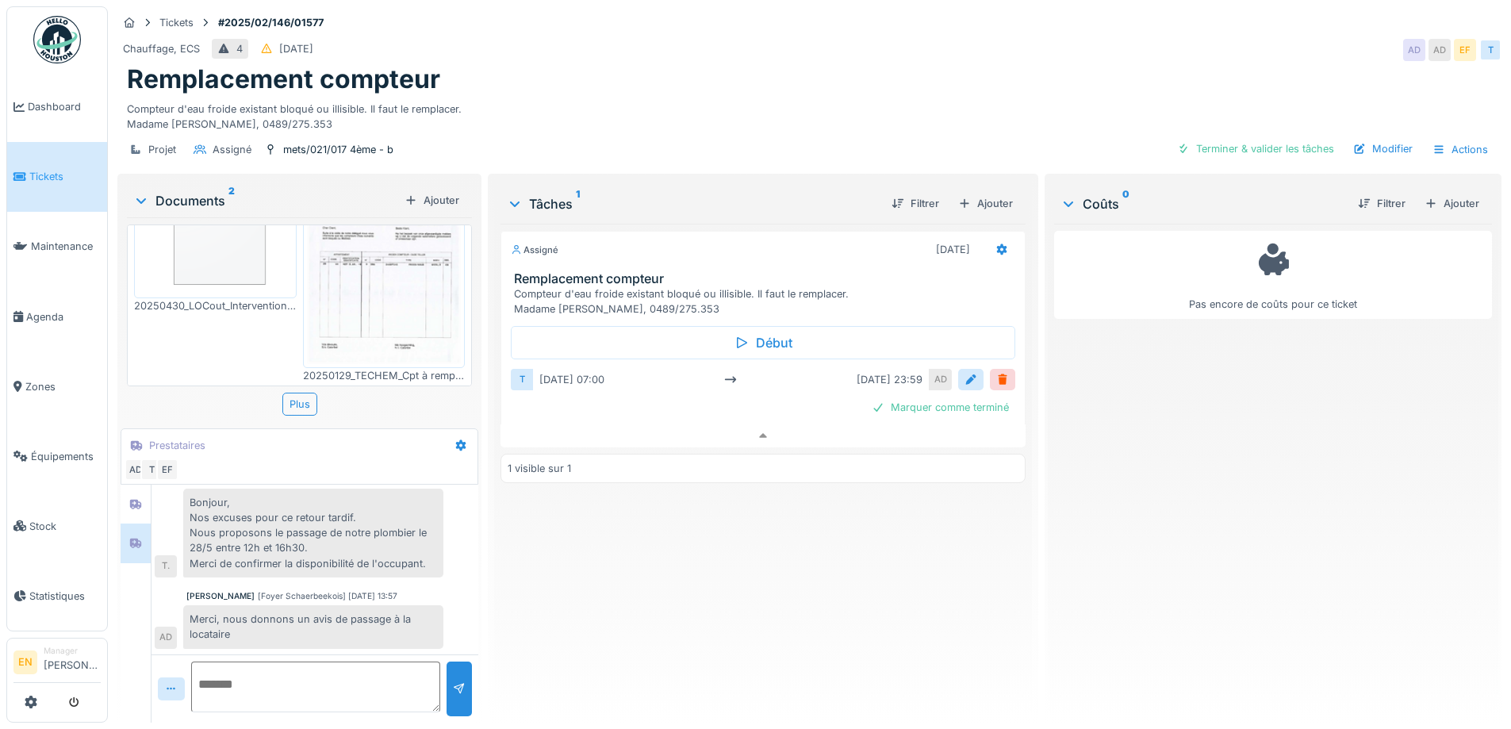
click at [655, 557] on div "Assigné 28/02/2025 Remplacement compteur Compteur d'eau froide existant bloqué …" at bounding box center [762, 467] width 524 height 486
click at [1141, 36] on div "Chauffage, ECS 4 19/02/2025 AD AD EF T" at bounding box center [809, 50] width 1384 height 29
click at [1048, 64] on div "Remplacement compteur" at bounding box center [809, 79] width 1365 height 30
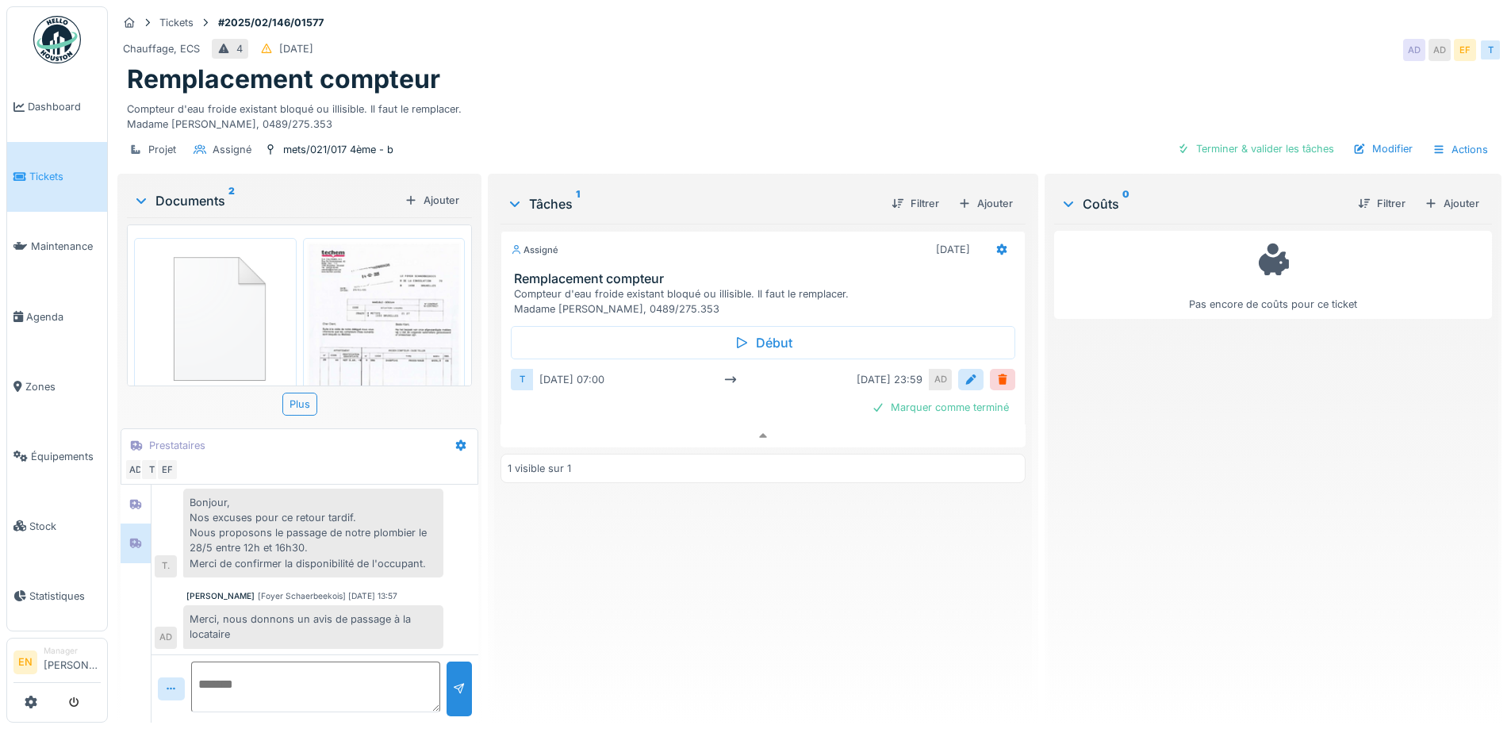
click at [1021, 95] on div "Compteur d'eau froide existant bloqué ou illisible. Il faut le remplacer. Madam…" at bounding box center [809, 113] width 1365 height 36
click at [622, 565] on div "Assigné 28/02/2025 Remplacement compteur Compteur d'eau froide existant bloqué …" at bounding box center [762, 467] width 524 height 486
click at [585, 586] on div "Assigné 28/02/2025 Remplacement compteur Compteur d'eau froide existant bloqué …" at bounding box center [762, 467] width 524 height 486
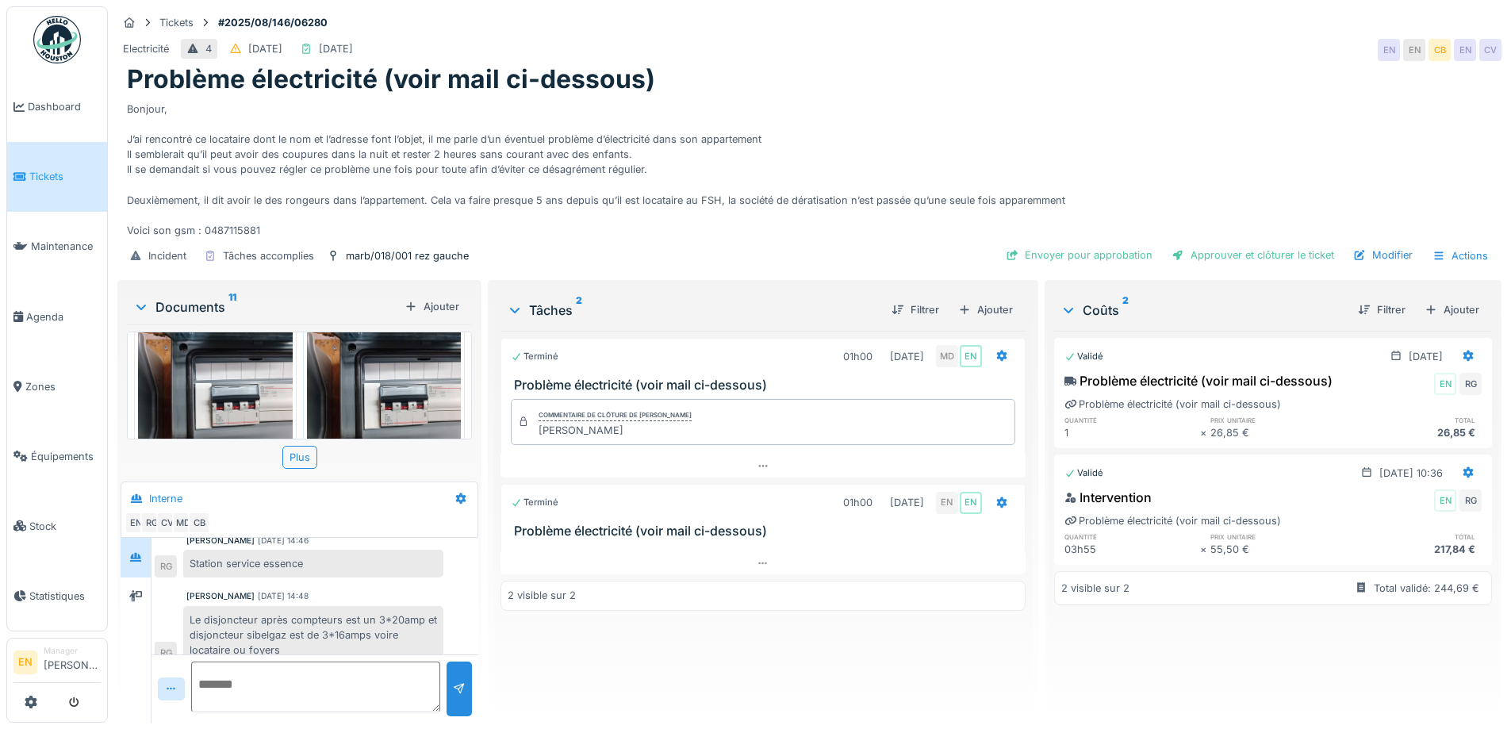
scroll to position [555, 0]
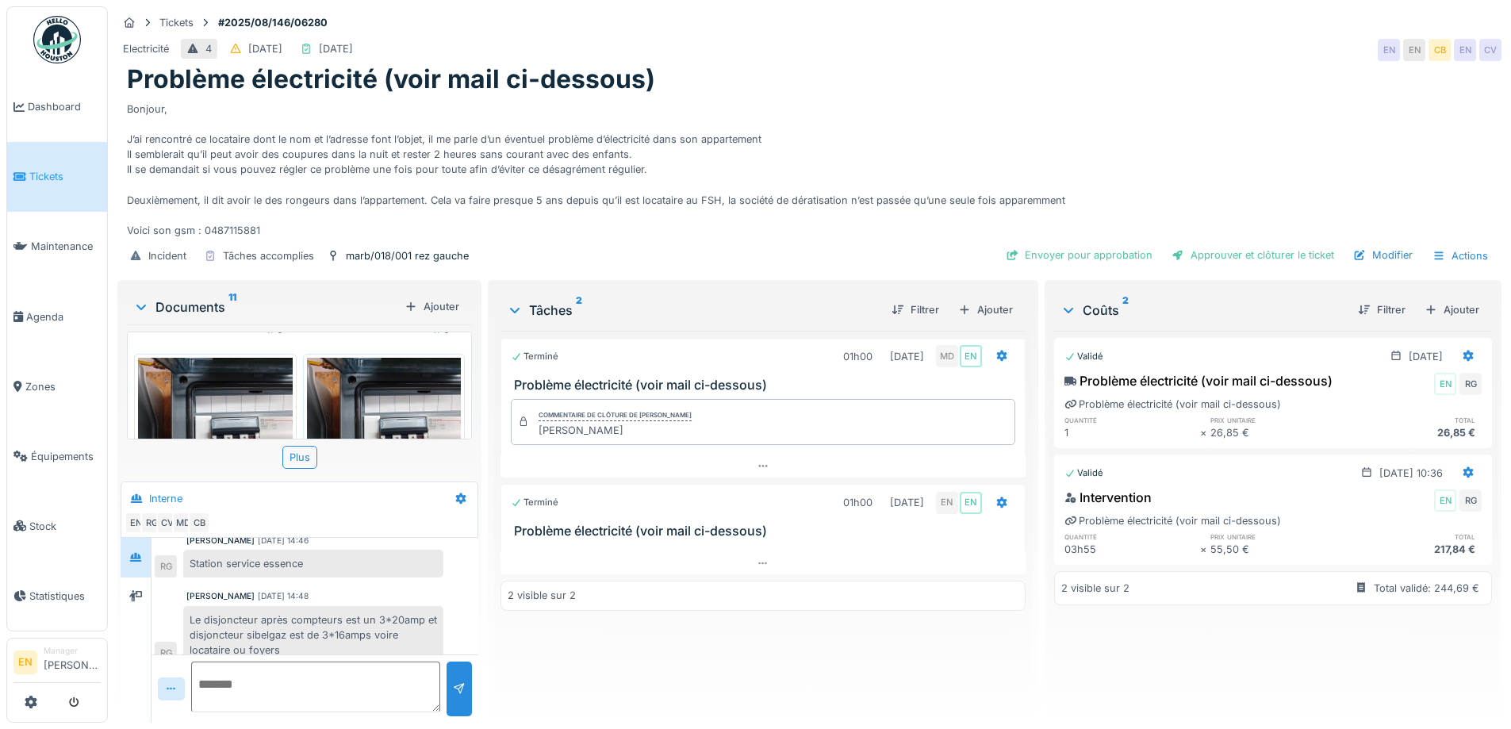
click at [839, 129] on div "Bonjour, J’ai rencontré ce locataire dont le nom et l’adresse font l’objet, il …" at bounding box center [809, 167] width 1365 height 144
click at [812, 205] on div "Bonjour, J’ai rencontré ce locataire dont le nom et l’adresse font l’objet, il …" at bounding box center [809, 167] width 1365 height 144
click at [656, 216] on div "Bonjour, J’ai rencontré ce locataire dont le nom et l’adresse font l’objet, il …" at bounding box center [809, 167] width 1365 height 144
drag, startPoint x: 1010, startPoint y: 124, endPoint x: 1013, endPoint y: 137, distance: 13.8
click at [1011, 124] on div "Bonjour, J’ai rencontré ce locataire dont le nom et l’adresse font l’objet, il …" at bounding box center [809, 167] width 1365 height 144
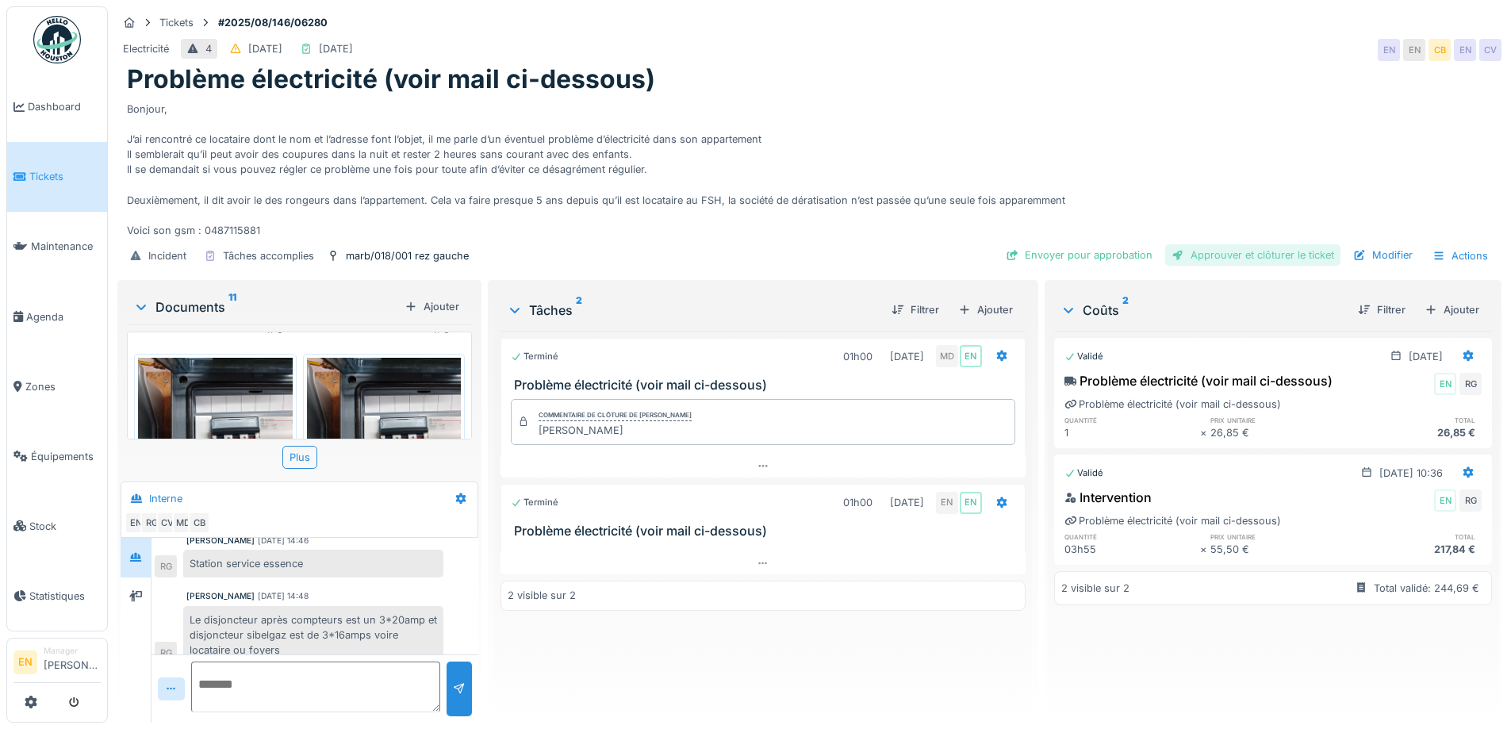
click at [1277, 244] on div "Approuver et clôturer le ticket" at bounding box center [1252, 254] width 175 height 21
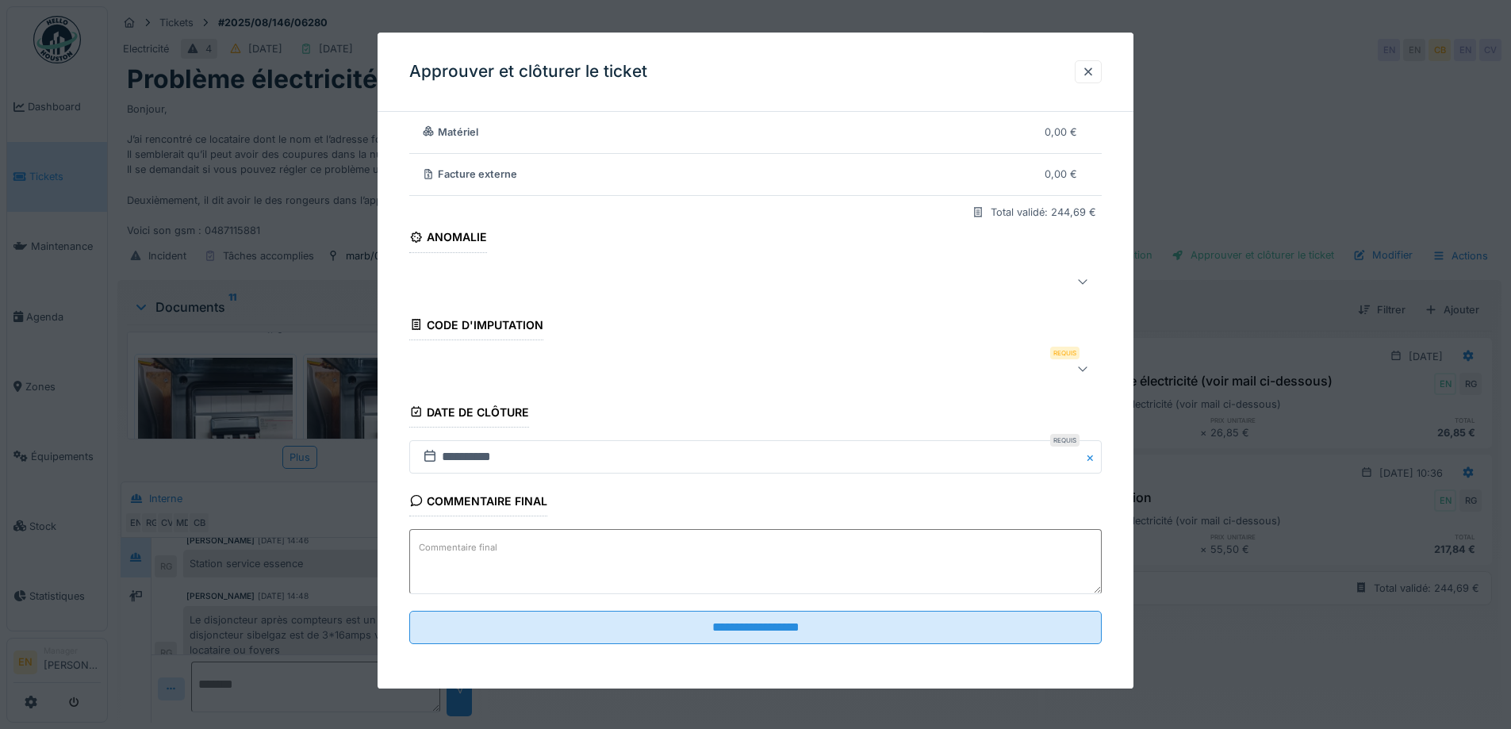
scroll to position [136, 0]
click at [1084, 374] on icon at bounding box center [1082, 368] width 13 height 10
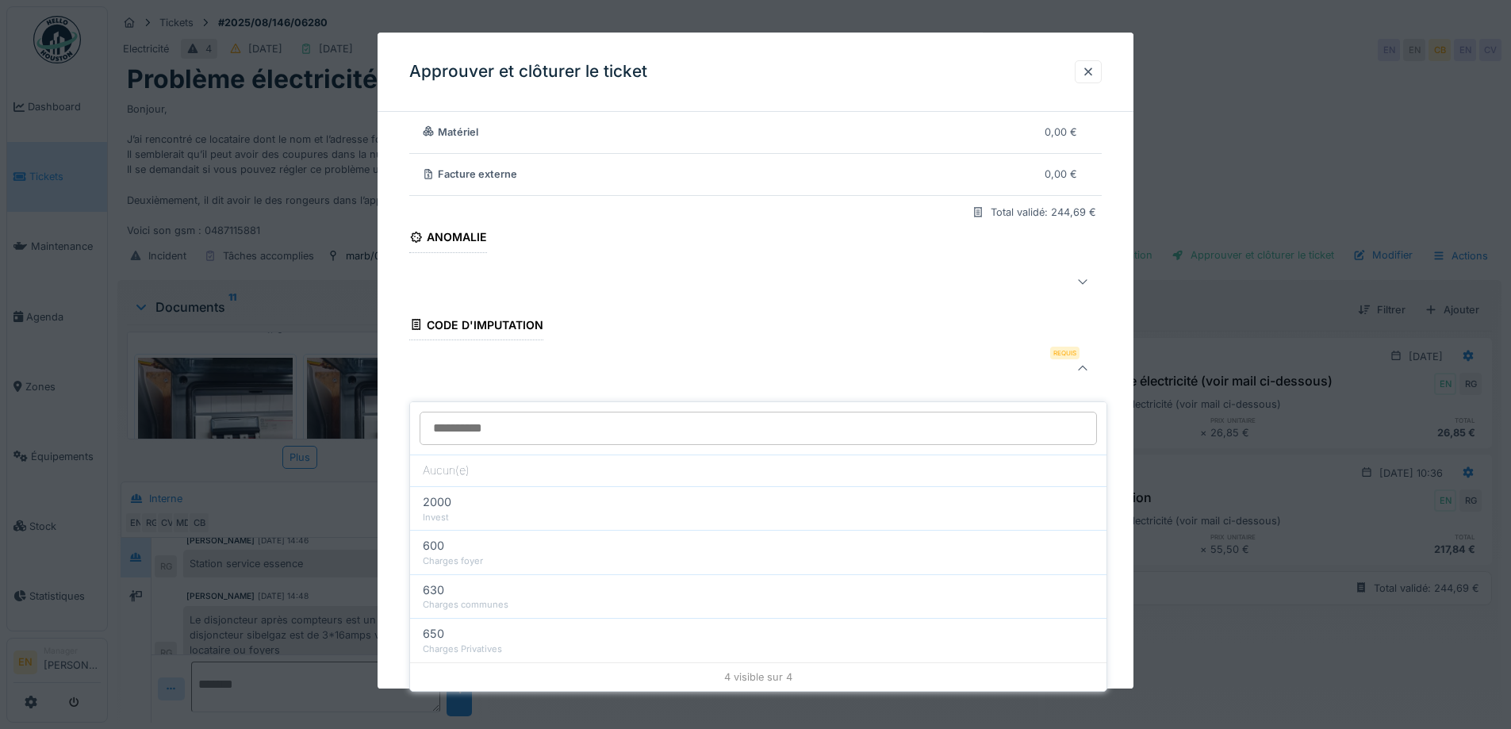
click at [504, 538] on div "600" at bounding box center [758, 545] width 671 height 17
type input "***"
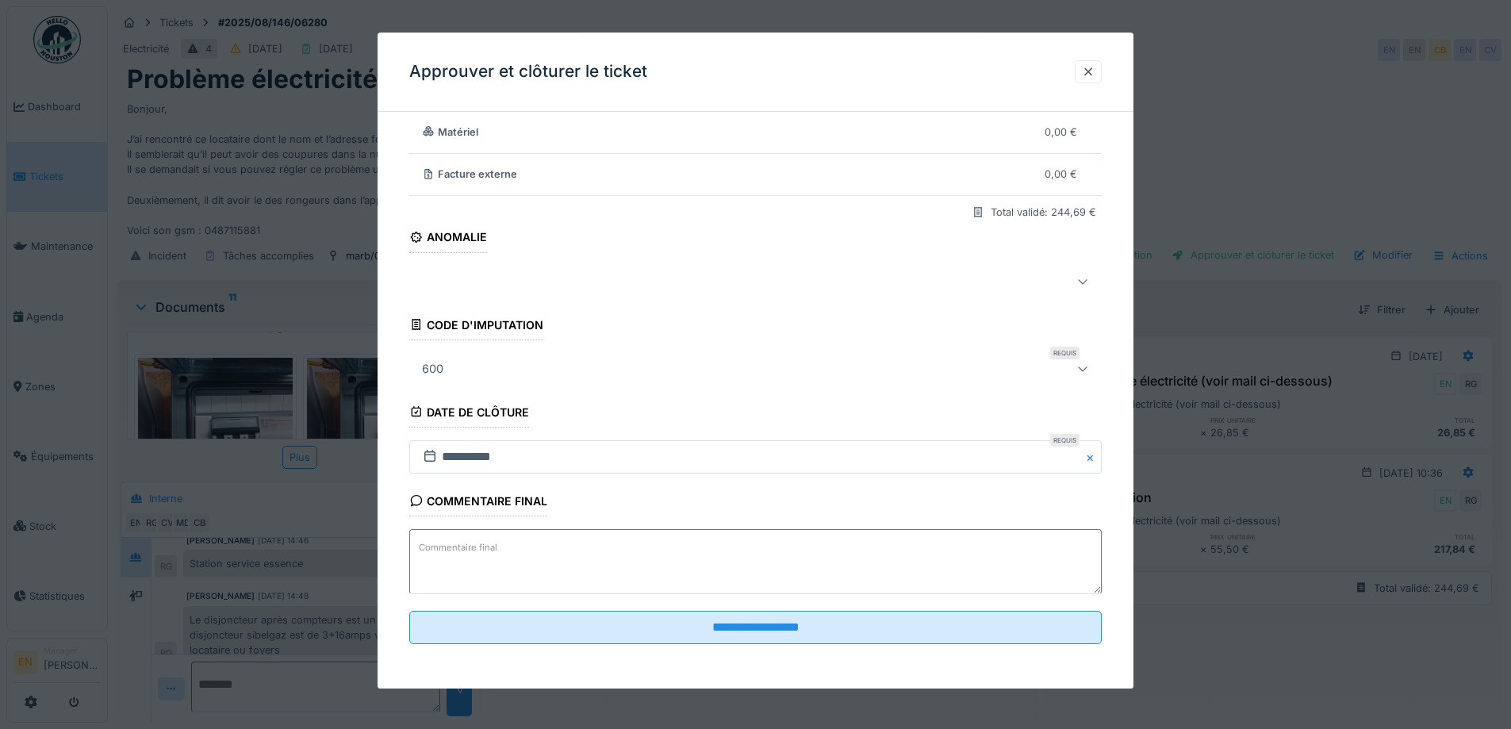
click at [1112, 516] on div "**********" at bounding box center [755, 338] width 756 height 699
click at [1092, 70] on div at bounding box center [1088, 71] width 13 height 15
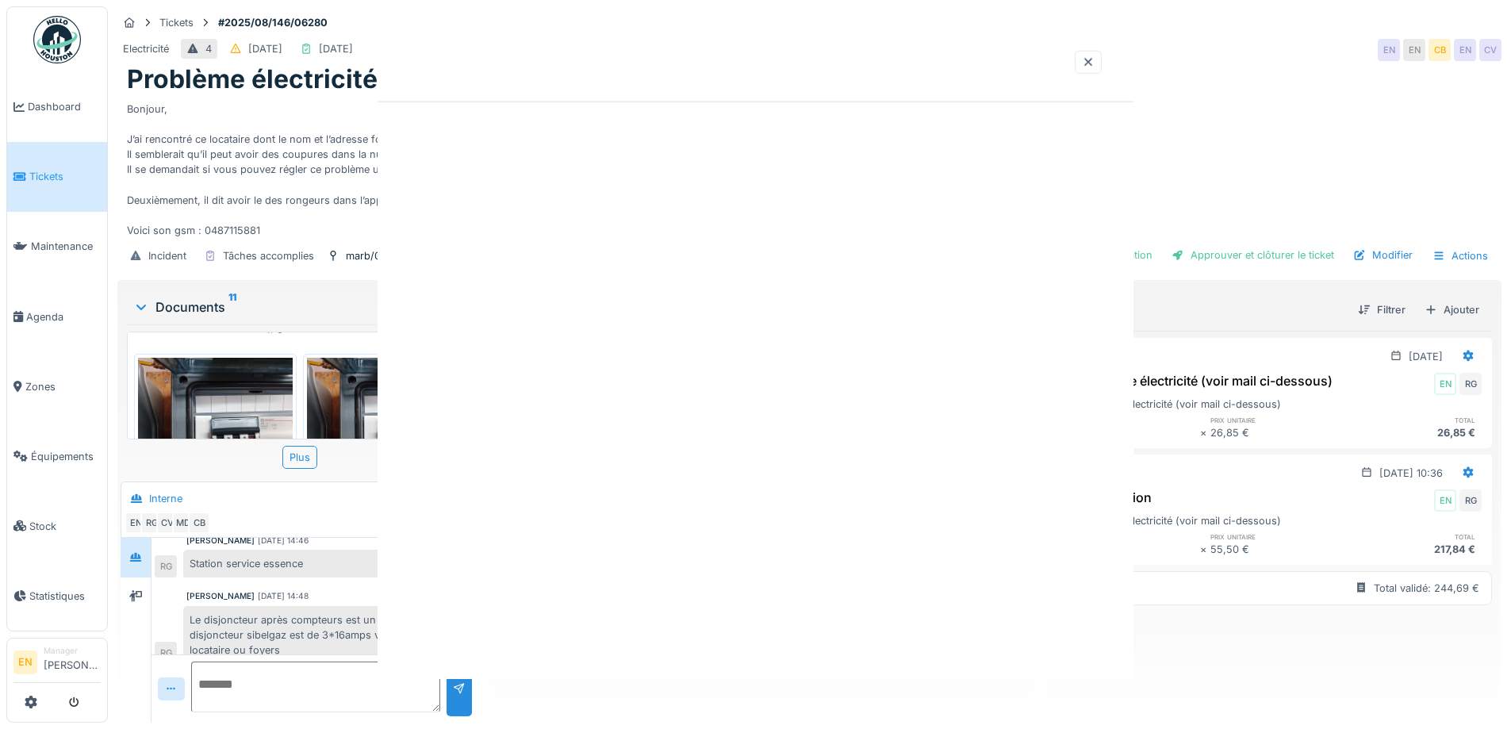
scroll to position [0, 0]
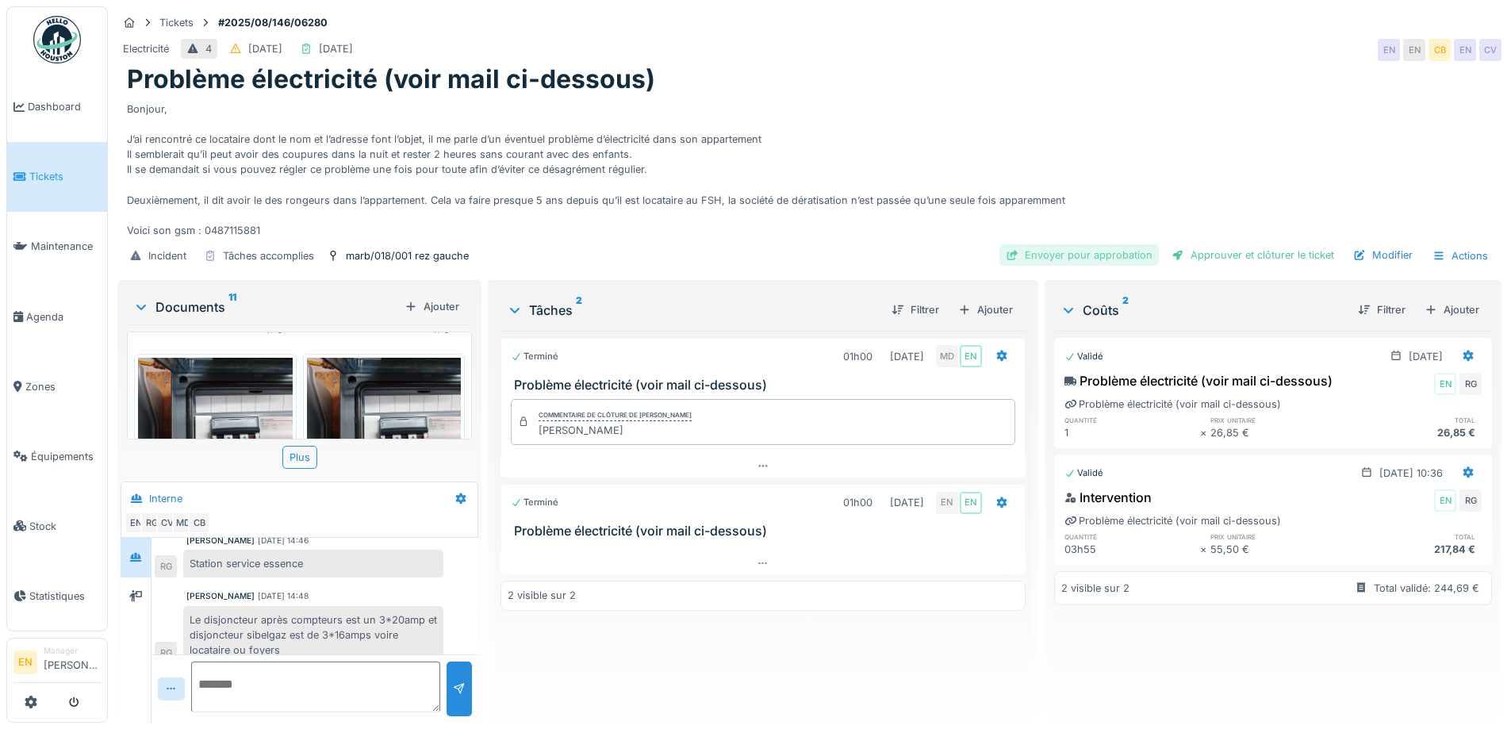
click at [1112, 244] on div "Envoyer pour approbation" at bounding box center [1078, 254] width 159 height 21
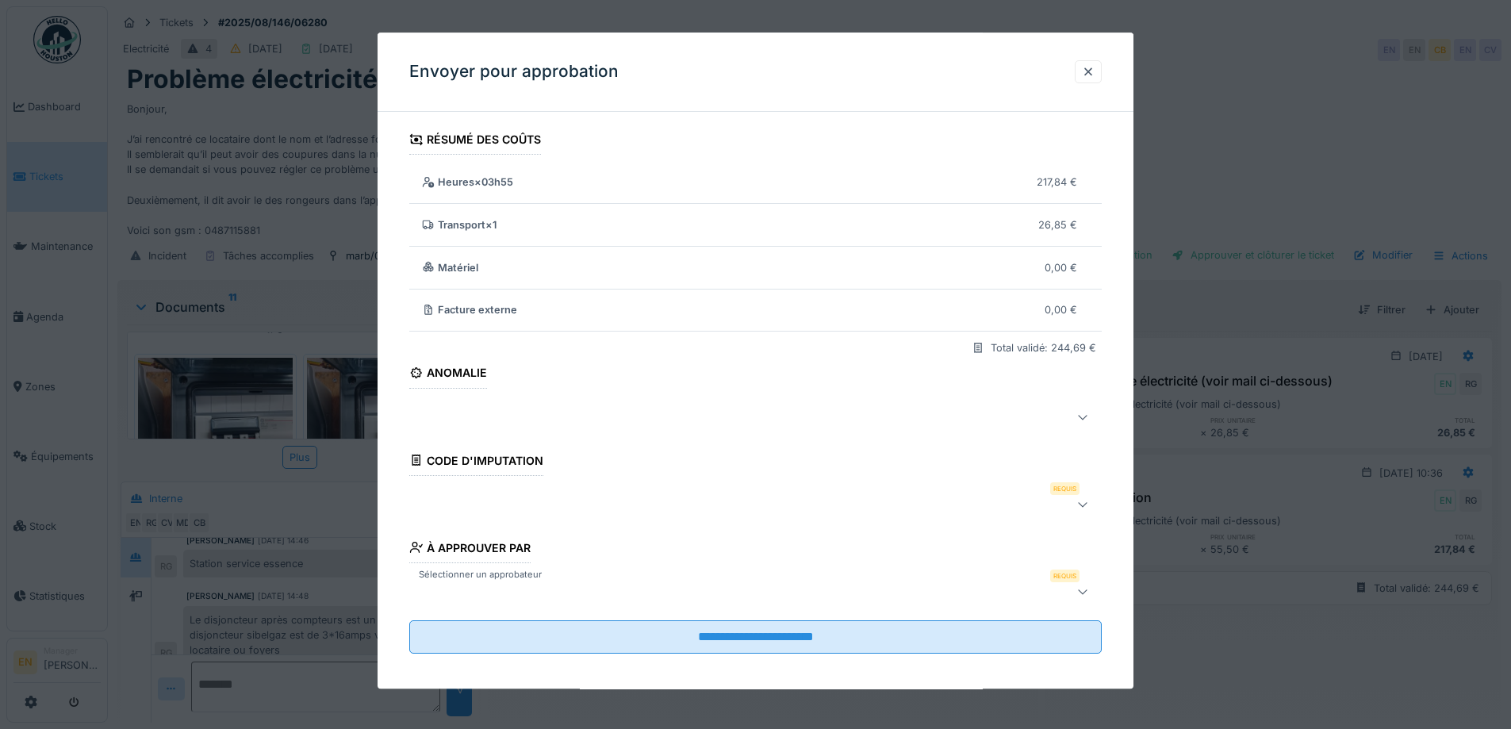
click at [1086, 511] on div at bounding box center [1082, 503] width 13 height 15
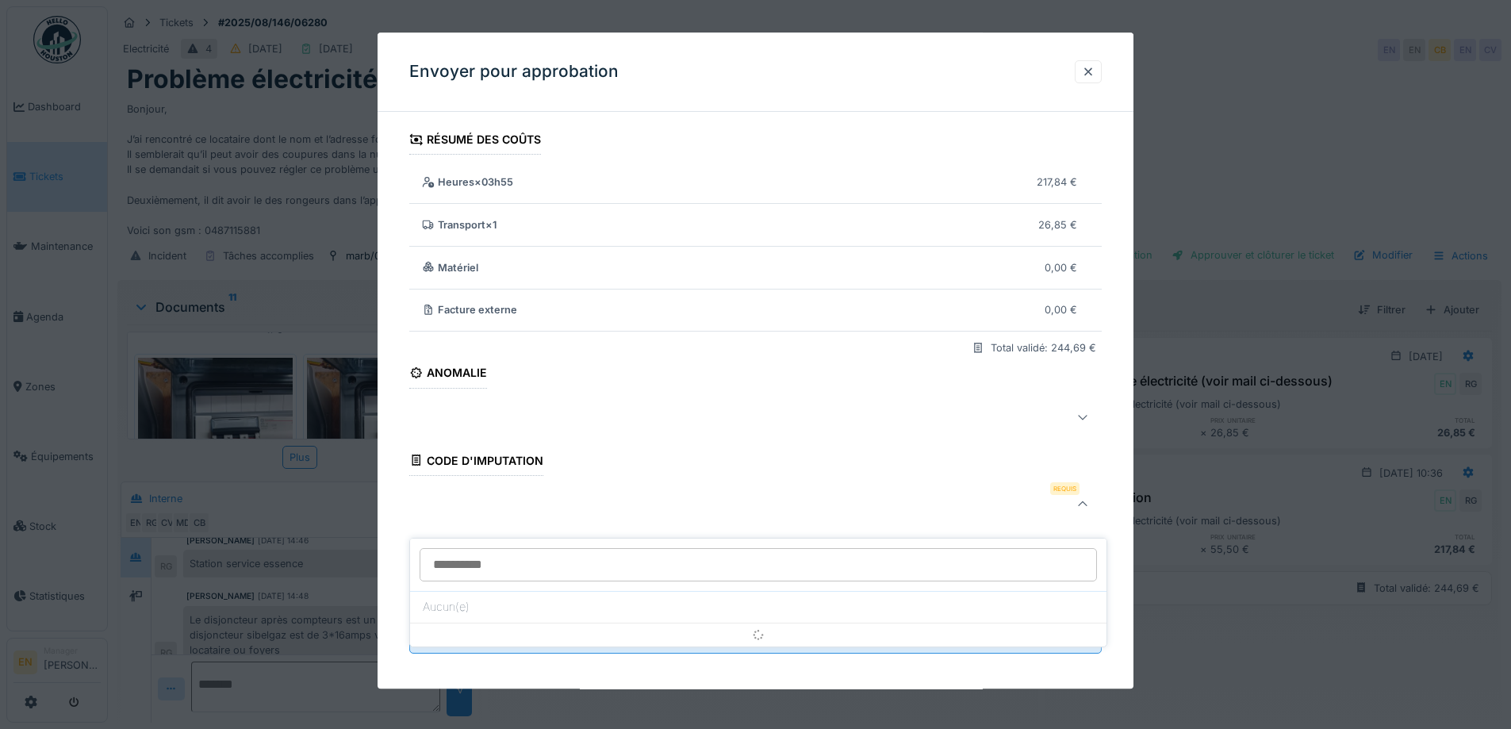
scroll to position [10, 0]
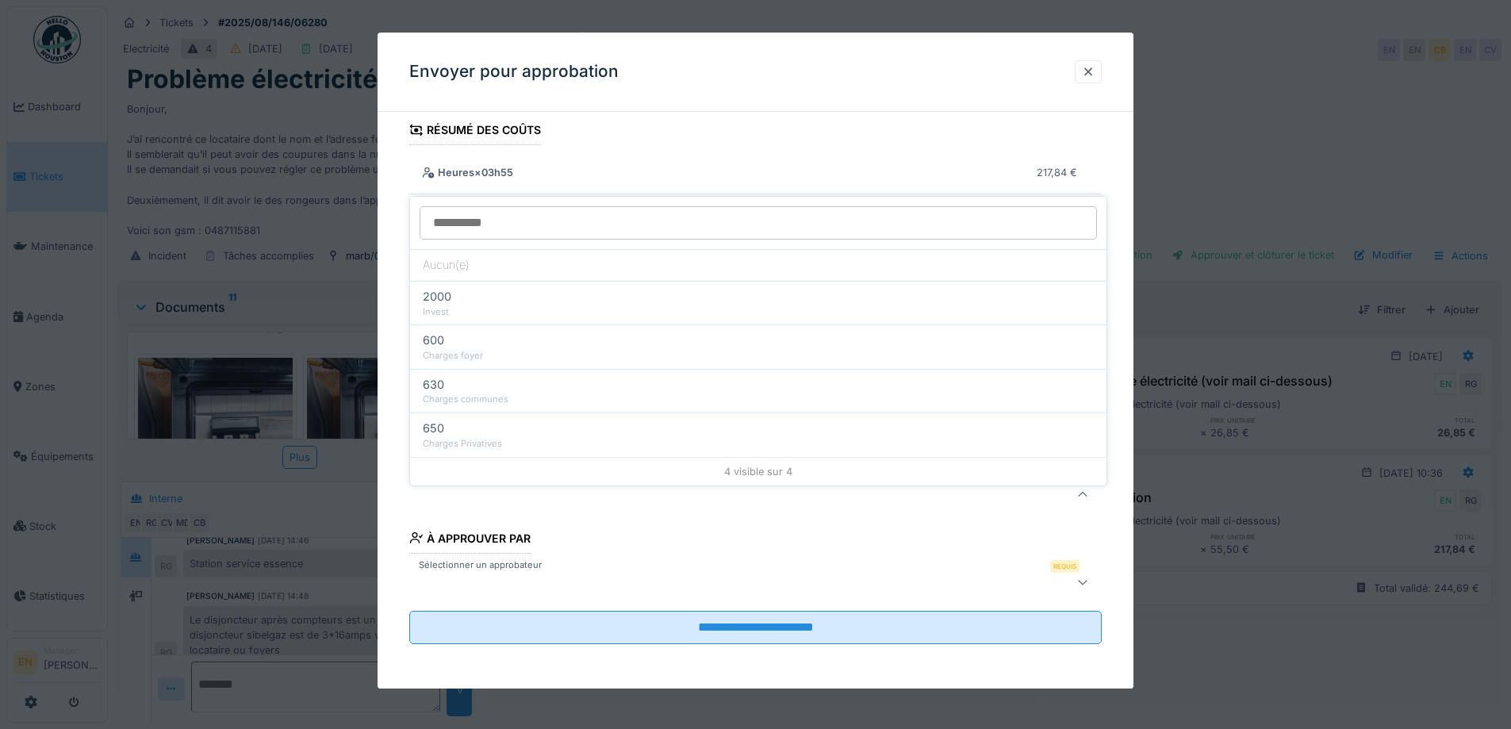
click at [446, 349] on div "Charges foyer" at bounding box center [758, 355] width 671 height 13
type input "***"
click at [1122, 517] on div "**********" at bounding box center [755, 401] width 756 height 573
click at [887, 581] on div at bounding box center [715, 582] width 599 height 19
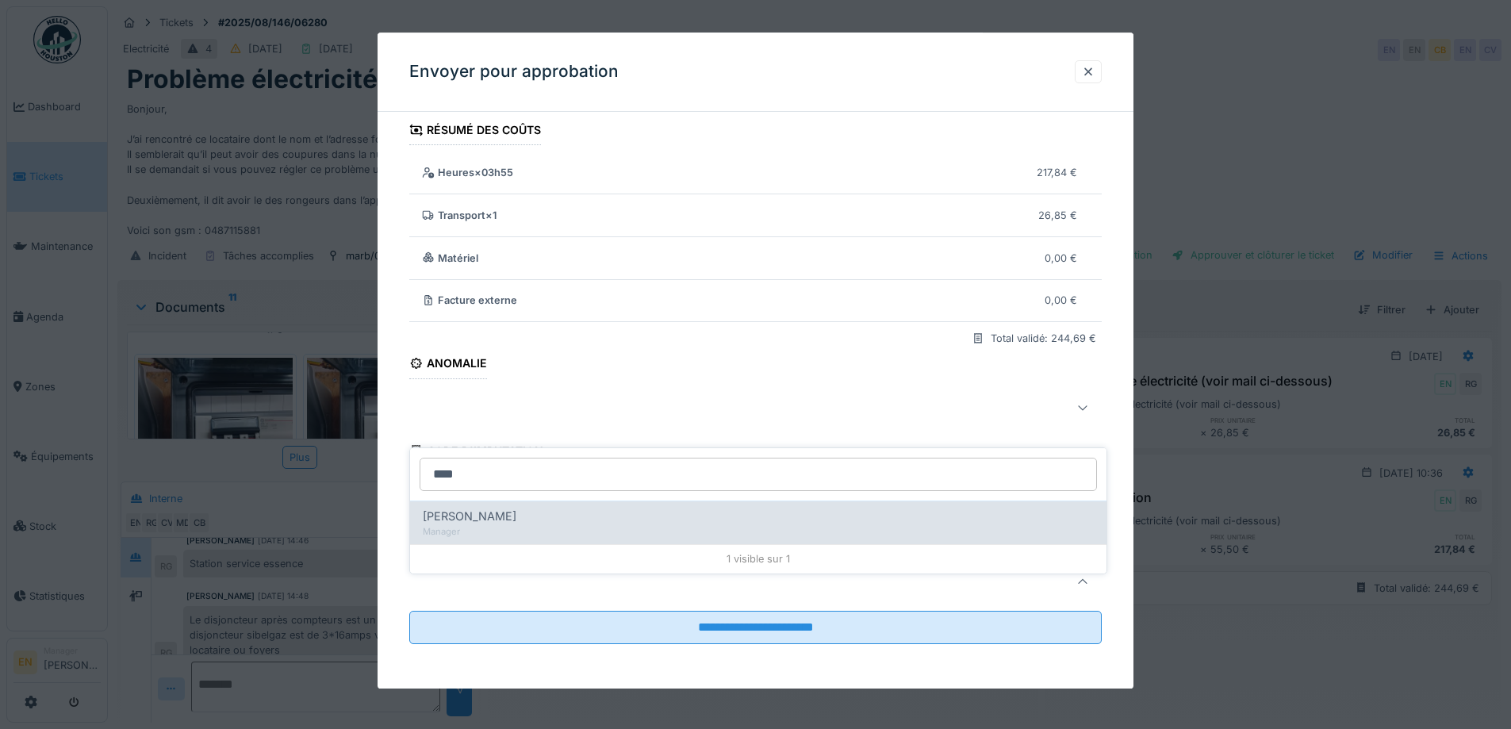
type input "****"
click at [513, 525] on div "Manager" at bounding box center [758, 531] width 671 height 13
type input "****"
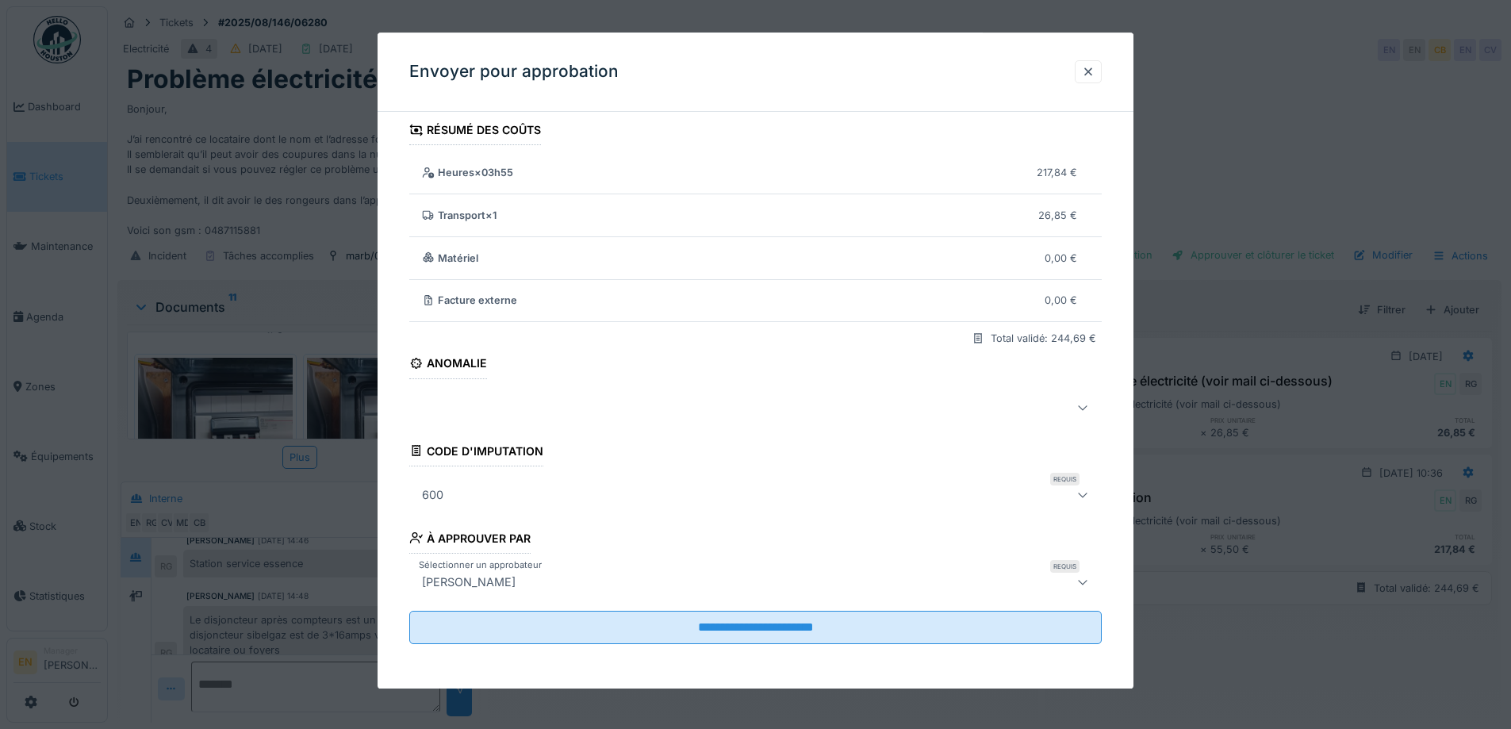
click at [1128, 537] on div "**********" at bounding box center [755, 401] width 756 height 573
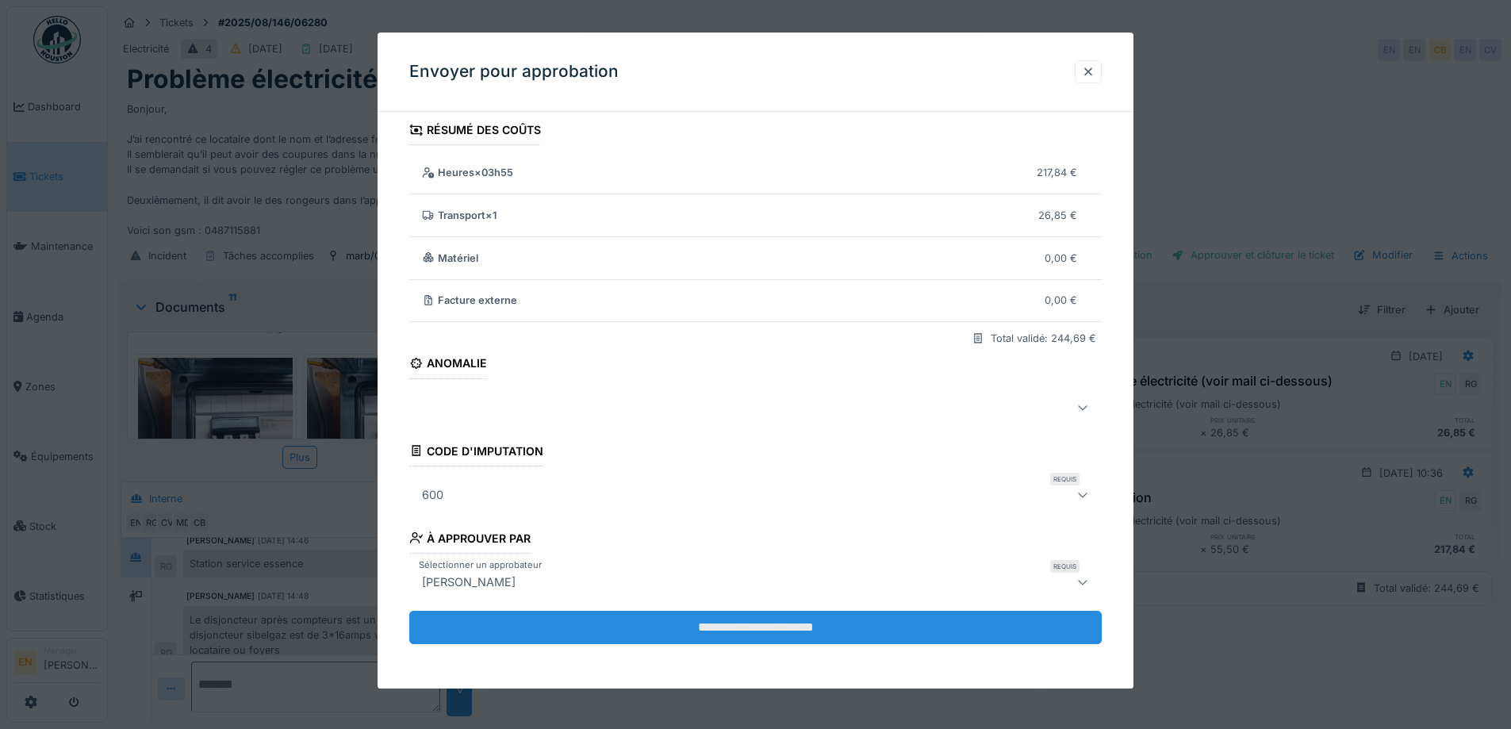
click at [748, 628] on input "**********" at bounding box center [755, 627] width 692 height 33
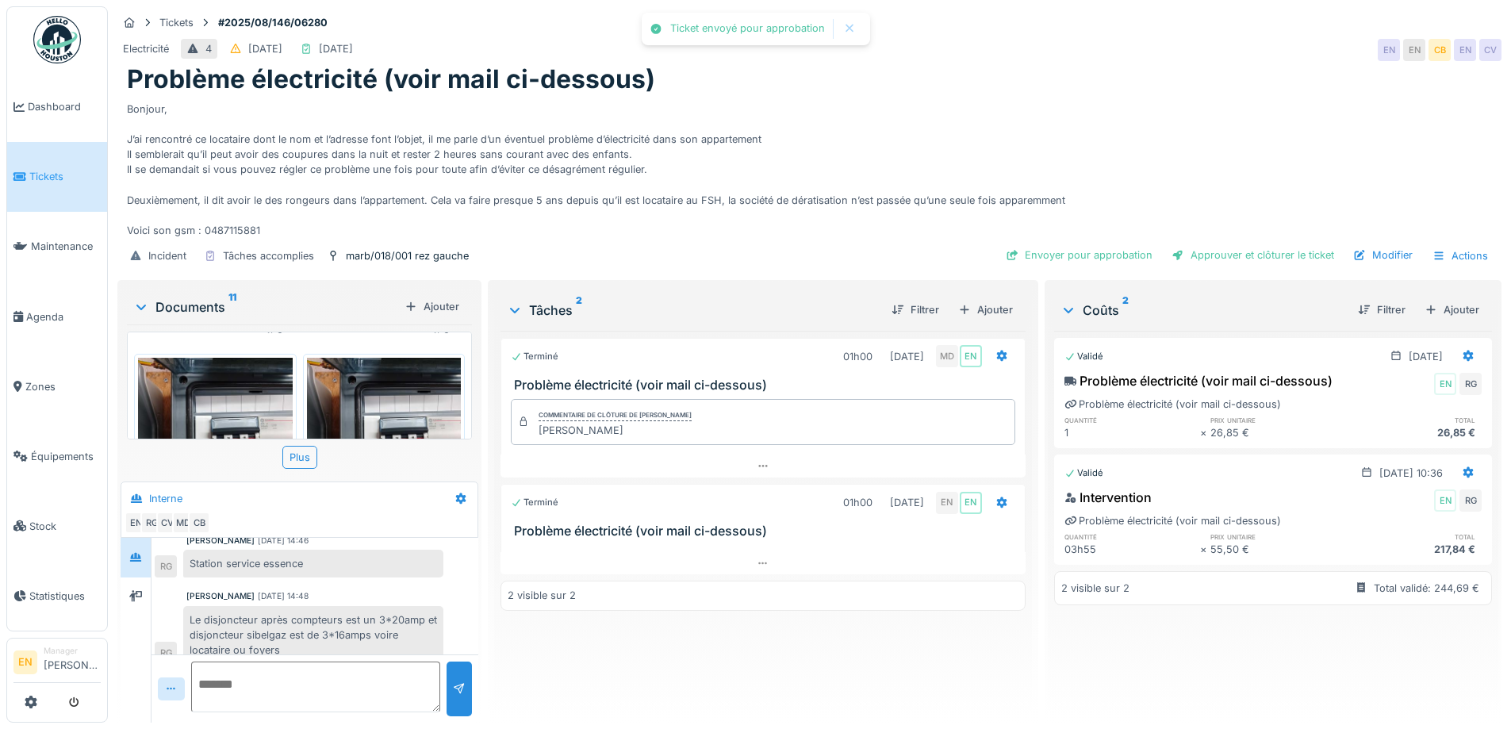
scroll to position [352, 0]
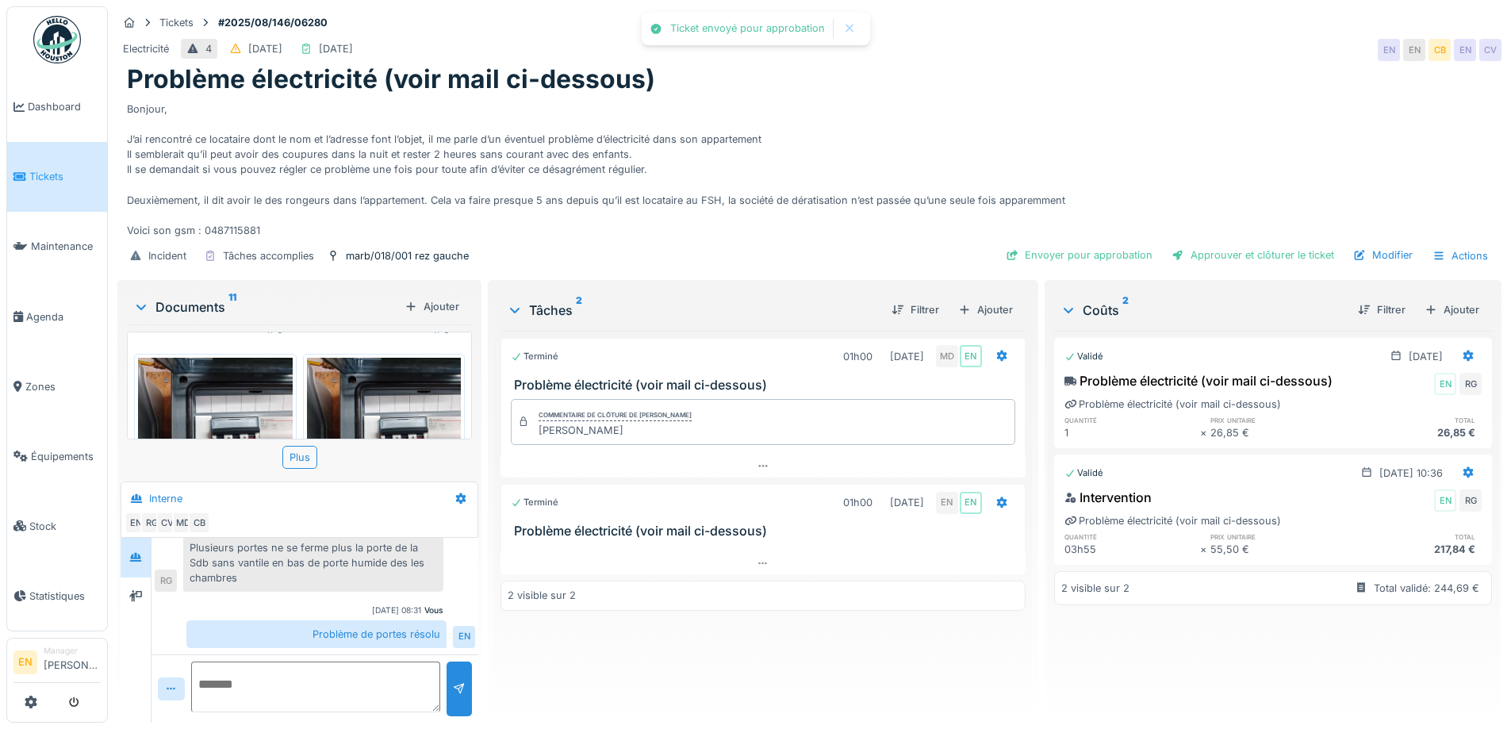
click at [764, 667] on div "Terminé 01h00 08/08/2025 MD EN Problème électricité (voir mail ci-dessous) Comm…" at bounding box center [762, 520] width 524 height 379
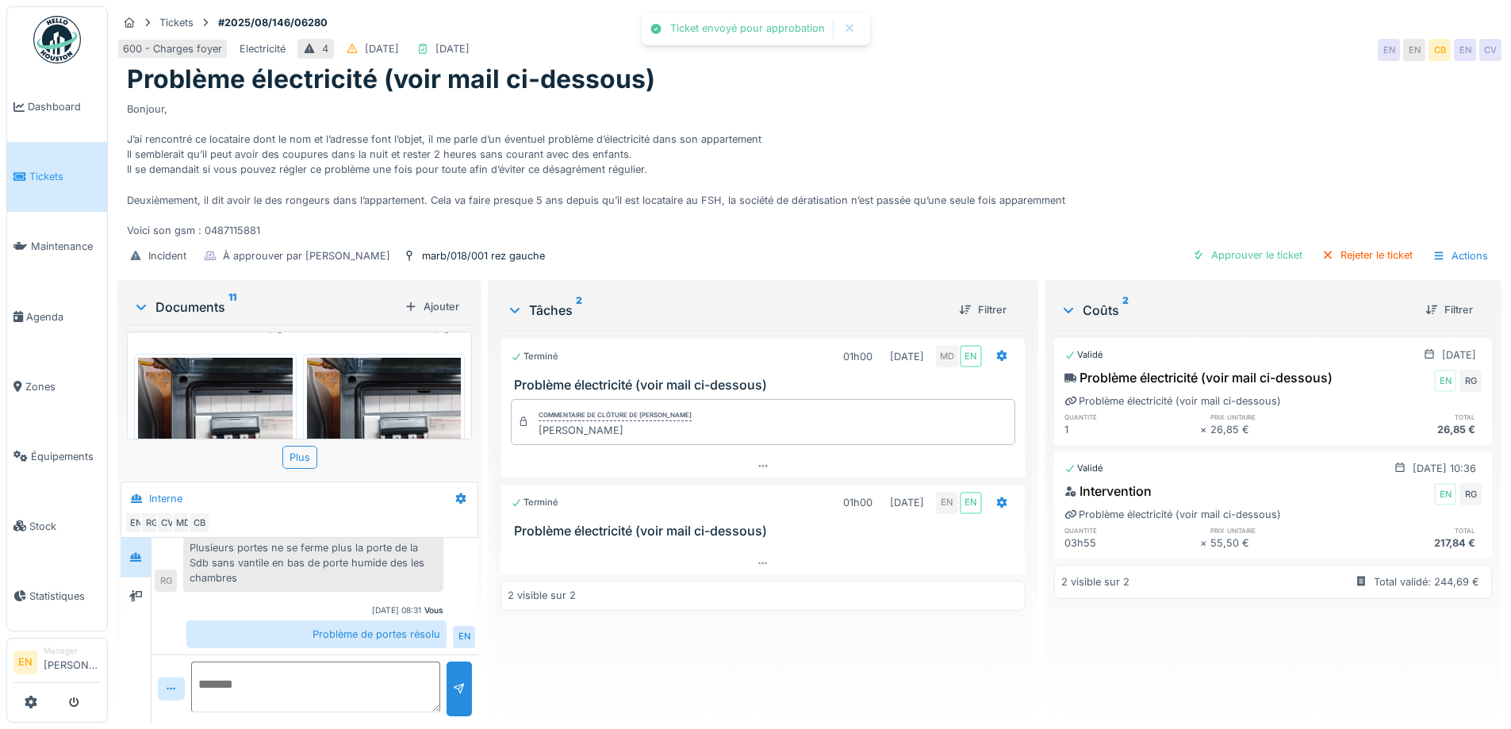
click at [1045, 65] on div "Problème électricité (voir mail ci-dessous)" at bounding box center [809, 79] width 1365 height 30
click at [997, 64] on div "Problème électricité (voir mail ci-dessous)" at bounding box center [809, 79] width 1365 height 30
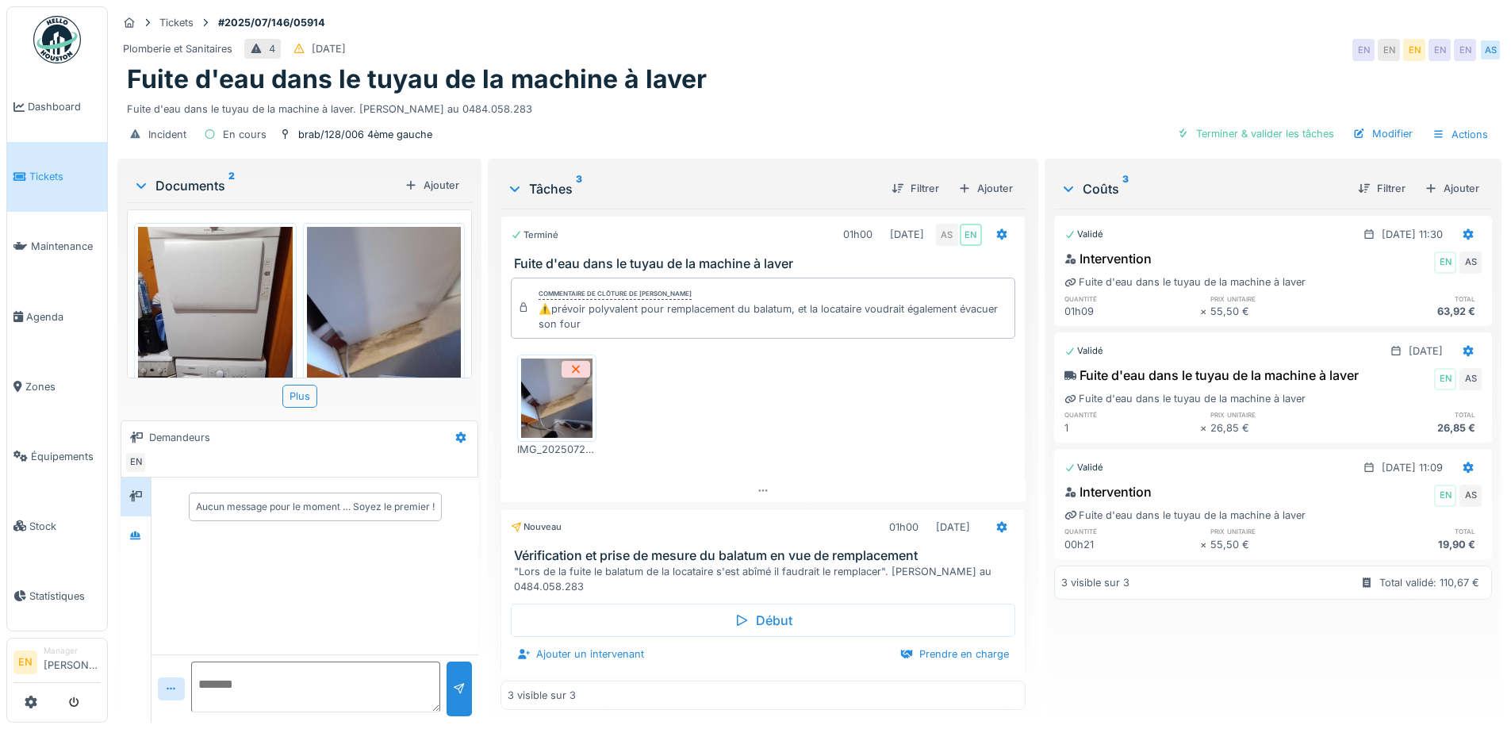
scroll to position [99, 0]
click at [140, 531] on icon at bounding box center [135, 536] width 13 height 10
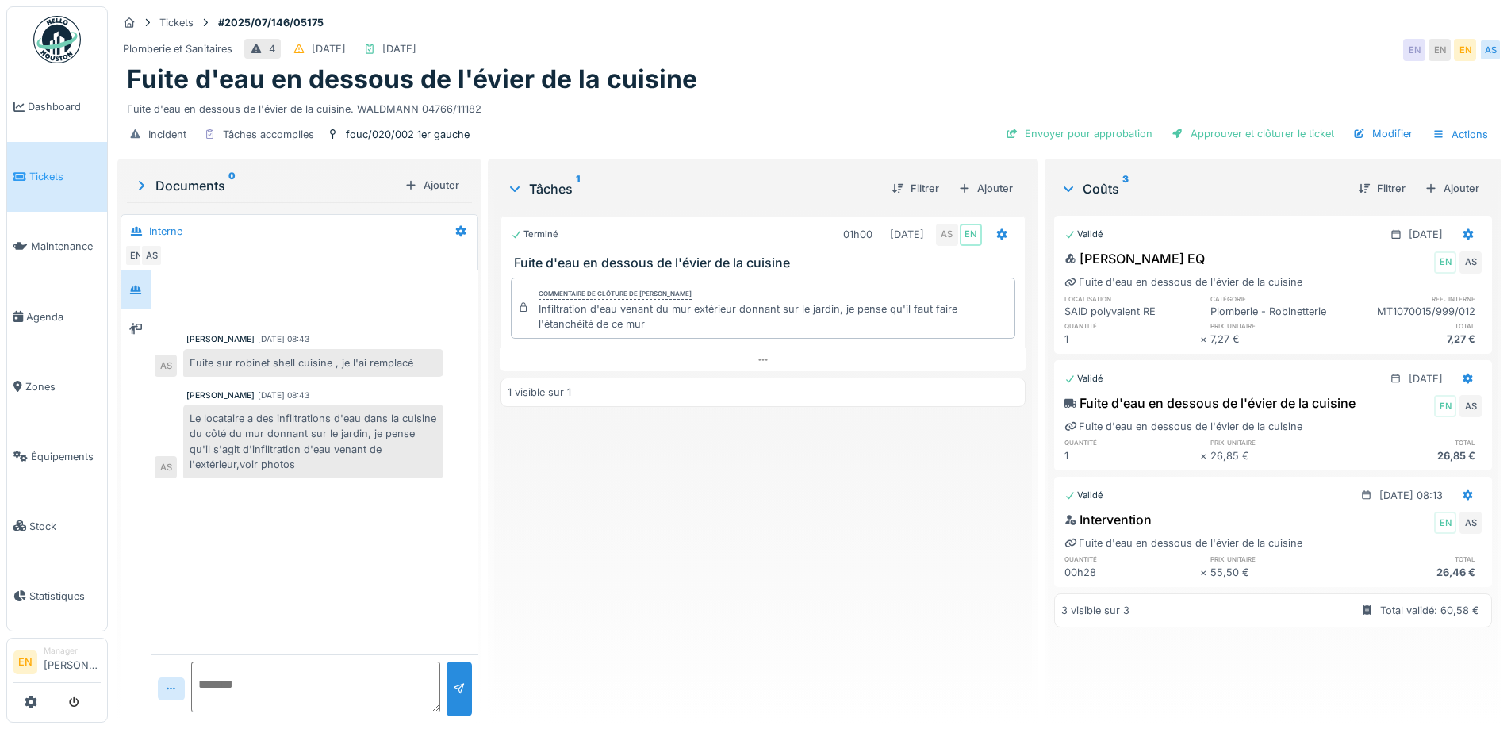
drag, startPoint x: 386, startPoint y: 573, endPoint x: 387, endPoint y: 554, distance: 19.0
click at [389, 561] on div "[PERSON_NAME] [DATE] 08:43 Fuite sur robinet shell cuisine , je l'ai remplacé A…" at bounding box center [314, 462] width 327 height 384
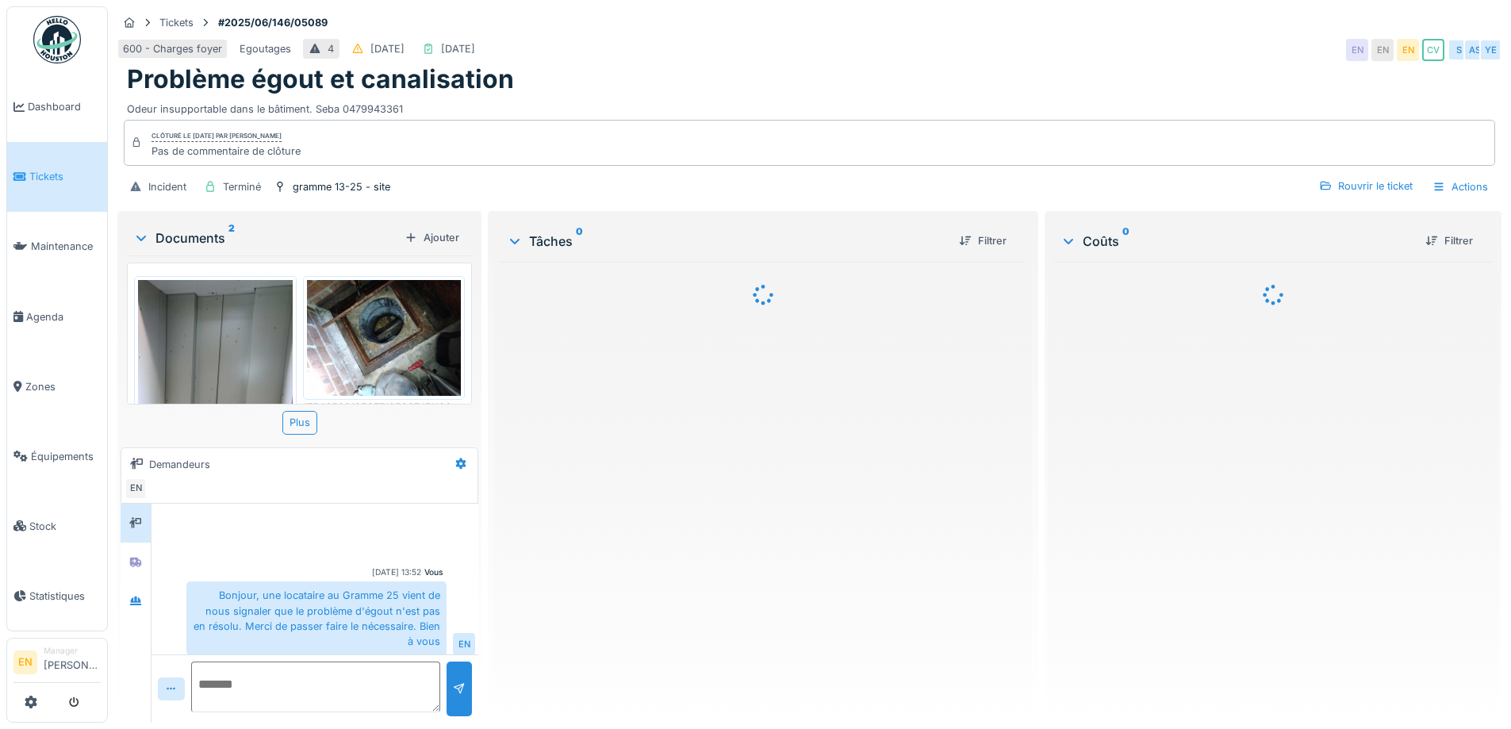
scroll to position [136, 0]
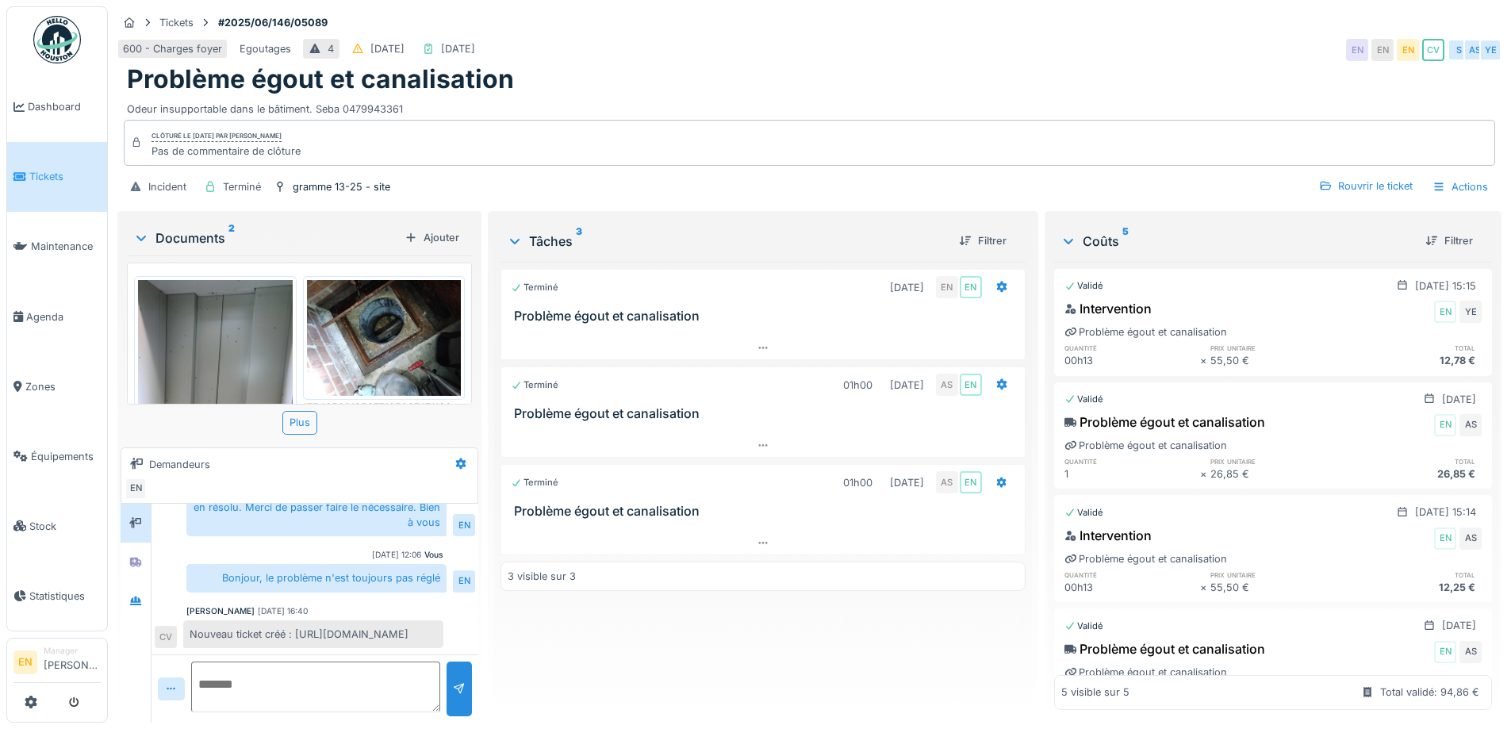
drag, startPoint x: 187, startPoint y: 633, endPoint x: 407, endPoint y: 638, distance: 219.7
click at [407, 638] on div "Nouveau ticket créé : https://homedesk.app/fr/reports/370003" at bounding box center [313, 634] width 260 height 28
copy div "https://homedesk.app/fr/reports/370003"
click at [818, 57] on div "600 - Charges foyer Egoutages 4 29/06/2025 02/09/2025 EN EN EN CV S AS YE" at bounding box center [809, 50] width 1384 height 29
click at [837, 86] on div "Problème égout et canalisation" at bounding box center [809, 79] width 1365 height 30
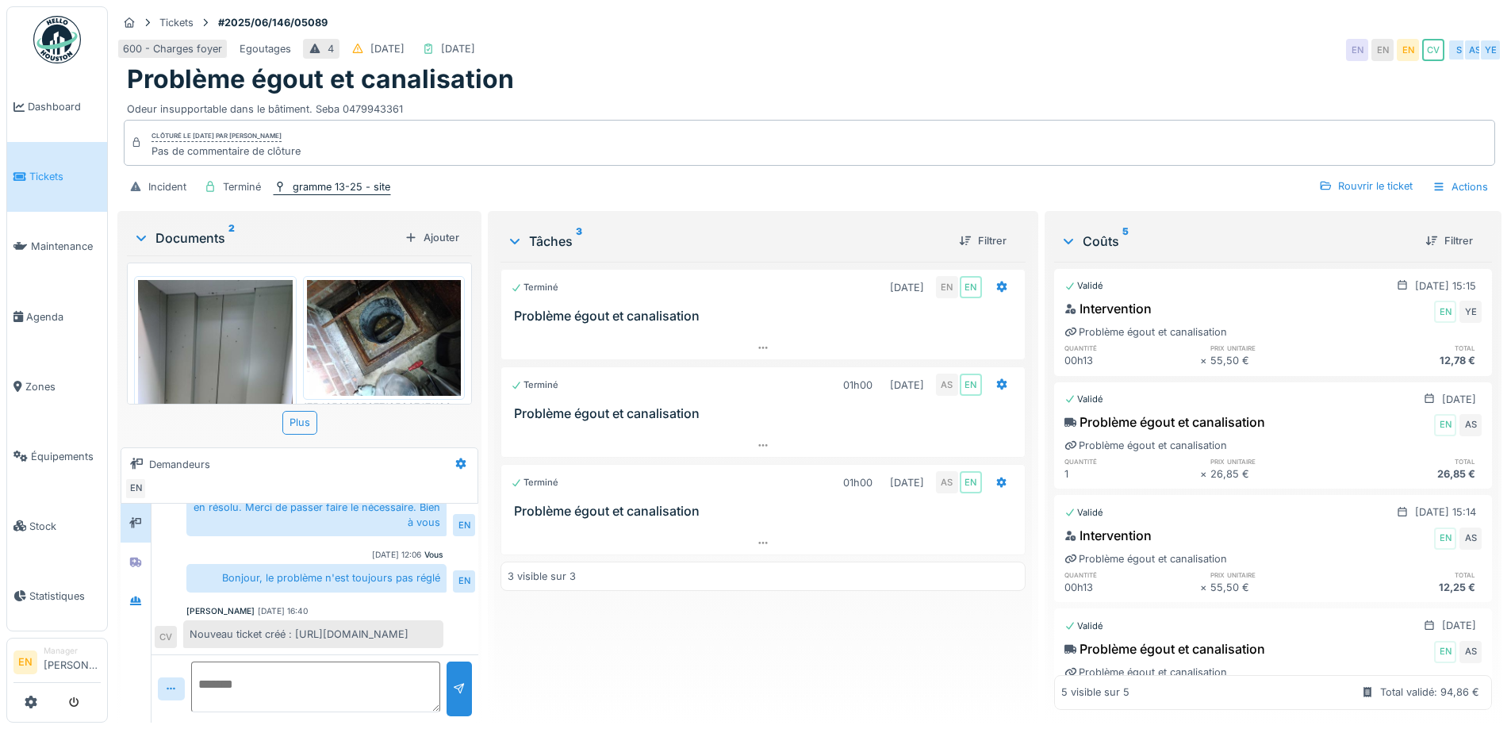
click at [336, 183] on div "gramme 13-25 - site" at bounding box center [342, 186] width 98 height 15
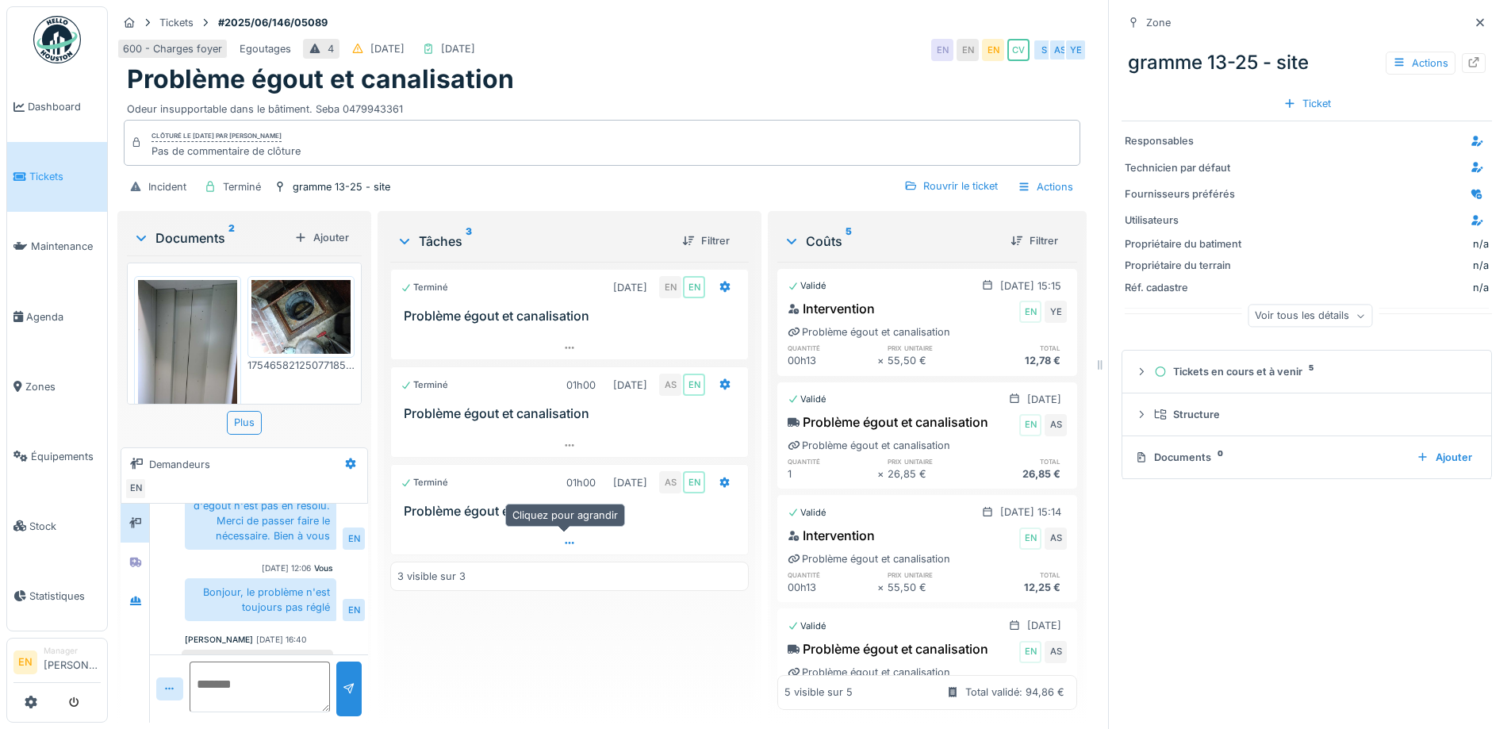
click at [563, 539] on icon at bounding box center [569, 543] width 13 height 10
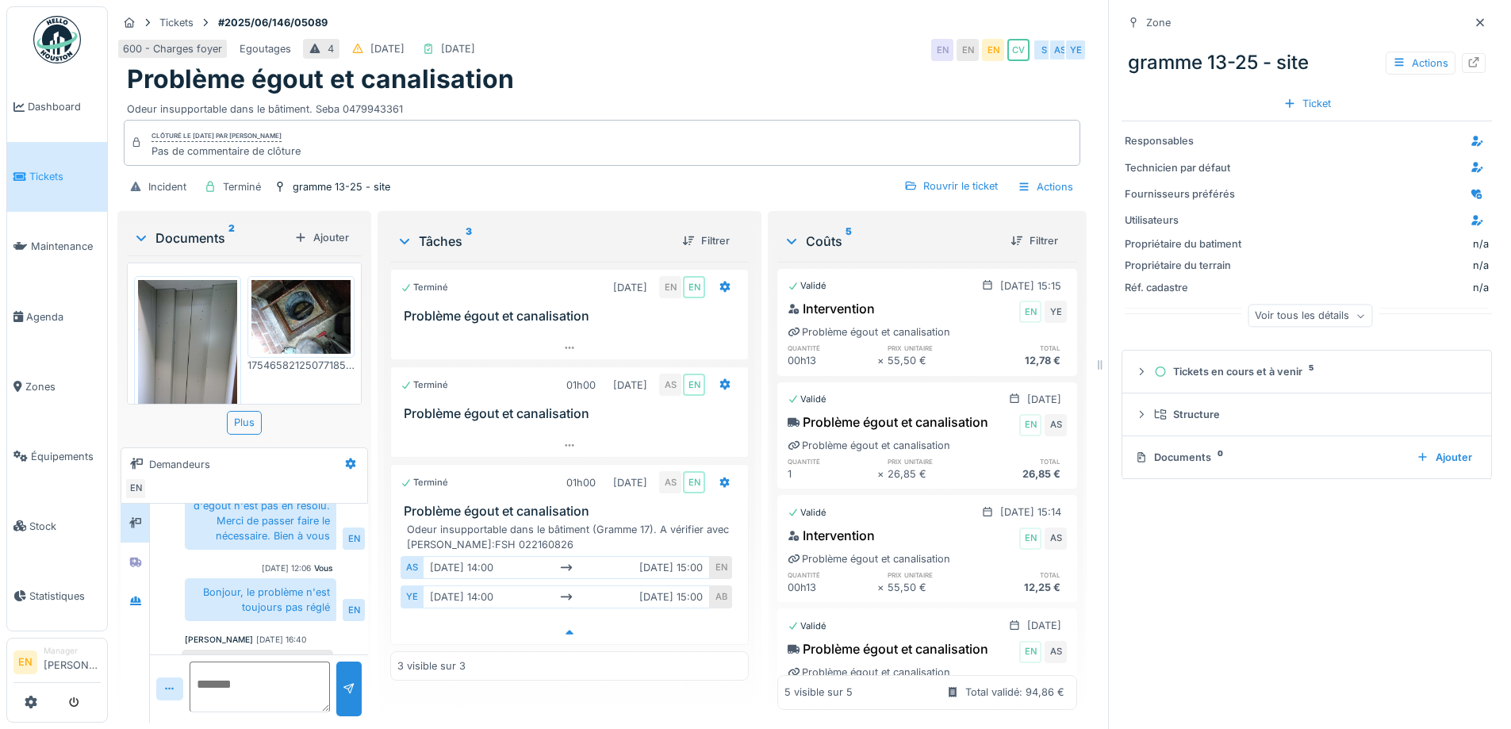
scroll to position [12, 0]
click at [566, 440] on icon at bounding box center [569, 445] width 13 height 10
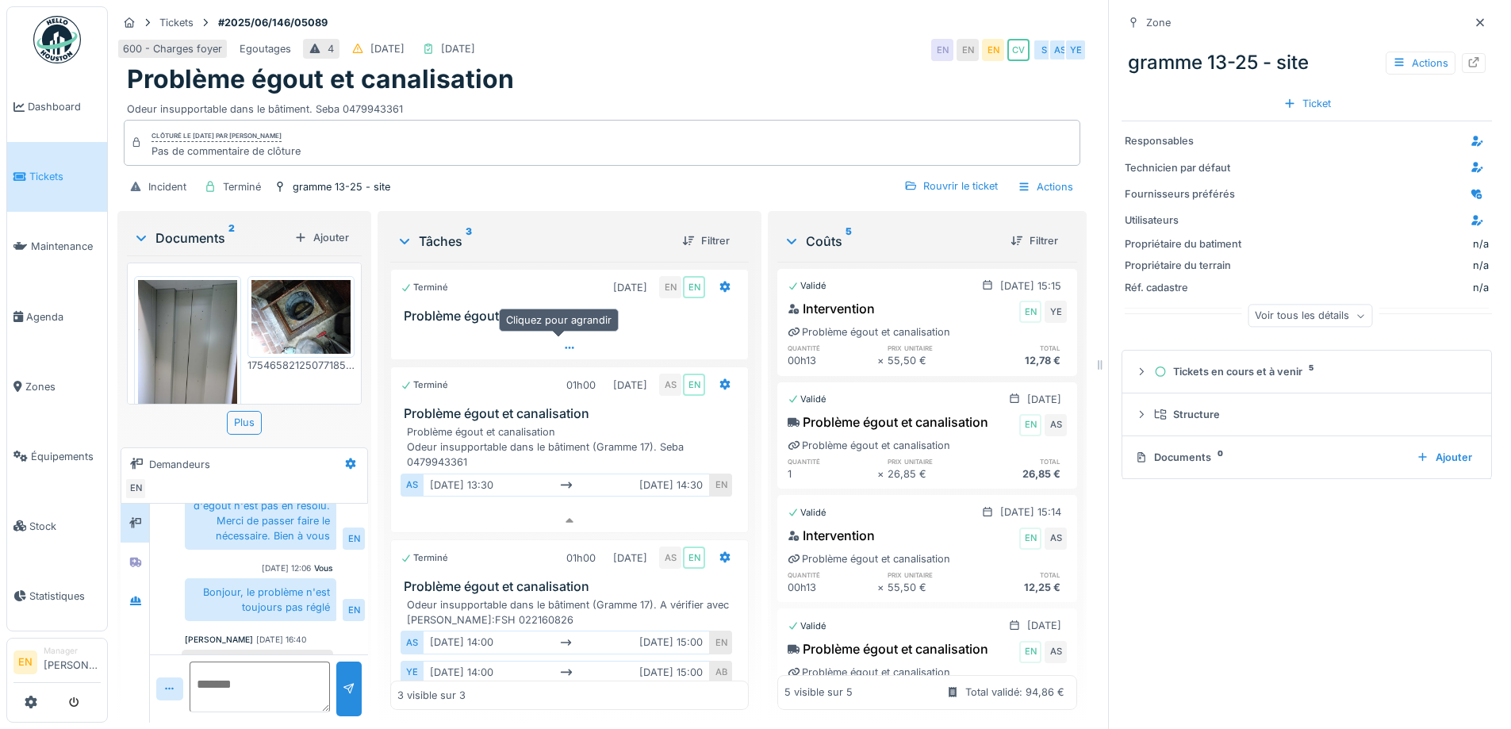
click at [565, 336] on div at bounding box center [569, 347] width 357 height 23
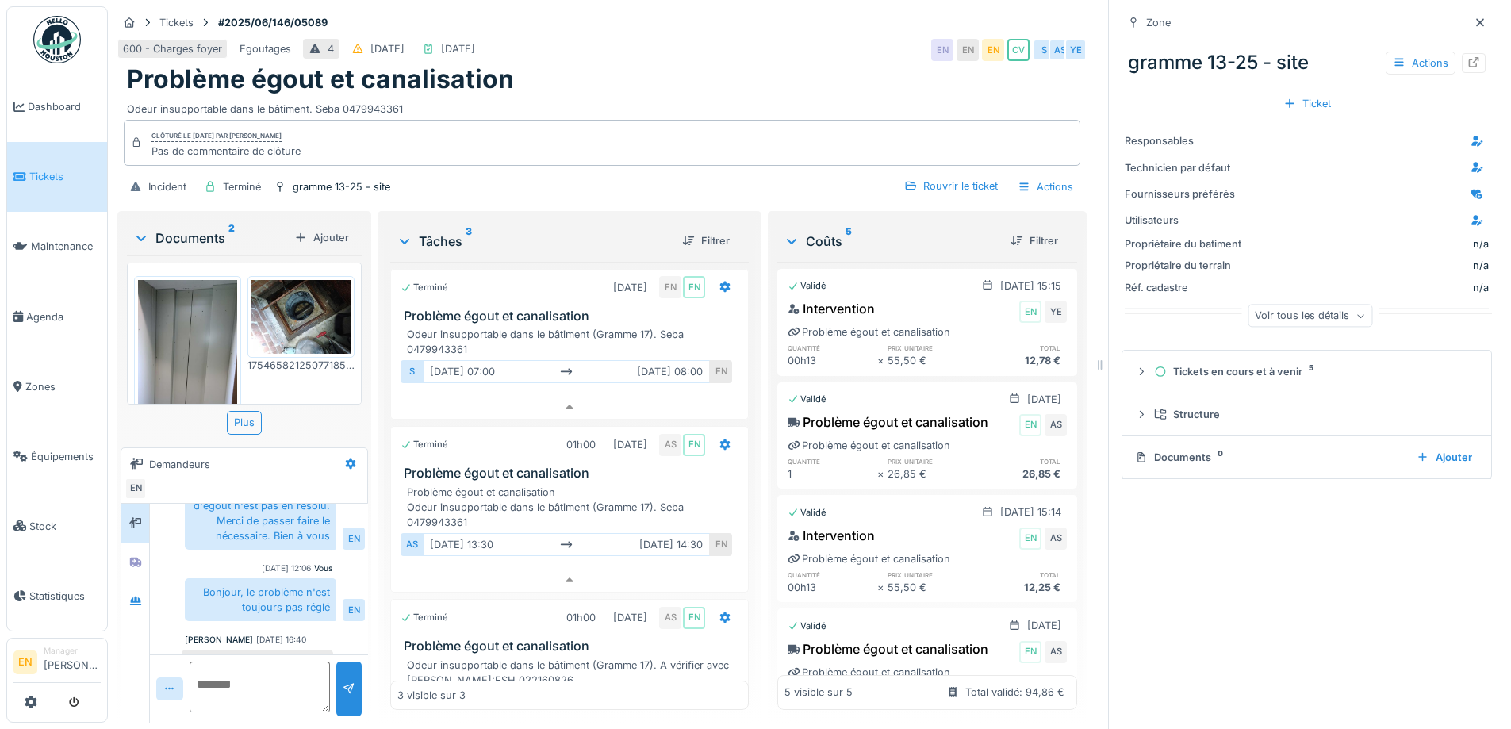
scroll to position [6, 0]
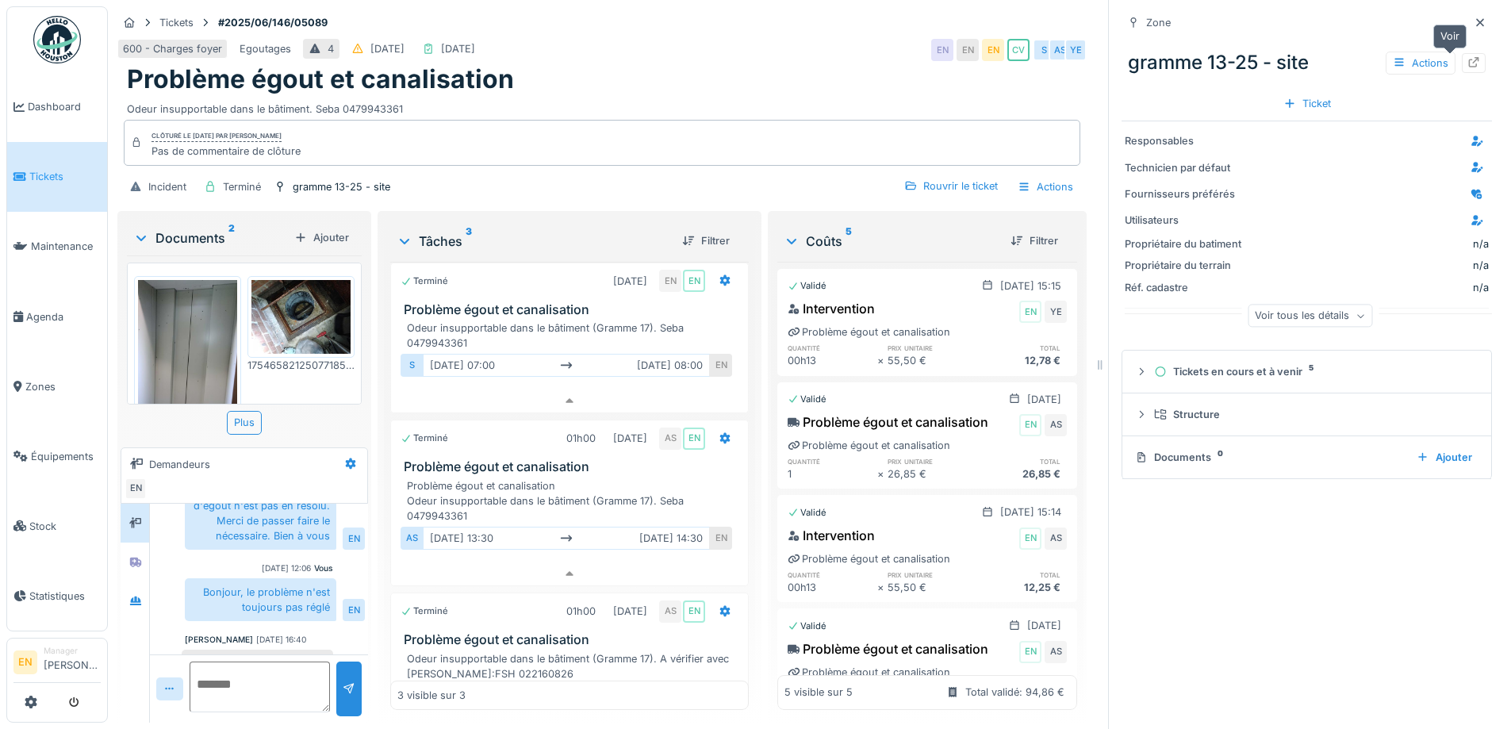
click at [1467, 57] on icon at bounding box center [1473, 62] width 13 height 10
click at [756, 23] on div "Tickets #2025/06/146/05089 600 - Charges foyer Egoutages 4 29/06/2025 02/09/202…" at bounding box center [601, 106] width 975 height 201
click at [1468, 13] on div at bounding box center [1480, 23] width 24 height 20
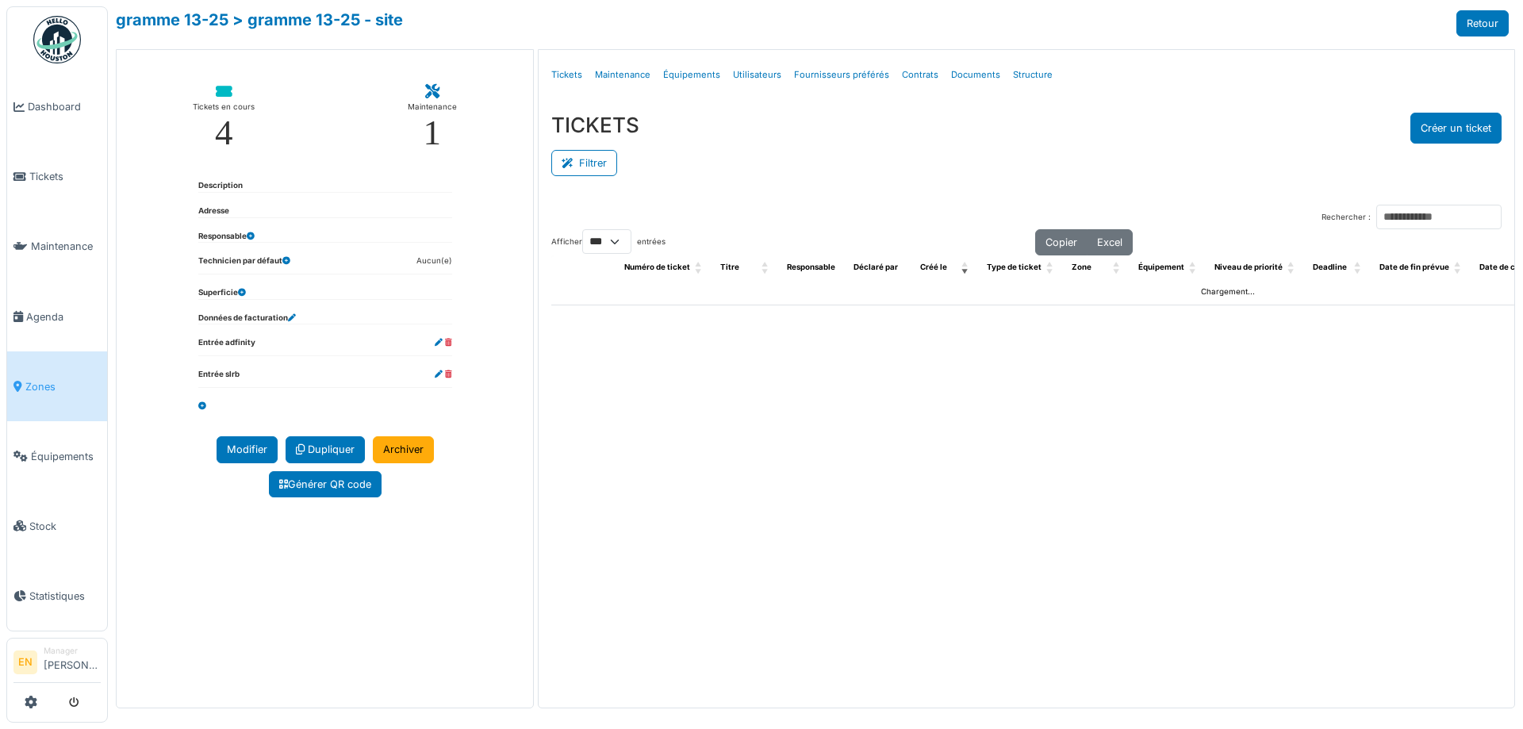
select select "***"
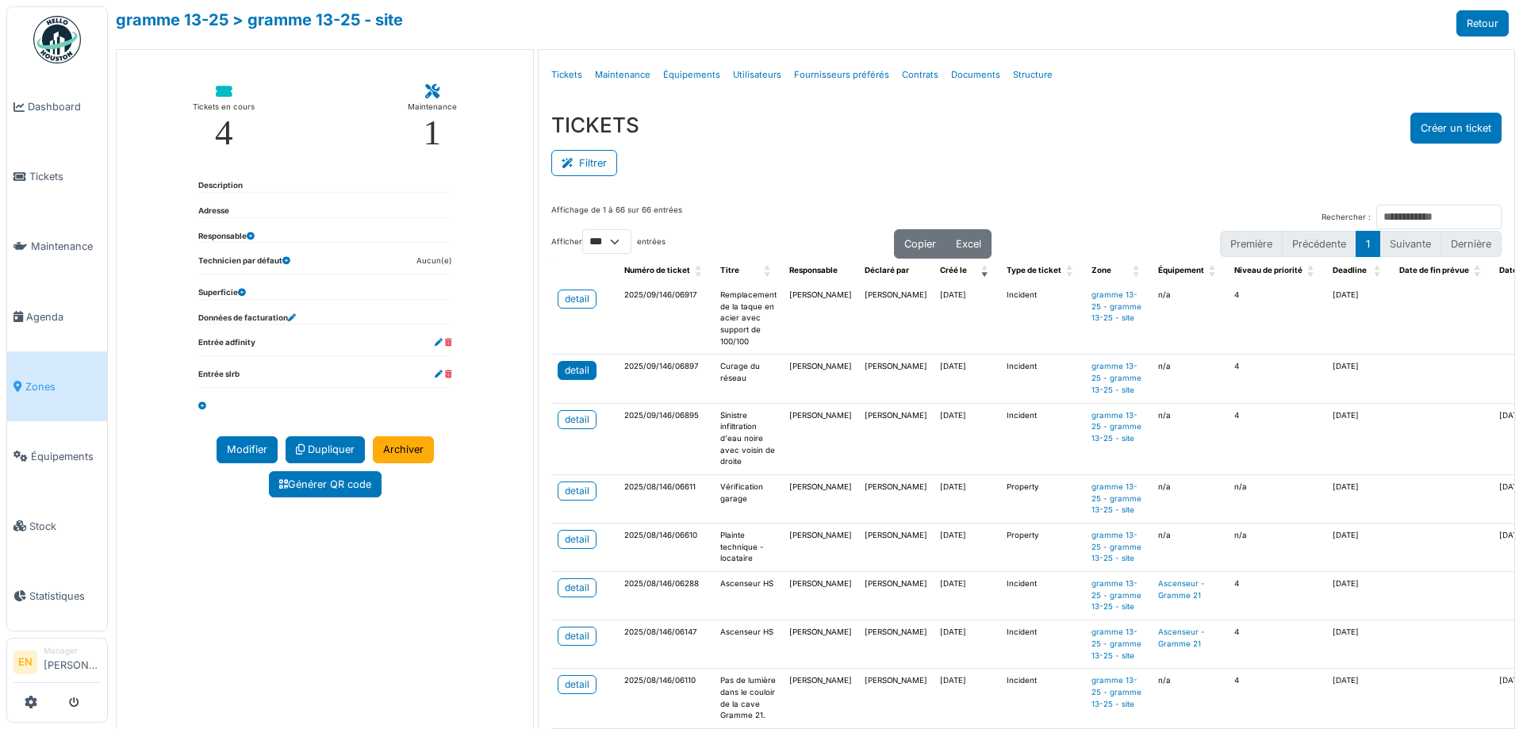
click at [569, 370] on div "detail" at bounding box center [577, 370] width 25 height 14
click at [1044, 146] on div "Filtrer" at bounding box center [1026, 162] width 950 height 36
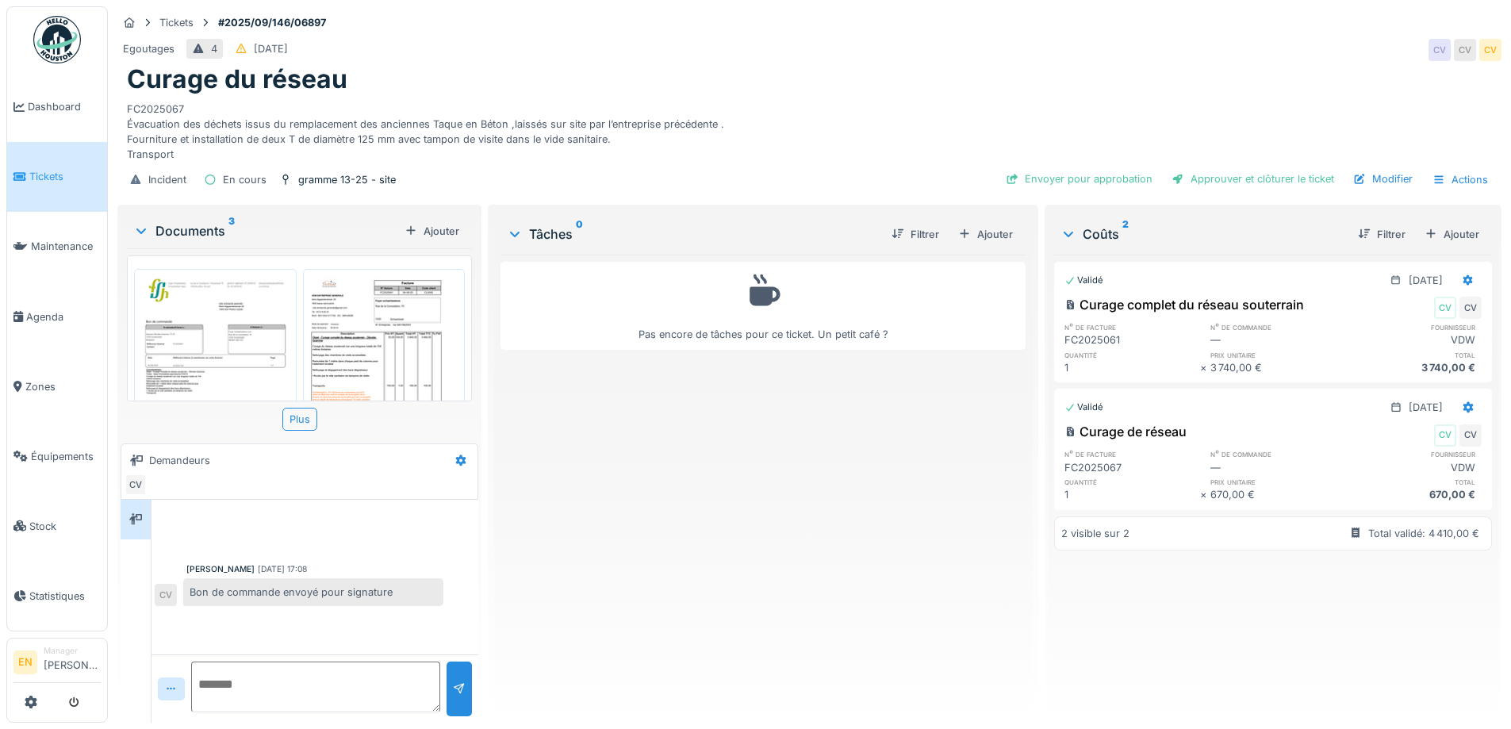
click at [758, 550] on div "Pas encore de tâches pour ce ticket. Un petit café ?" at bounding box center [762, 482] width 524 height 455
click at [554, 593] on div "Pas encore de tâches pour ce ticket. Un petit café ?" at bounding box center [762, 482] width 524 height 455
drag, startPoint x: 191, startPoint y: 588, endPoint x: 402, endPoint y: 588, distance: 210.9
click at [400, 589] on div "Bon de commande envoyé pour signature" at bounding box center [313, 592] width 260 height 28
copy div "Bon de commande envoyé pour signature"
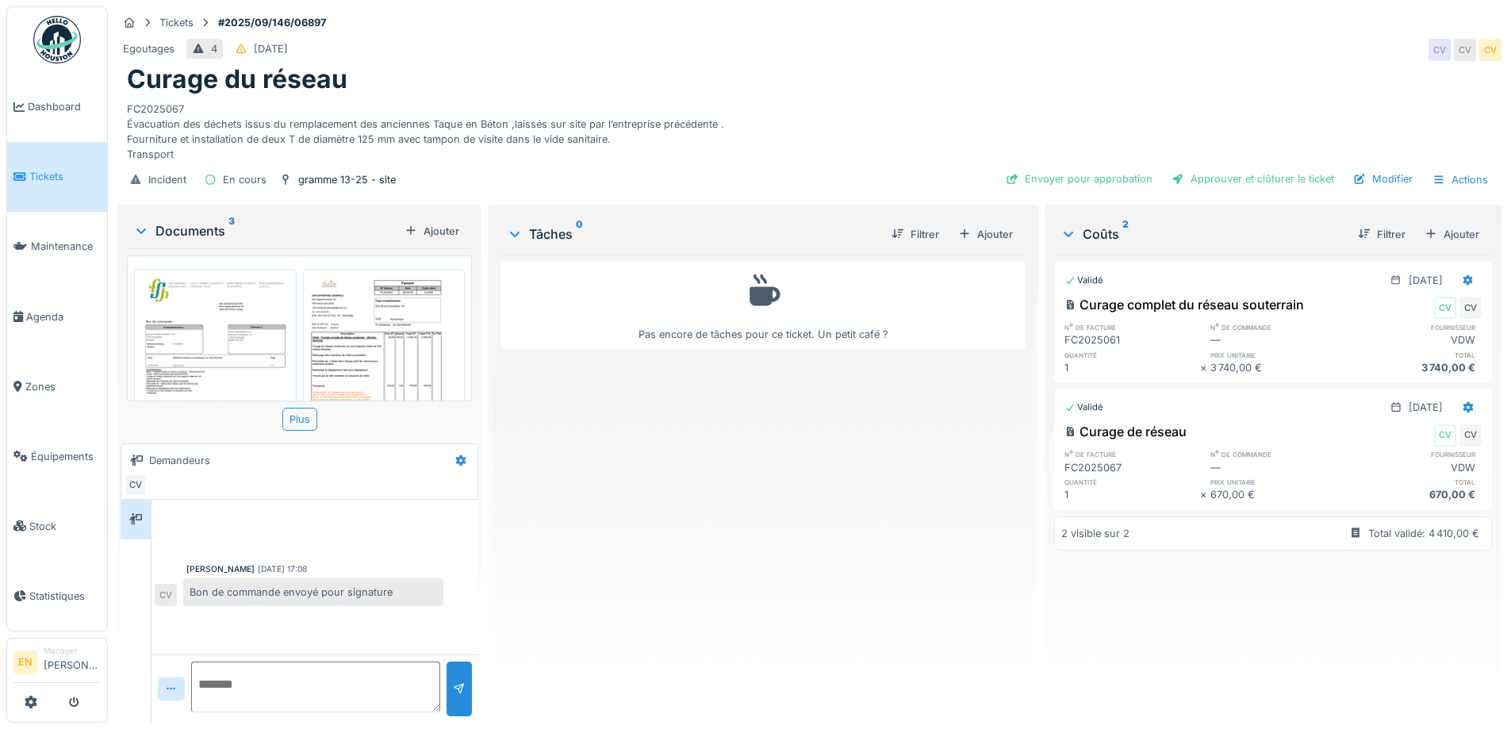
click at [731, 584] on div "Pas encore de tâches pour ce ticket. Un petit café ?" at bounding box center [762, 482] width 524 height 455
click at [705, 599] on div "Pas encore de tâches pour ce ticket. Un petit café ?" at bounding box center [762, 482] width 524 height 455
click at [669, 540] on div "Pas encore de tâches pour ce ticket. Un petit café ?" at bounding box center [762, 482] width 524 height 455
click at [793, 485] on div "Pas encore de tâches pour ce ticket. Un petit café ?" at bounding box center [762, 482] width 524 height 455
click at [209, 330] on img at bounding box center [215, 382] width 155 height 218
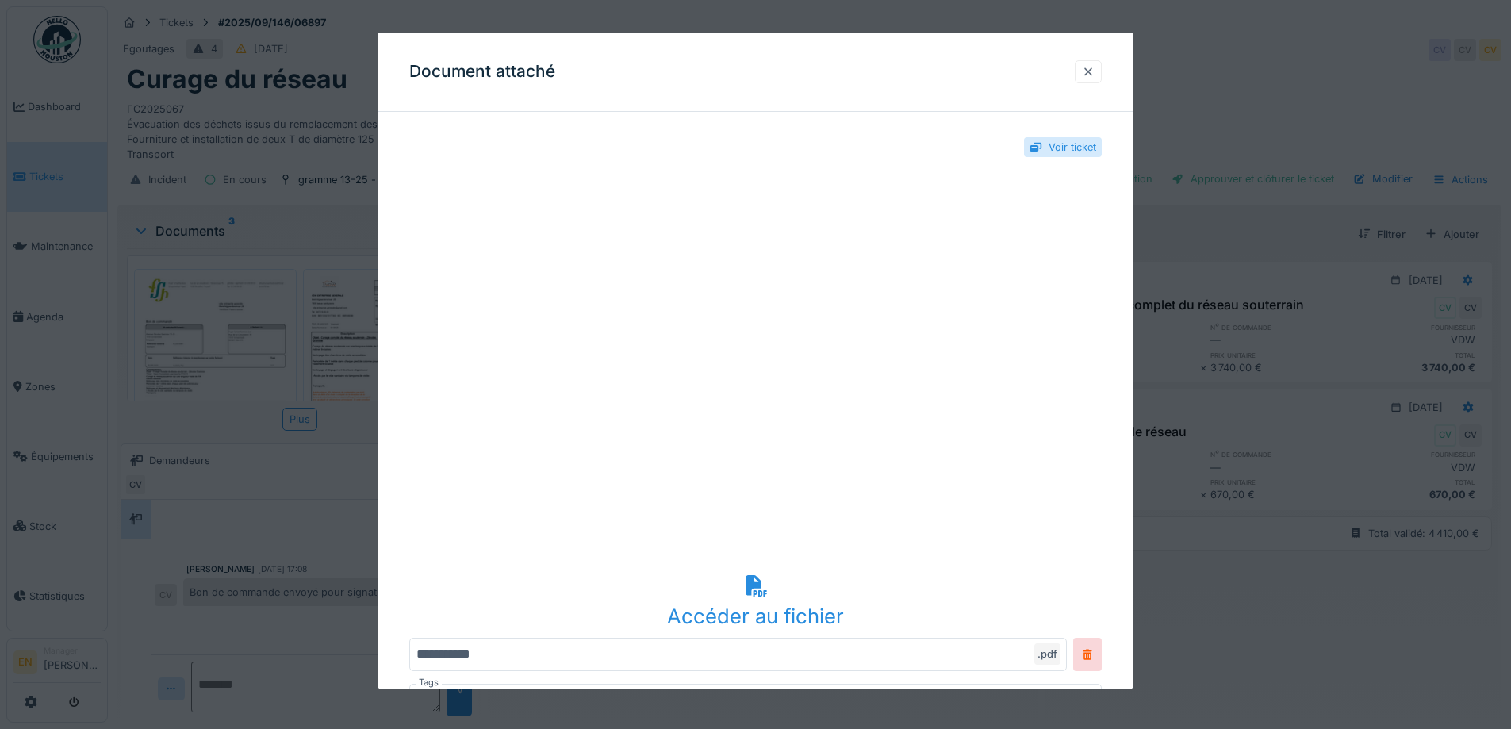
click at [1094, 71] on div at bounding box center [1088, 71] width 13 height 15
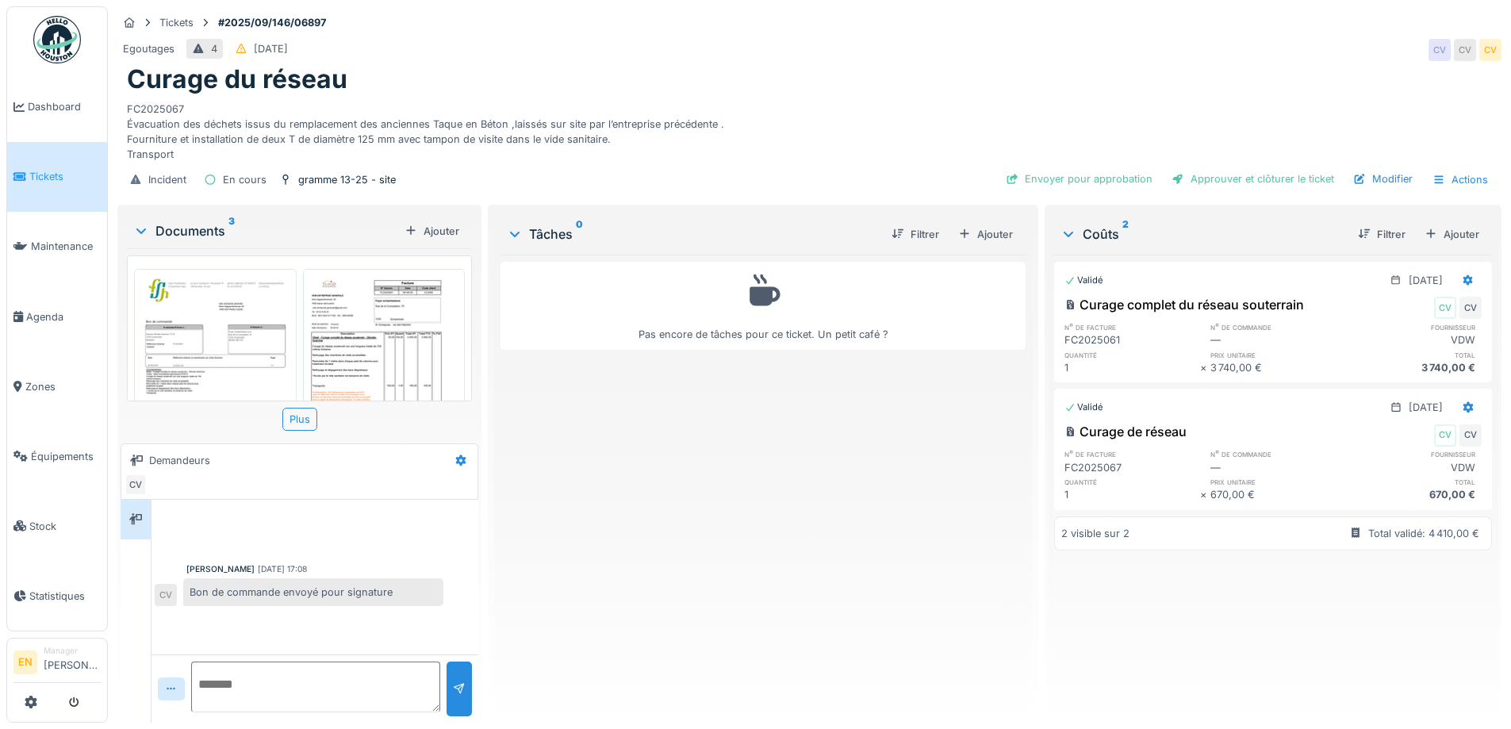
click at [810, 547] on div "Pas encore de tâches pour ce ticket. Un petit café ?" at bounding box center [762, 482] width 524 height 455
click at [809, 535] on div "Pas encore de tâches pour ce ticket. Un petit café ?" at bounding box center [762, 482] width 524 height 455
click at [864, 64] on div "Curage du réseau" at bounding box center [809, 79] width 1365 height 30
drag, startPoint x: 813, startPoint y: 550, endPoint x: 807, endPoint y: 529, distance: 22.1
click at [807, 530] on div "Pas encore de tâches pour ce ticket. Un petit café ?" at bounding box center [762, 482] width 524 height 455
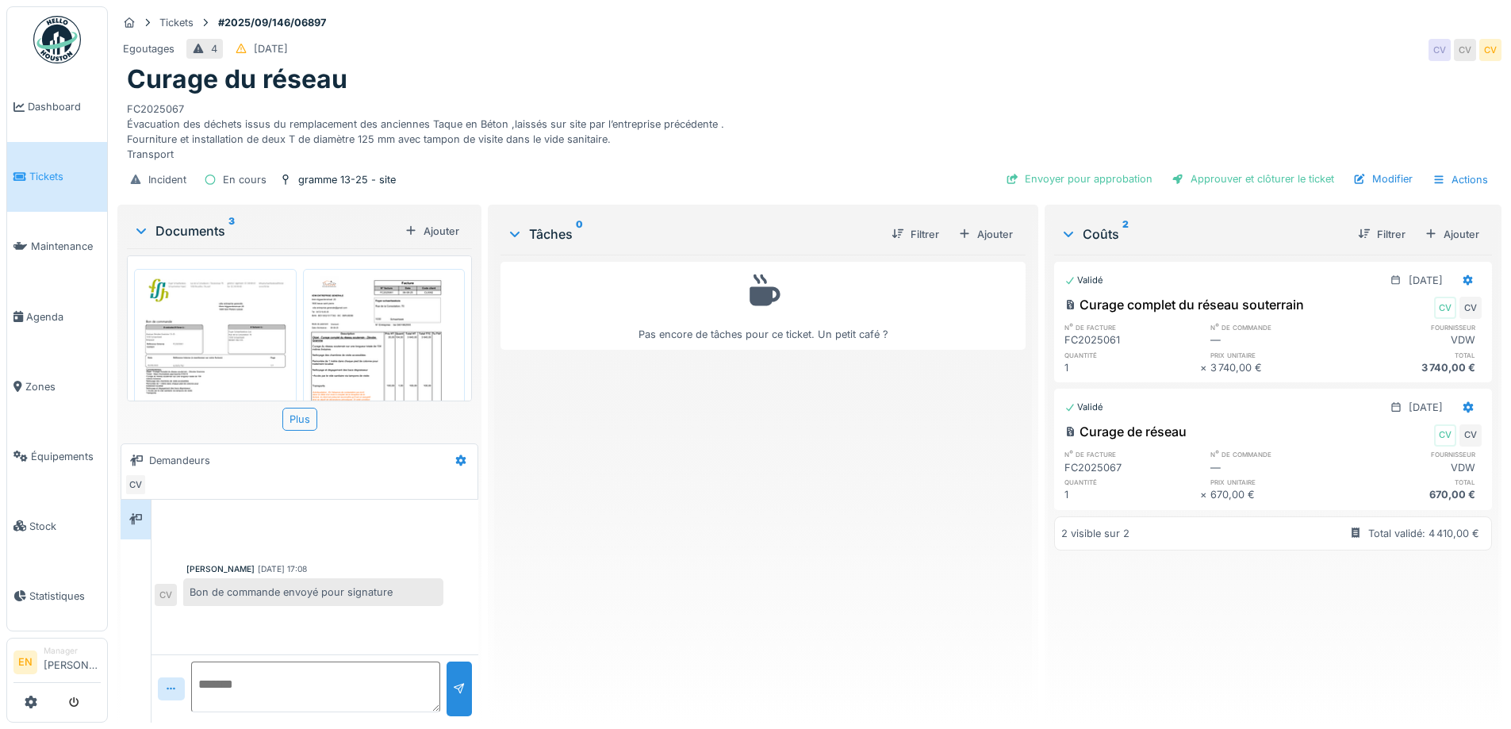
click at [745, 561] on div "Pas encore de tâches pour ce ticket. Un petit café ?" at bounding box center [762, 482] width 524 height 455
click at [616, 597] on div "Pas encore de tâches pour ce ticket. Un petit café ?" at bounding box center [762, 482] width 524 height 455
click at [629, 574] on div "Pas encore de tâches pour ce ticket. Un petit café ?" at bounding box center [762, 482] width 524 height 455
click at [674, 485] on div "Pas encore de tâches pour ce ticket. Un petit café ?" at bounding box center [762, 482] width 524 height 455
click at [1163, 21] on div "Tickets #2025/09/146/06897" at bounding box center [809, 23] width 1384 height 20
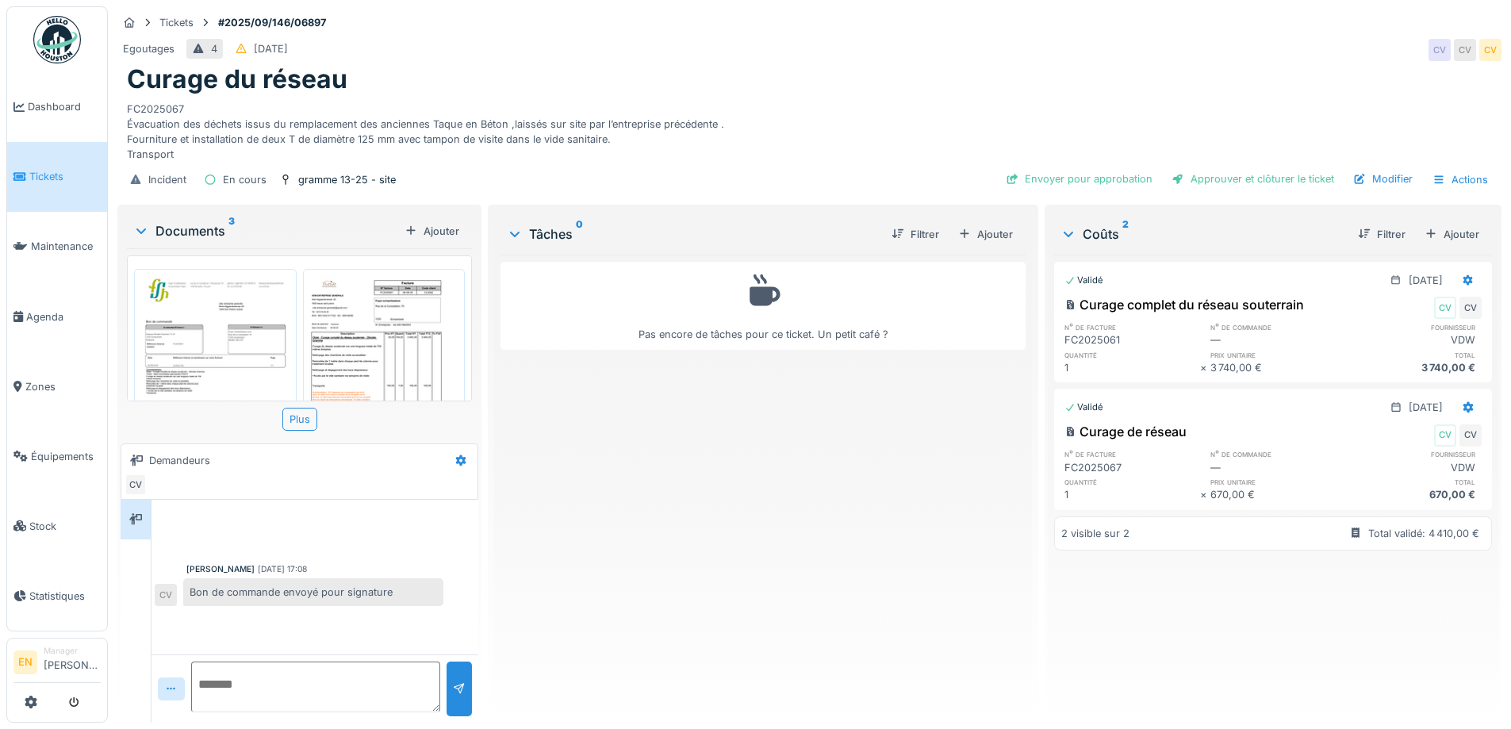
click at [1061, 51] on div "Egoutages 4 07/09/2025 CV CV CV" at bounding box center [809, 50] width 1384 height 29
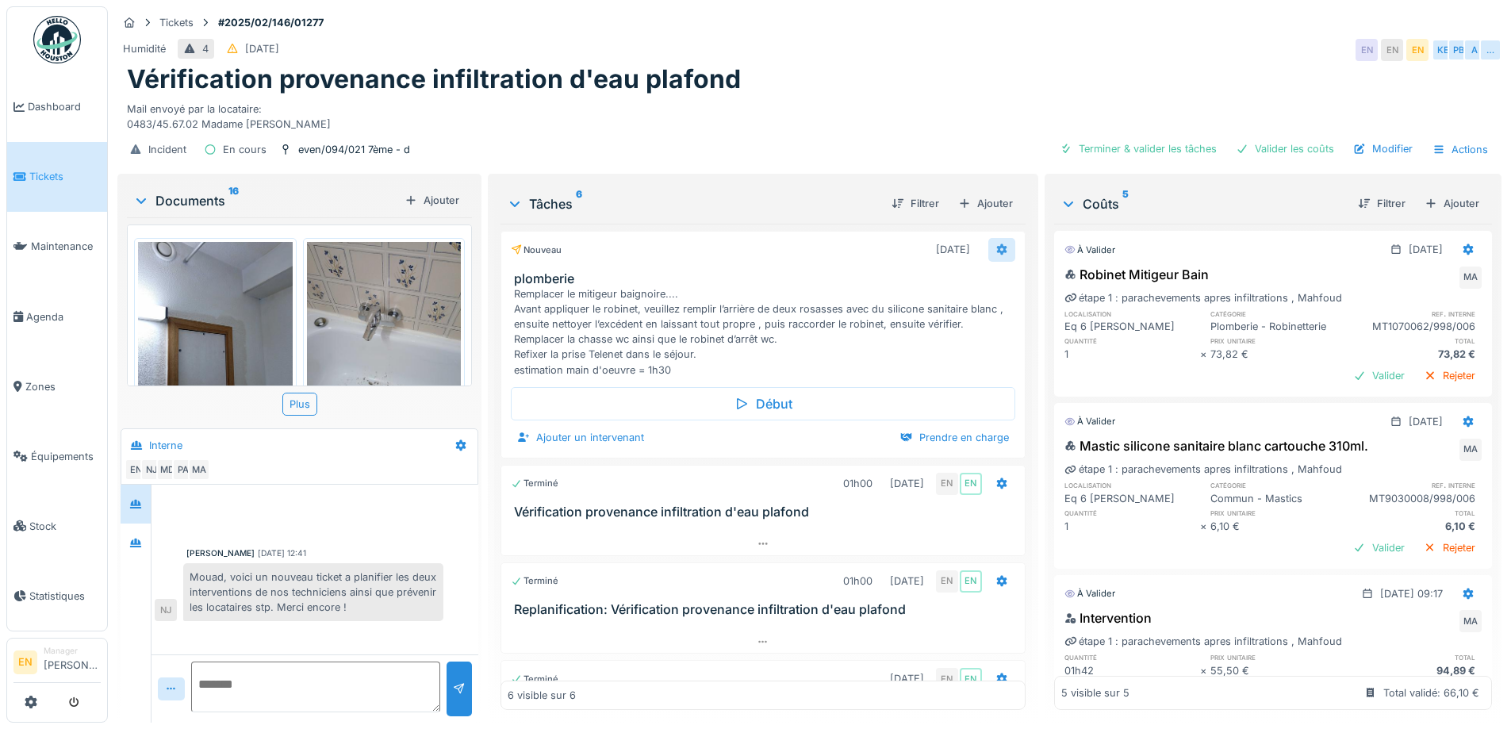
click at [996, 251] on icon at bounding box center [1001, 249] width 10 height 11
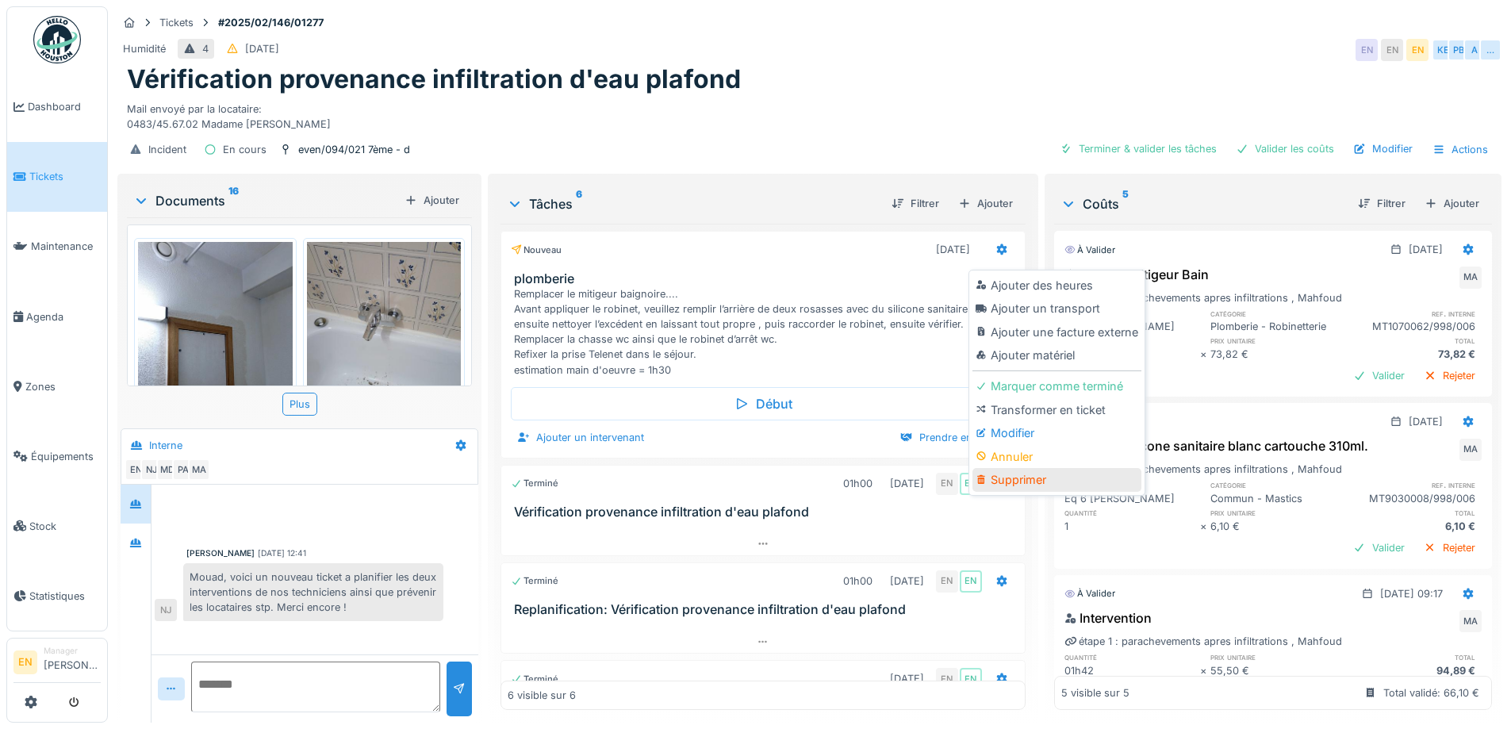
click at [1008, 475] on div "Supprimer" at bounding box center [1056, 480] width 169 height 24
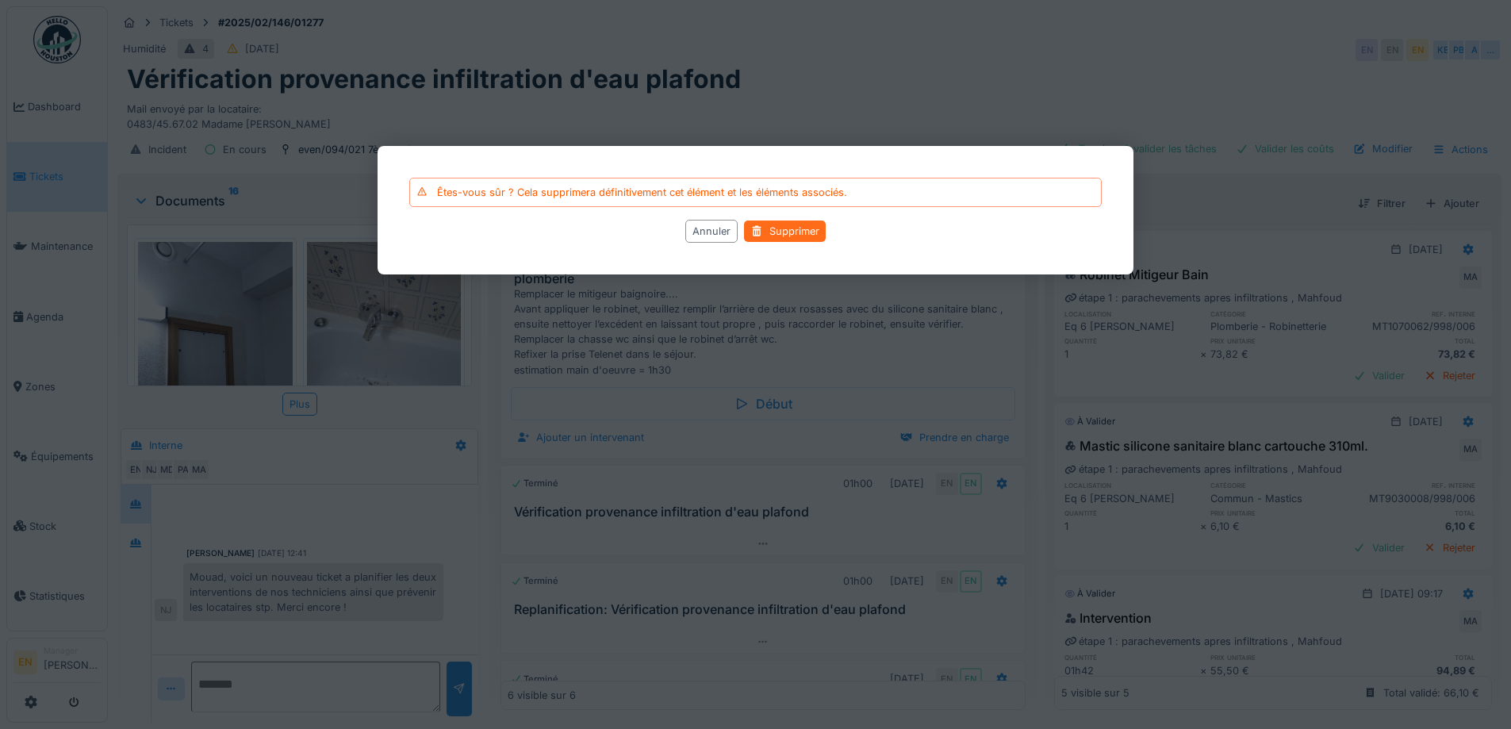
click at [794, 222] on div "Supprimer" at bounding box center [785, 230] width 82 height 21
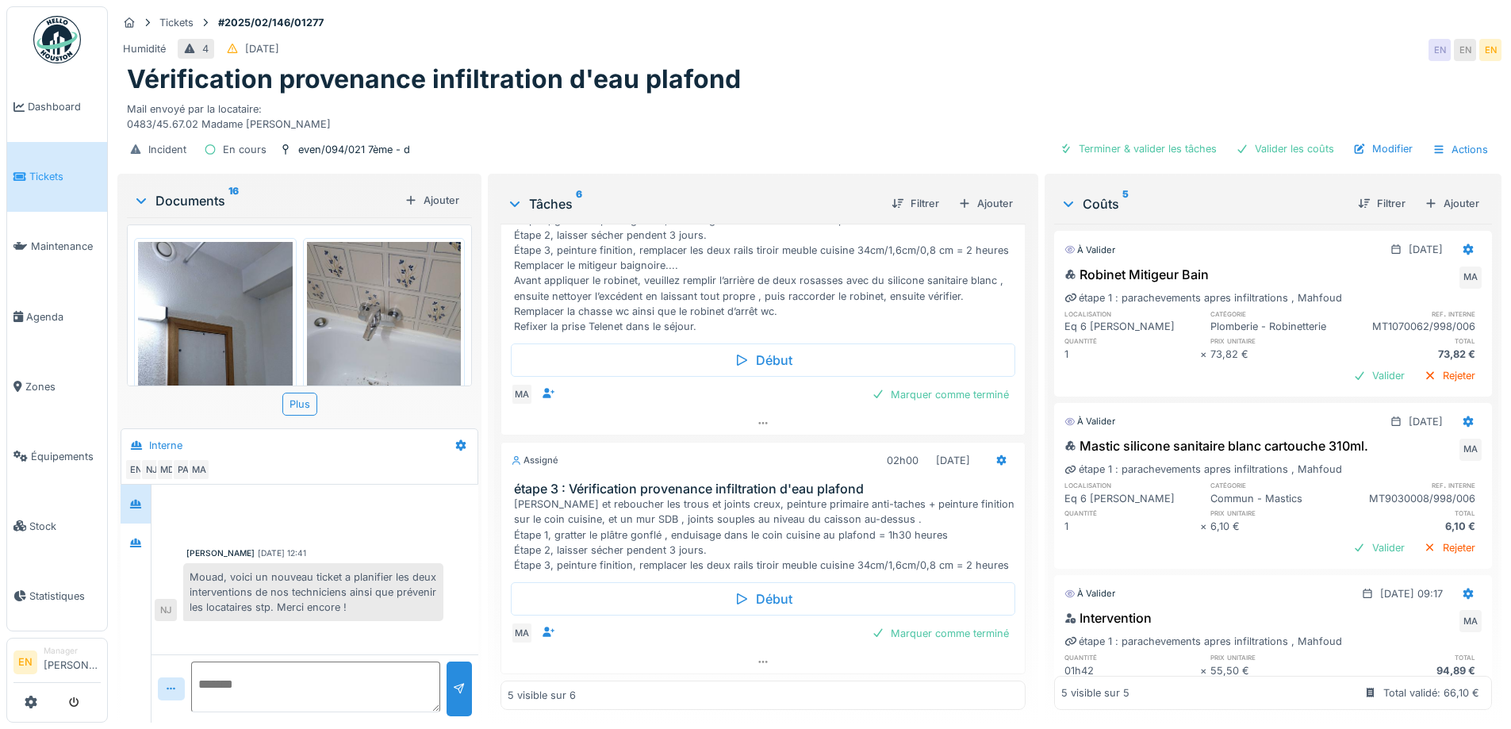
scroll to position [427, 0]
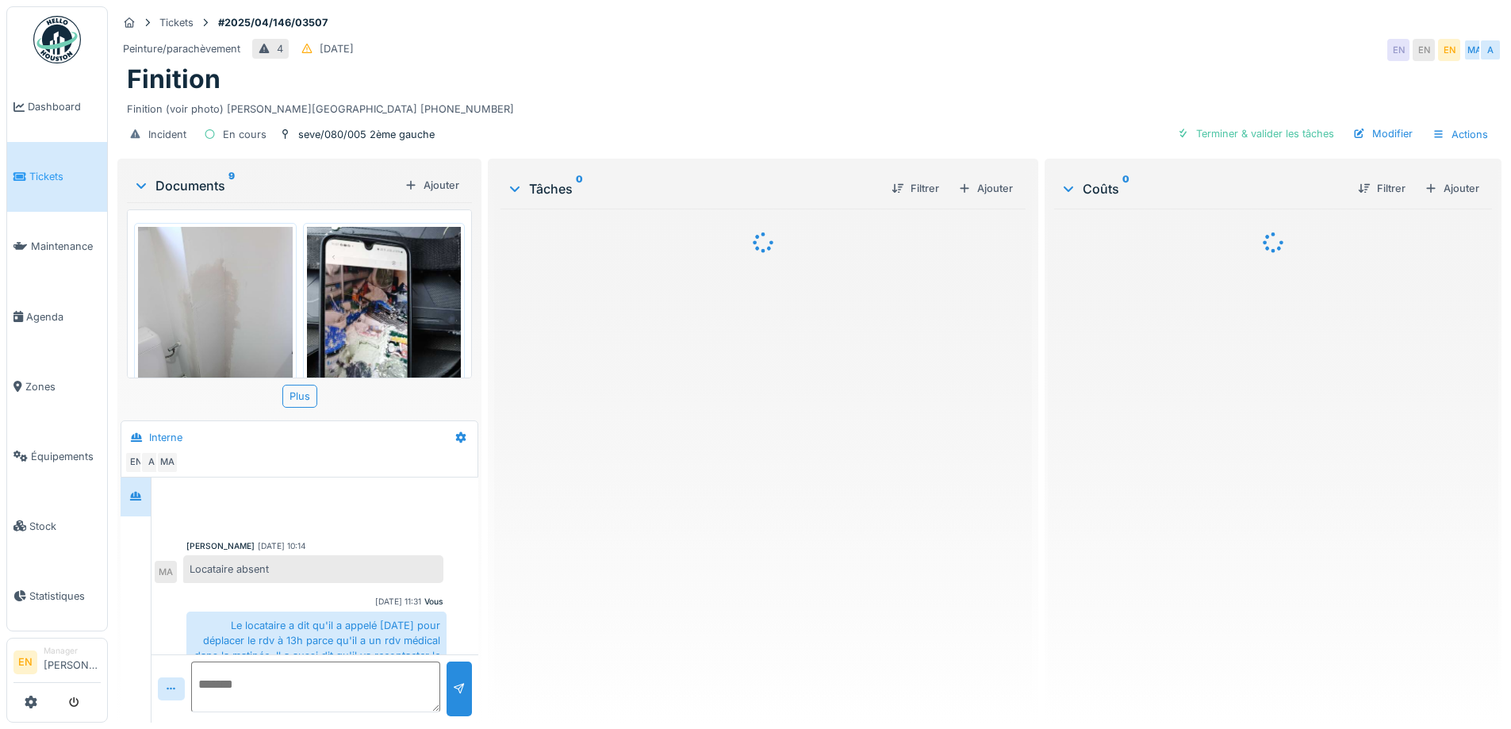
scroll to position [449, 0]
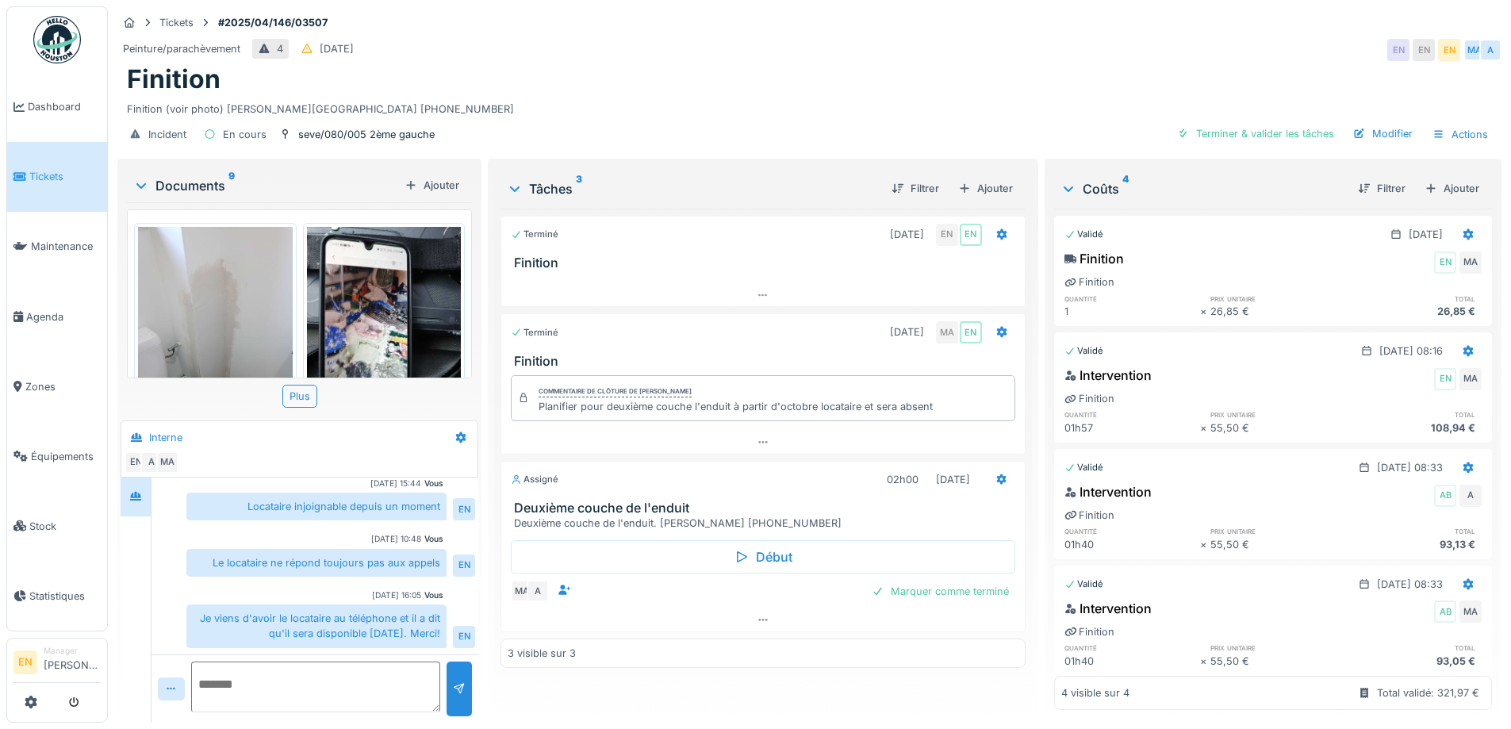
click at [261, 626] on div "Je viens d'avoir le locataire au téléphone et il a dit qu'il sera disponible [D…" at bounding box center [316, 625] width 260 height 43
click at [707, 701] on div "Terminé [DATE] EN EN Finition Terminé [DATE] MA EN Finition Commentaire de clôt…" at bounding box center [762, 459] width 524 height 501
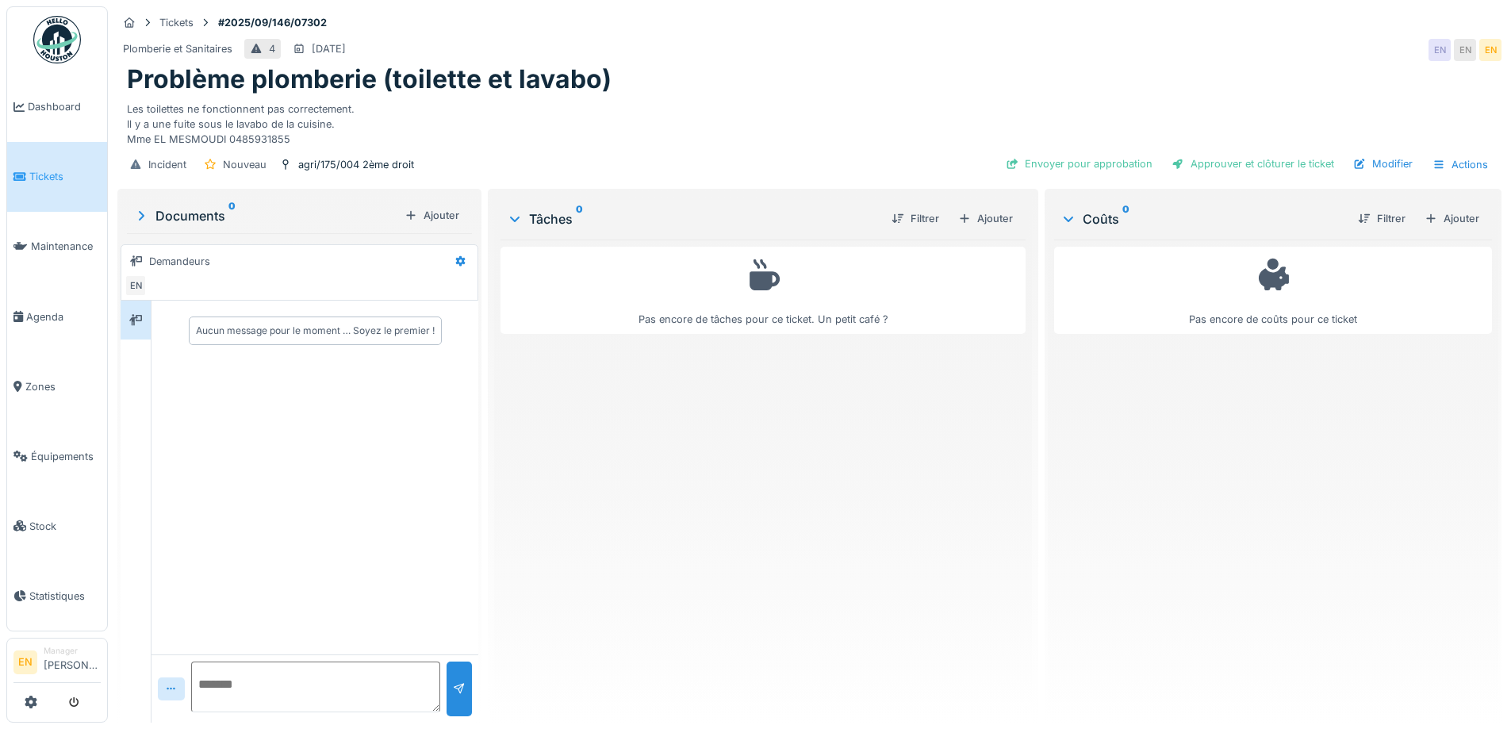
click at [896, 84] on div "Problème plomberie (toilette et lavabo)" at bounding box center [809, 79] width 1365 height 30
click at [615, 523] on div "Pas encore de tâches pour ce ticket. Un petit café ?" at bounding box center [762, 474] width 524 height 470
click at [351, 676] on textarea at bounding box center [315, 686] width 249 height 51
type textarea "**********"
click at [330, 681] on textarea at bounding box center [315, 686] width 249 height 51
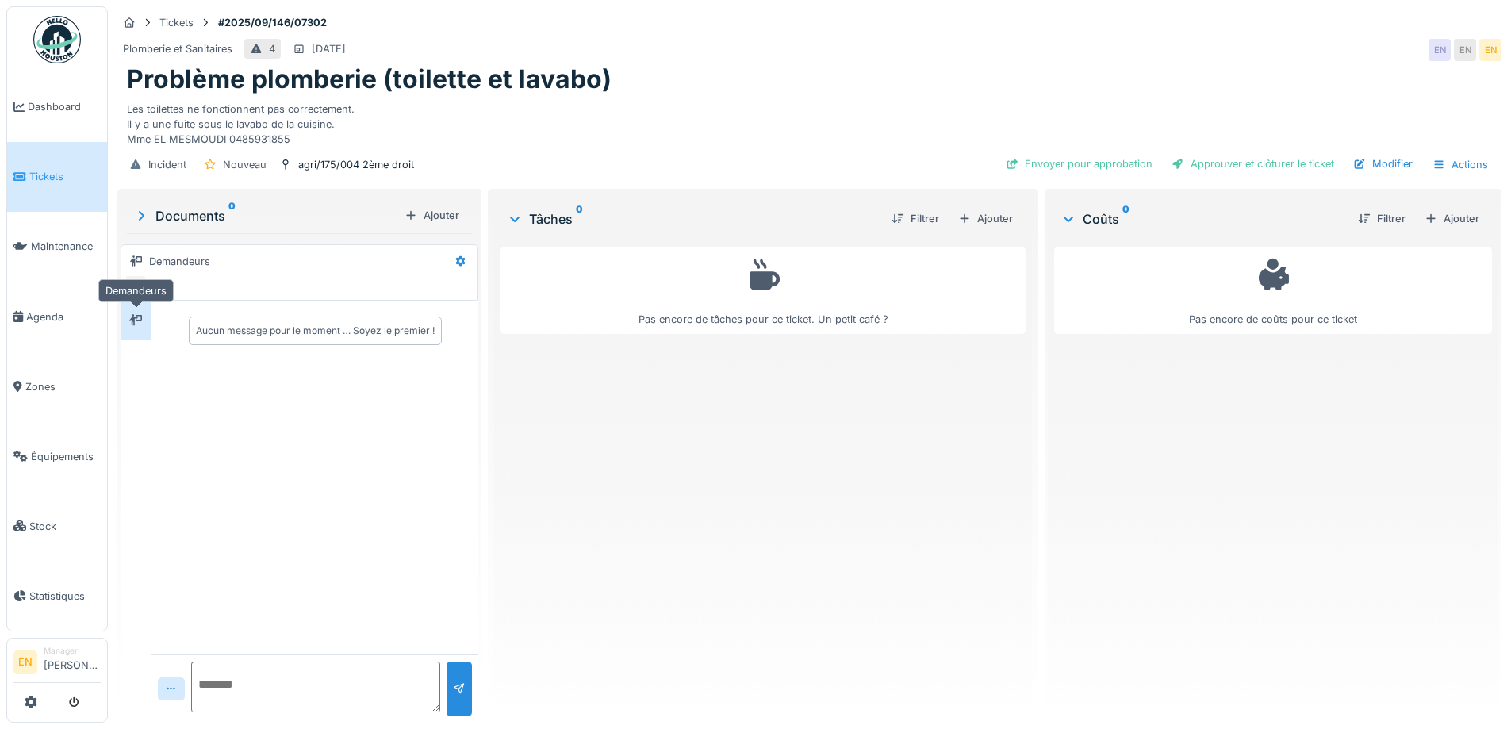
click at [131, 320] on icon at bounding box center [135, 319] width 13 height 11
click at [305, 680] on textarea at bounding box center [315, 686] width 249 height 51
type textarea "**********"
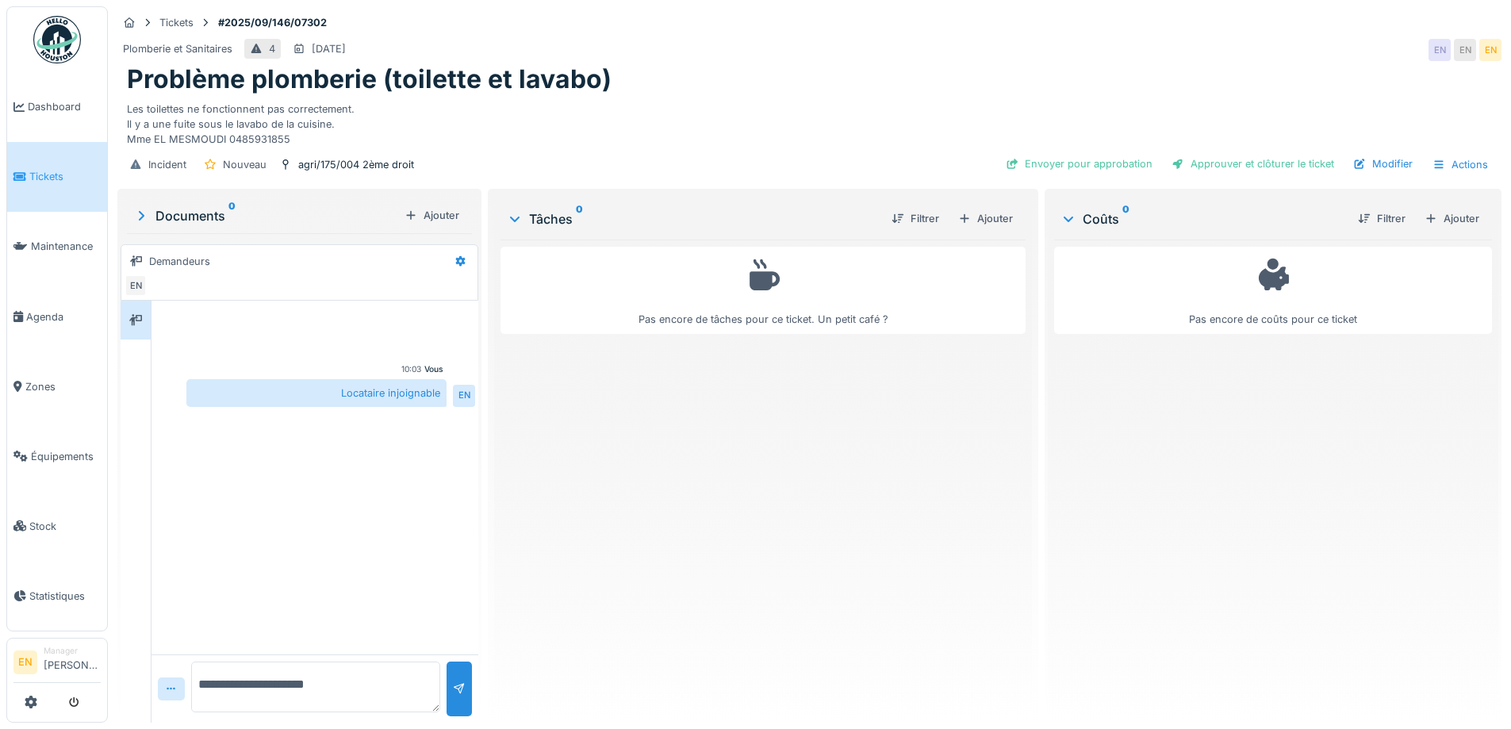
click at [780, 564] on div "Pas encore de tâches pour ce ticket. Un petit café ?" at bounding box center [762, 474] width 524 height 470
click at [825, 97] on div "Les toilettes ne fonctionnent pas correctement. Il y a une fuite sous le lavabo…" at bounding box center [809, 121] width 1365 height 52
click at [968, 63] on div "Plomberie et Sanitaires 4 [DATE] EN EN EN" at bounding box center [809, 50] width 1384 height 29
click at [1010, 73] on div "Problème plomberie (toilette et lavabo)" at bounding box center [809, 79] width 1365 height 30
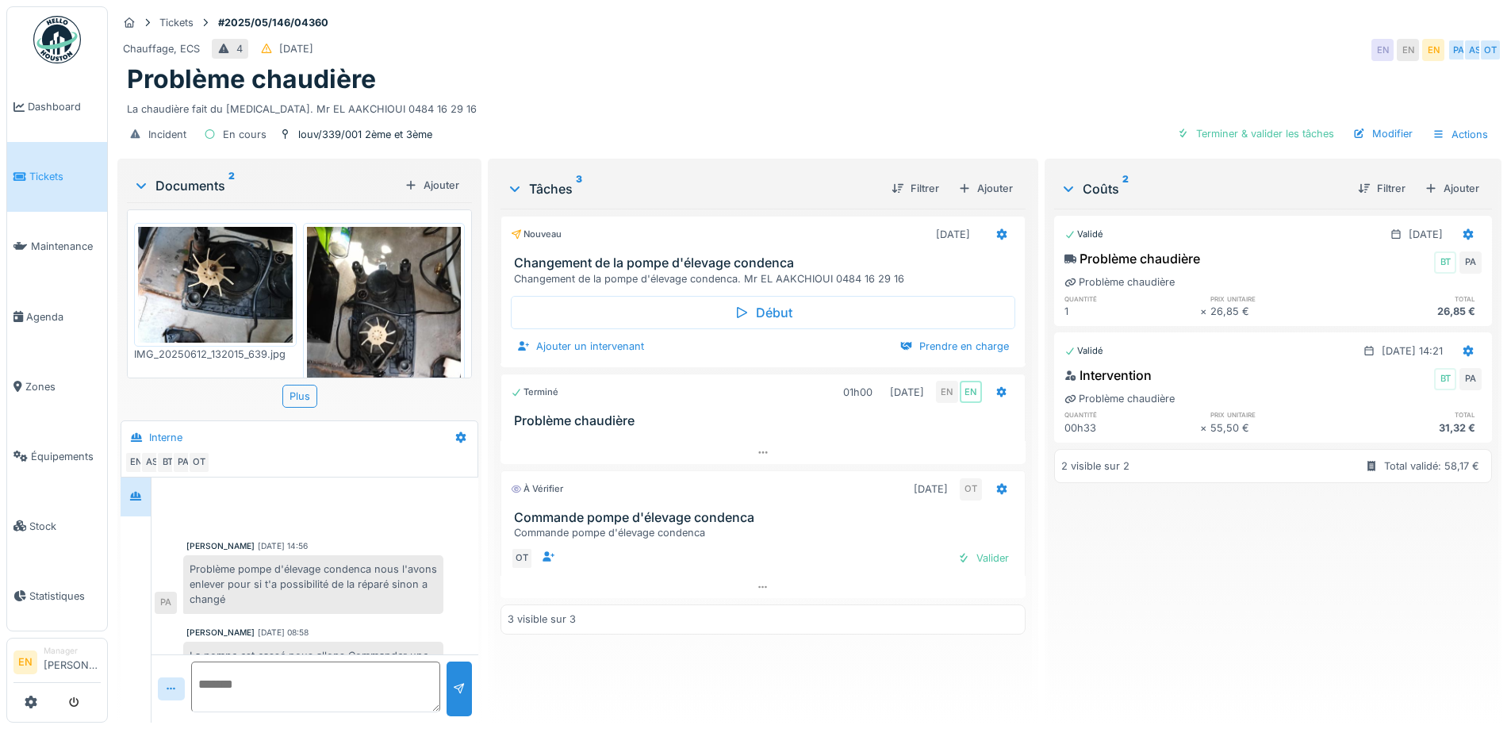
scroll to position [149, 0]
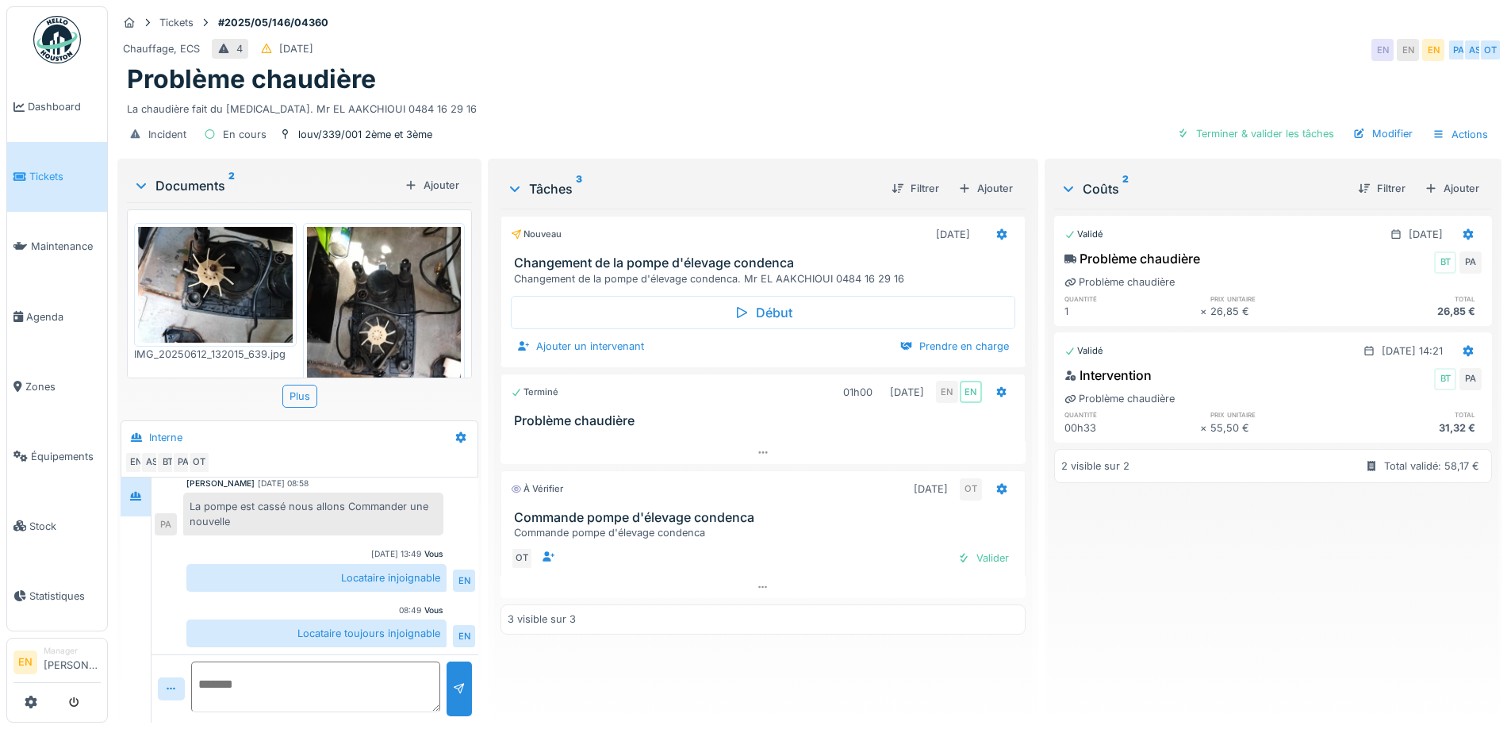
click at [964, 52] on div "Chauffage, ECS 4 [DATE] EN EN EN PA AS OT" at bounding box center [809, 50] width 1384 height 29
click at [692, 665] on div "Nouveau [DATE] Changement de la pompe d'élevage condenca Changement de la pompe…" at bounding box center [762, 459] width 524 height 501
click at [704, 22] on div "Tickets #2025/05/146/04360" at bounding box center [809, 23] width 1384 height 20
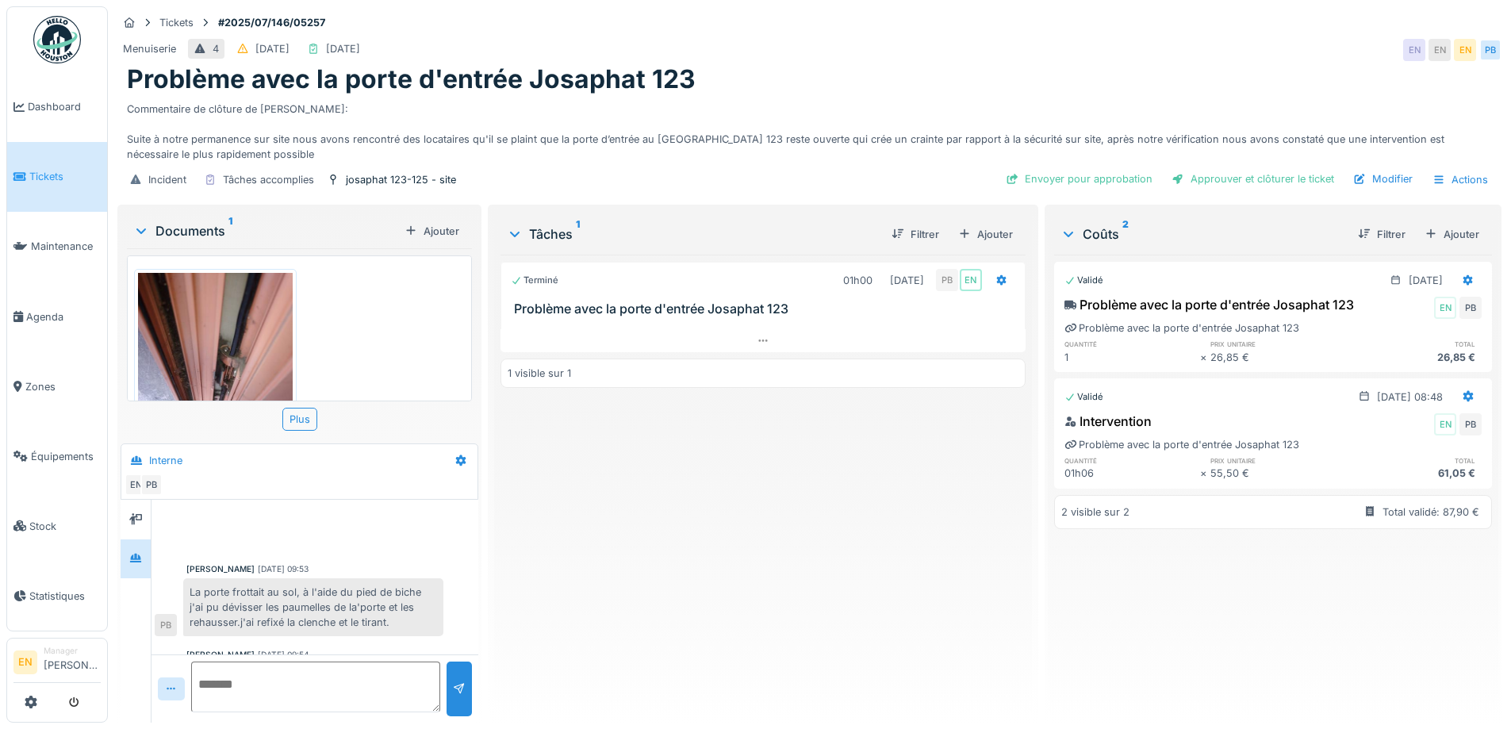
scroll to position [12, 0]
click at [946, 64] on div "Problème avec la porte d'entrée Josaphat 123" at bounding box center [809, 79] width 1365 height 30
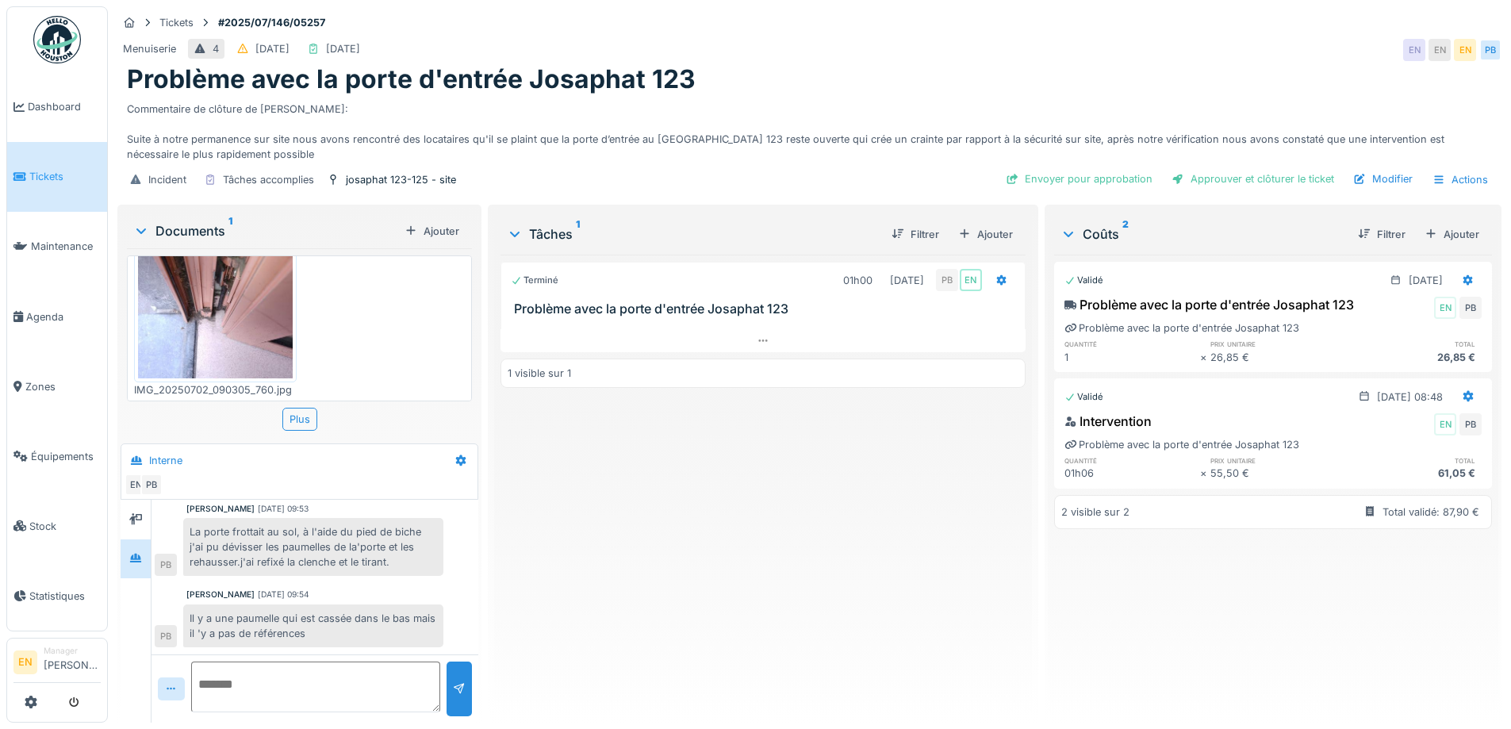
click at [1009, 44] on div "Menuiserie 4 06/07/2025 02/07/2025 EN EN EN PB" at bounding box center [809, 50] width 1384 height 29
click at [901, 36] on div "Menuiserie 4 06/07/2025 02/07/2025 EN EN EN PB" at bounding box center [809, 50] width 1384 height 29
click at [815, 472] on div "Terminé 01h00 02/07/2025 PB EN Problème avec la porte d'entrée Josaphat 123 1 v…" at bounding box center [762, 482] width 524 height 455
drag, startPoint x: 673, startPoint y: 487, endPoint x: 744, endPoint y: 423, distance: 95.4
click at [673, 485] on div "Terminé 01h00 02/07/2025 PB EN Problème avec la porte d'entrée Josaphat 123 1 v…" at bounding box center [762, 482] width 524 height 455
